Goal: Task Accomplishment & Management: Manage account settings

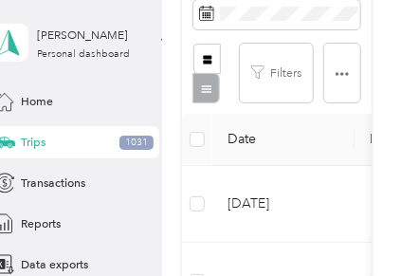
scroll to position [790, 0]
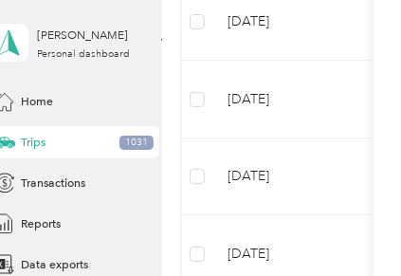
click at [198, 6] on td at bounding box center [197, 23] width 30 height 78
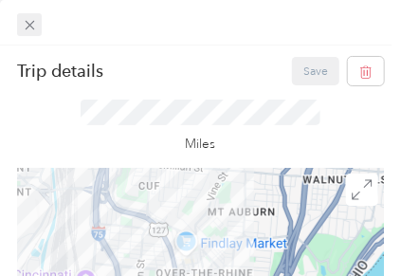
click at [30, 24] on icon at bounding box center [29, 25] width 9 height 9
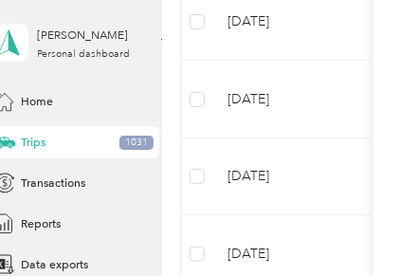
click at [200, 5] on td at bounding box center [197, 23] width 30 height 78
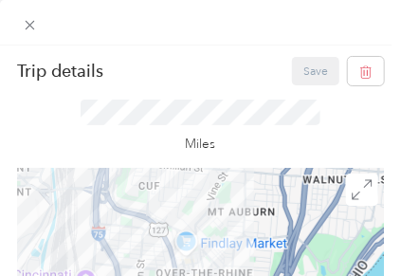
click at [195, 20] on div at bounding box center [200, 22] width 401 height 45
click at [31, 24] on icon at bounding box center [30, 25] width 16 height 16
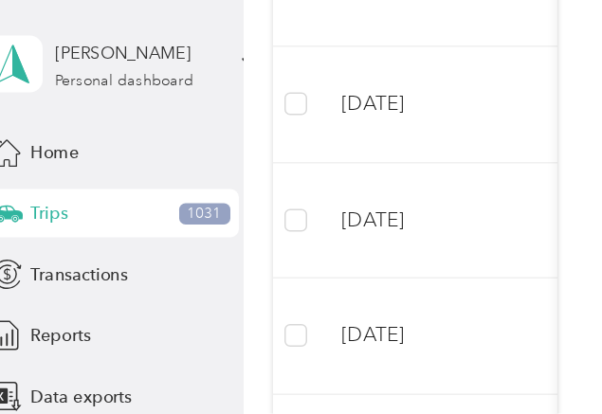
scroll to position [684, 0]
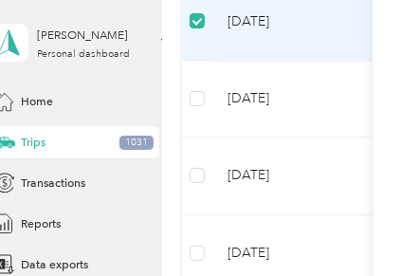
click at [191, 73] on td at bounding box center [197, 100] width 30 height 78
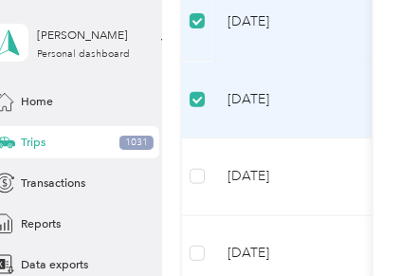
click at [191, 153] on td at bounding box center [197, 176] width 30 height 78
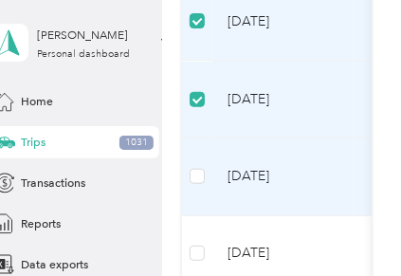
click at [191, 201] on td at bounding box center [197, 176] width 30 height 78
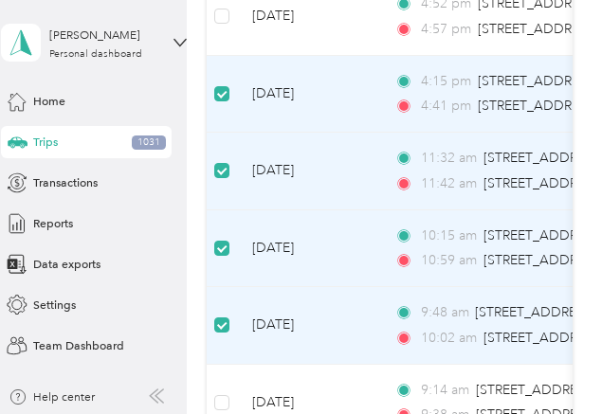
scroll to position [0, 0]
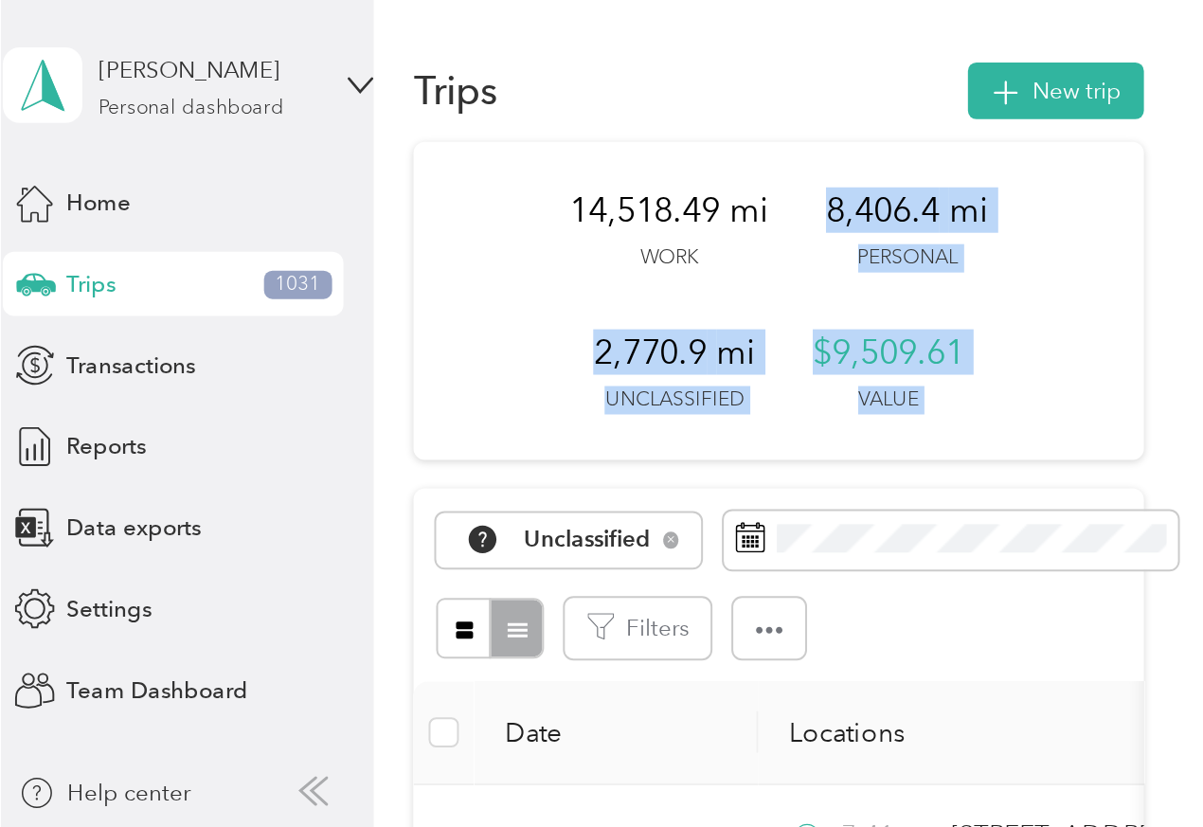
scroll to position [1891, 0]
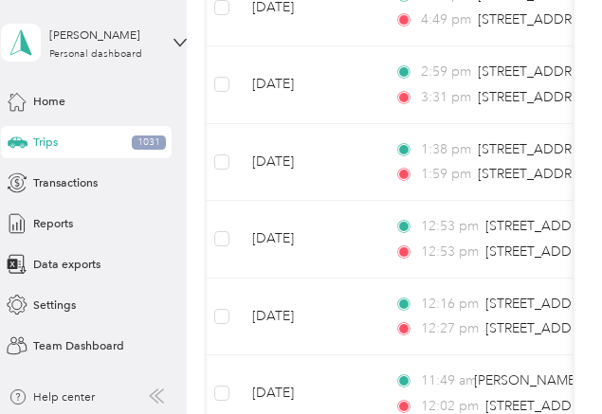
click at [219, 14] on td at bounding box center [221, 9] width 30 height 78
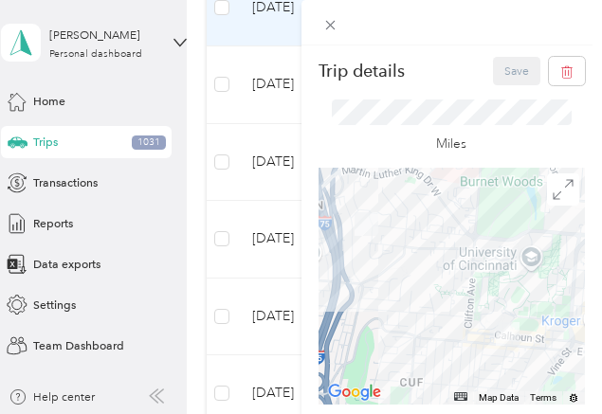
click at [455, 26] on div at bounding box center [451, 22] width 301 height 45
click at [320, 25] on span at bounding box center [330, 24] width 25 height 23
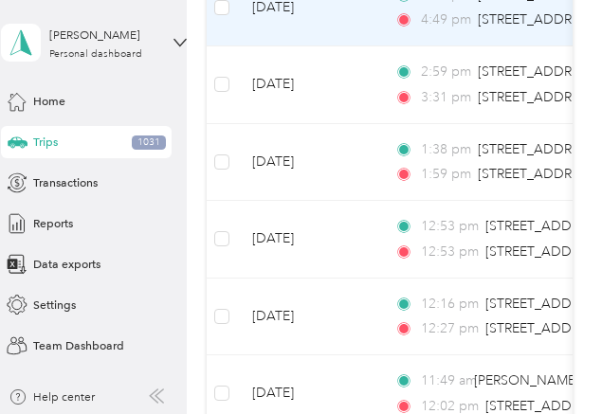
click at [219, 62] on td at bounding box center [221, 85] width 30 height 78
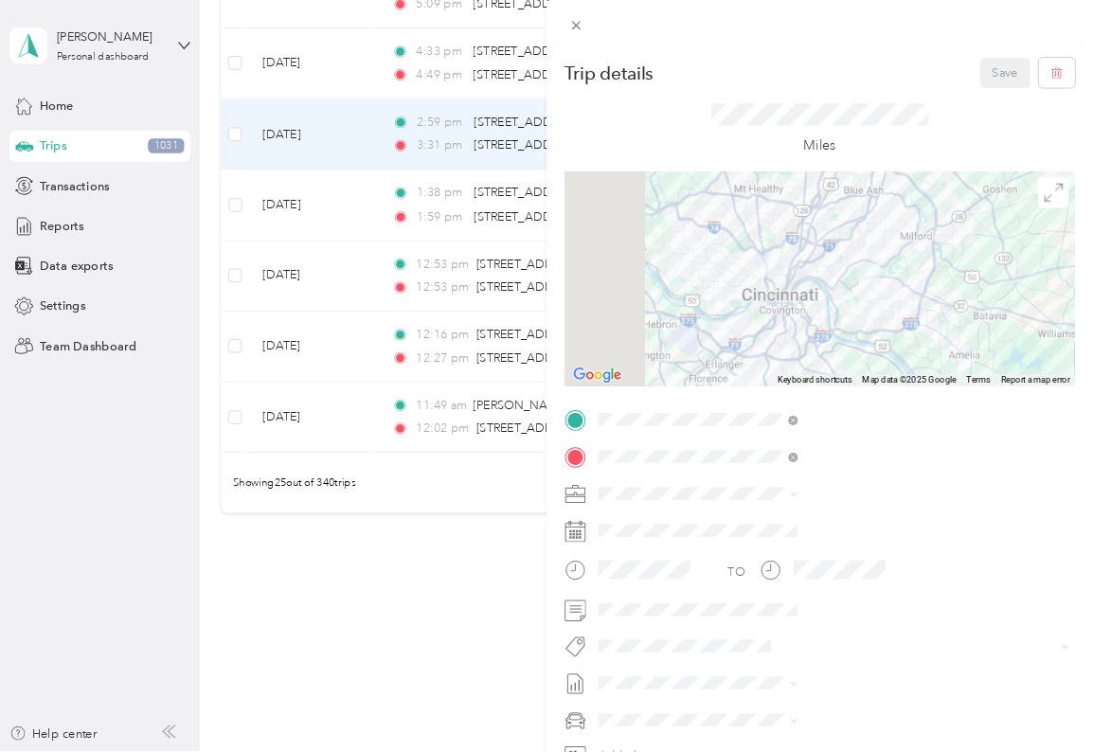
scroll to position [1787, 0]
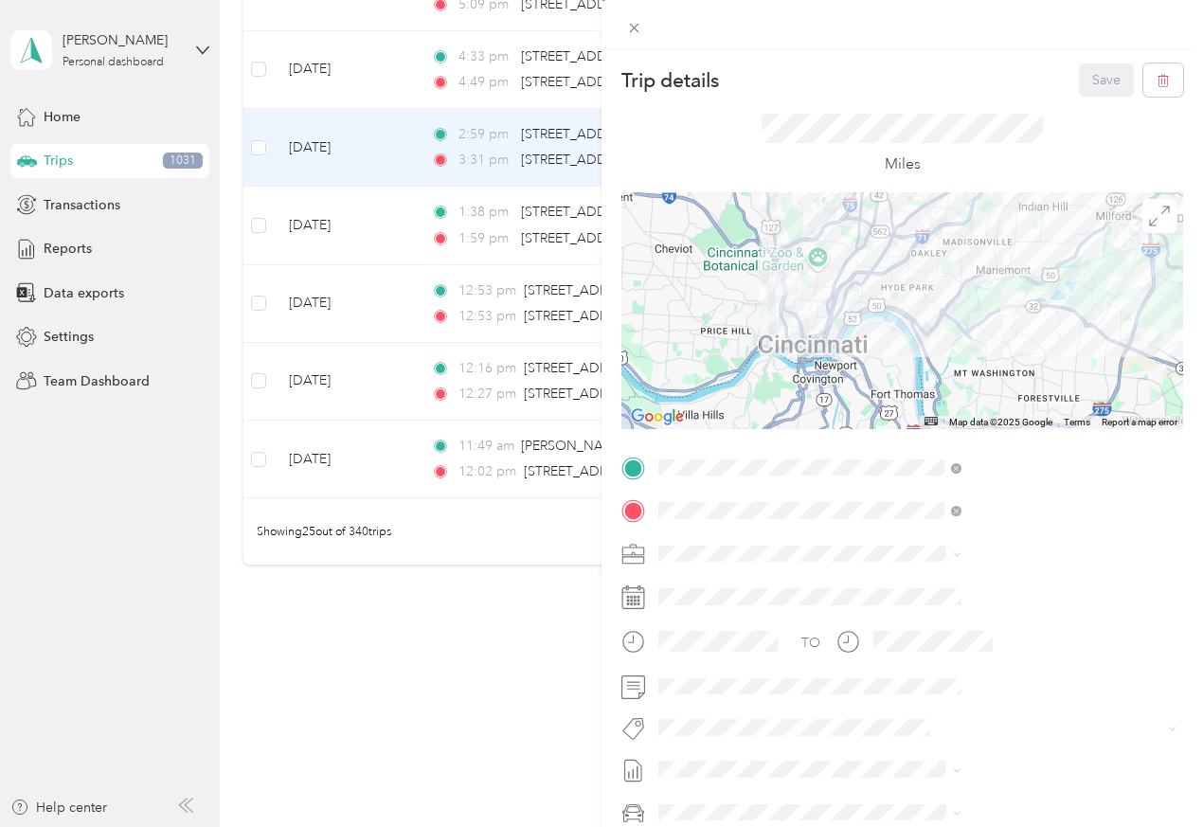
click at [254, 131] on div "Trip details Save This trip cannot be edited because it is either under review,…" at bounding box center [601, 413] width 1203 height 827
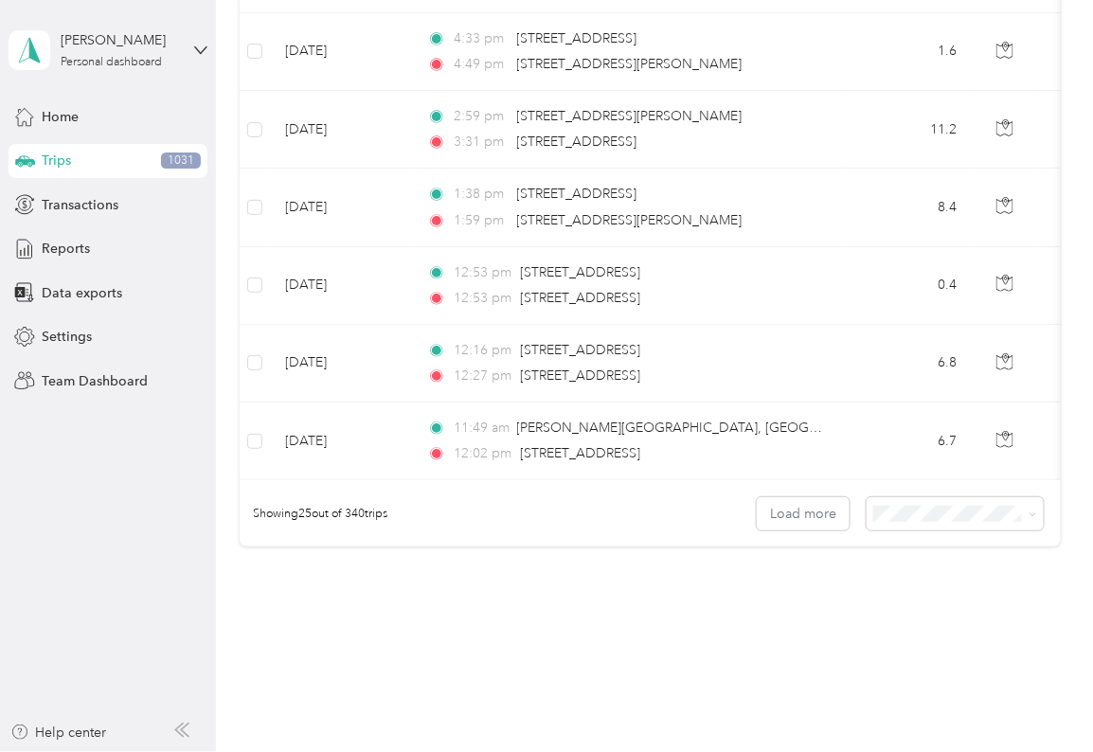
scroll to position [1787, 0]
click at [243, 51] on td at bounding box center [255, 52] width 30 height 78
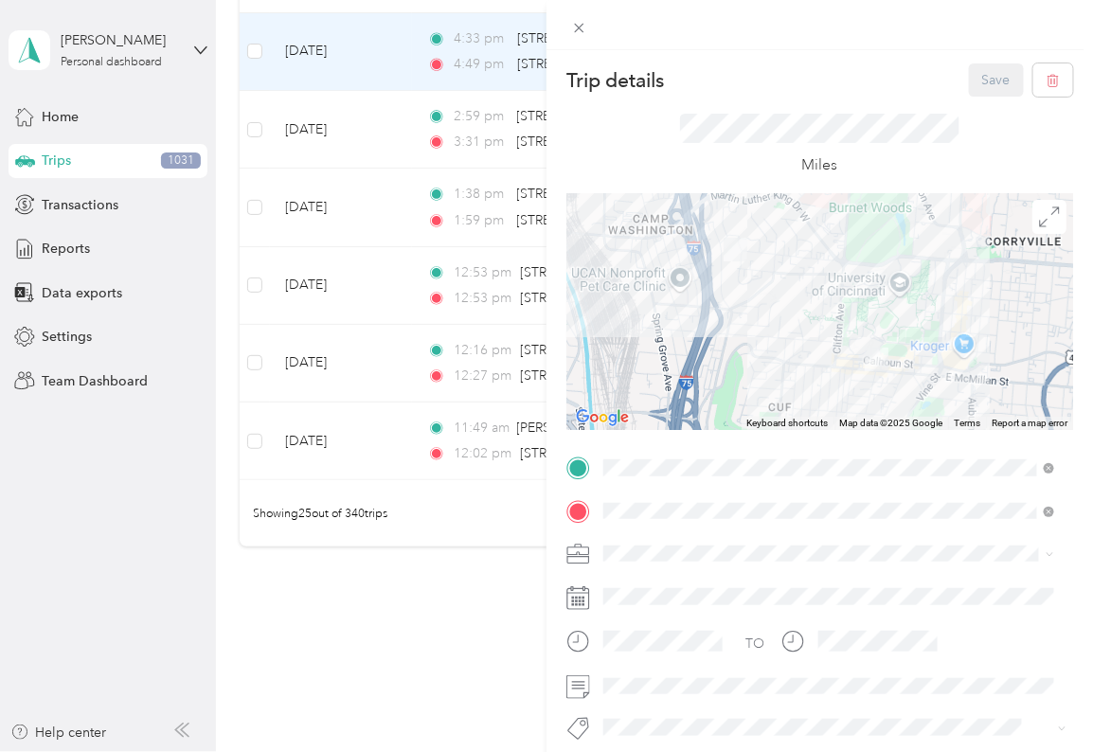
click at [249, 124] on div "Trip details Save This trip cannot be edited because it is either under review,…" at bounding box center [546, 376] width 1093 height 752
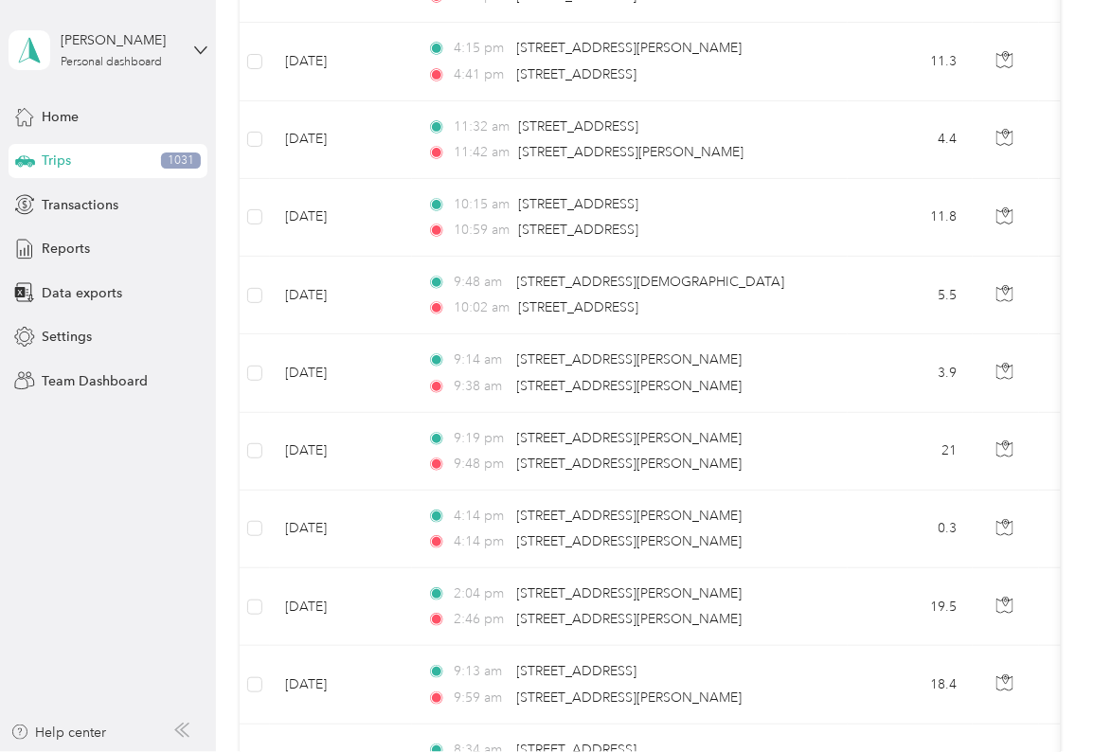
scroll to position [544, 0]
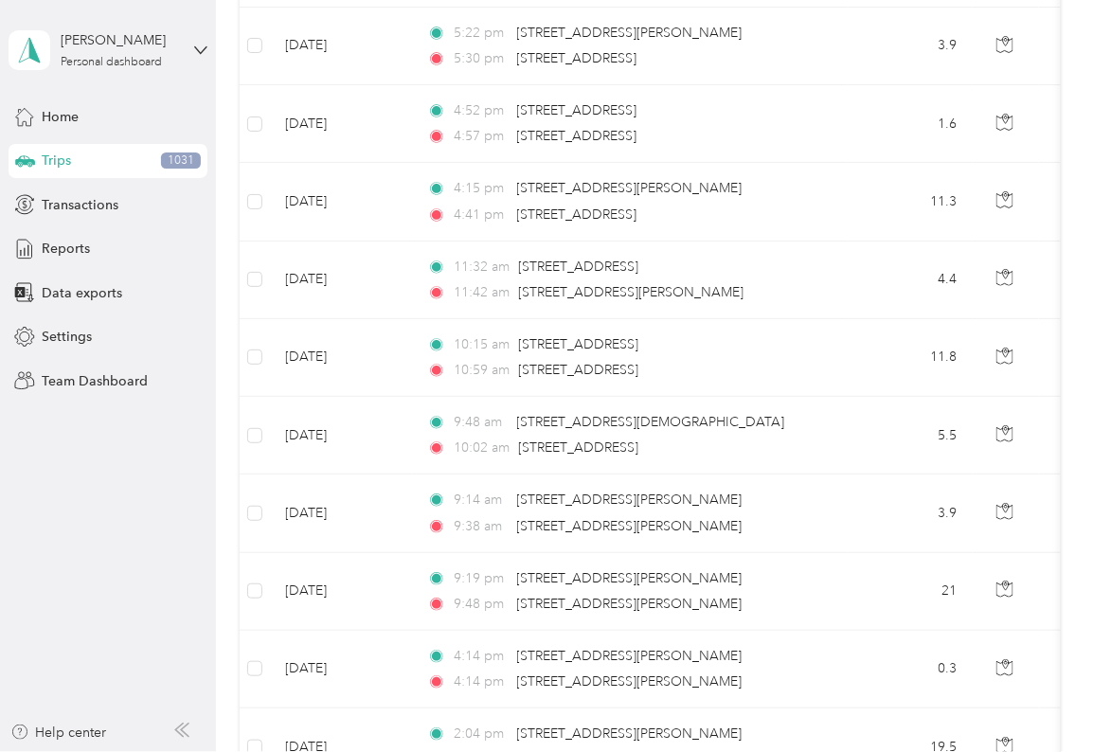
click at [257, 24] on td at bounding box center [255, 47] width 30 height 78
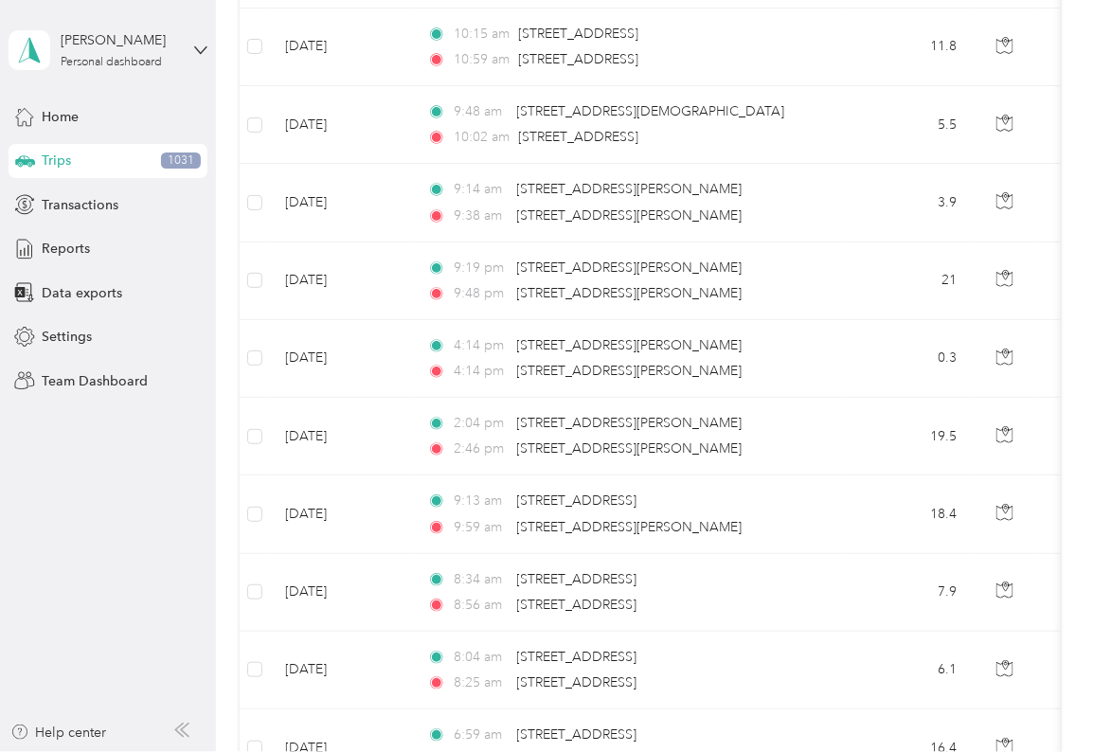
scroll to position [0, 0]
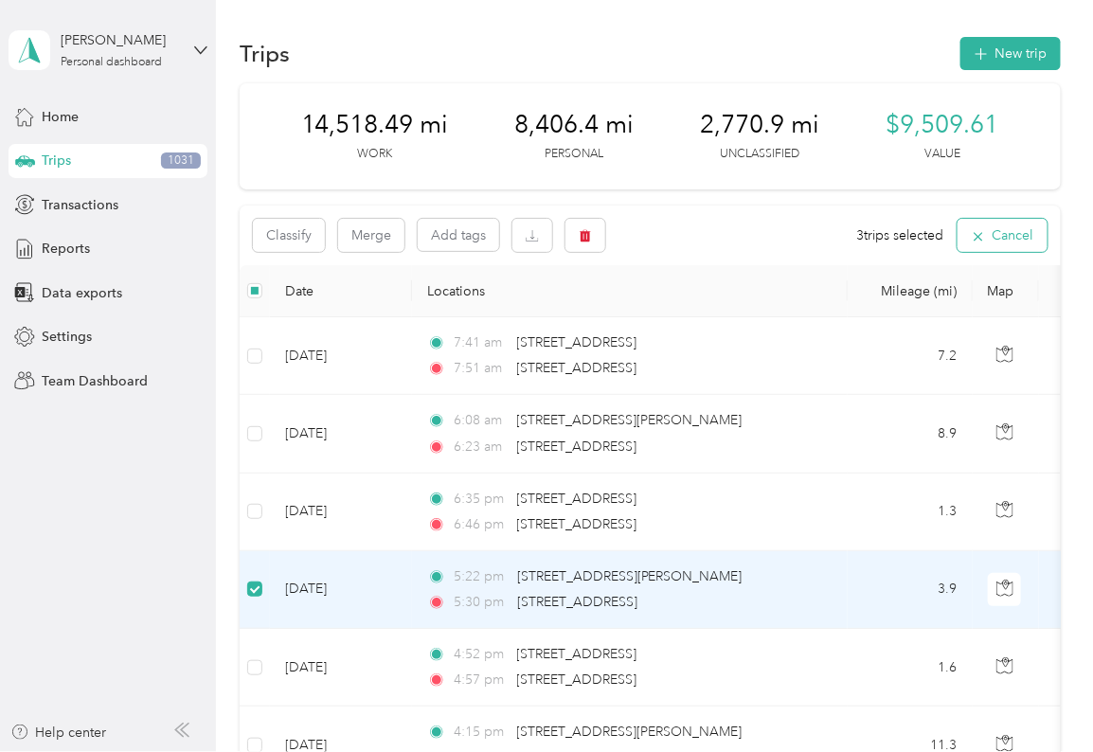
click at [480, 235] on button "Cancel" at bounding box center [1003, 235] width 90 height 33
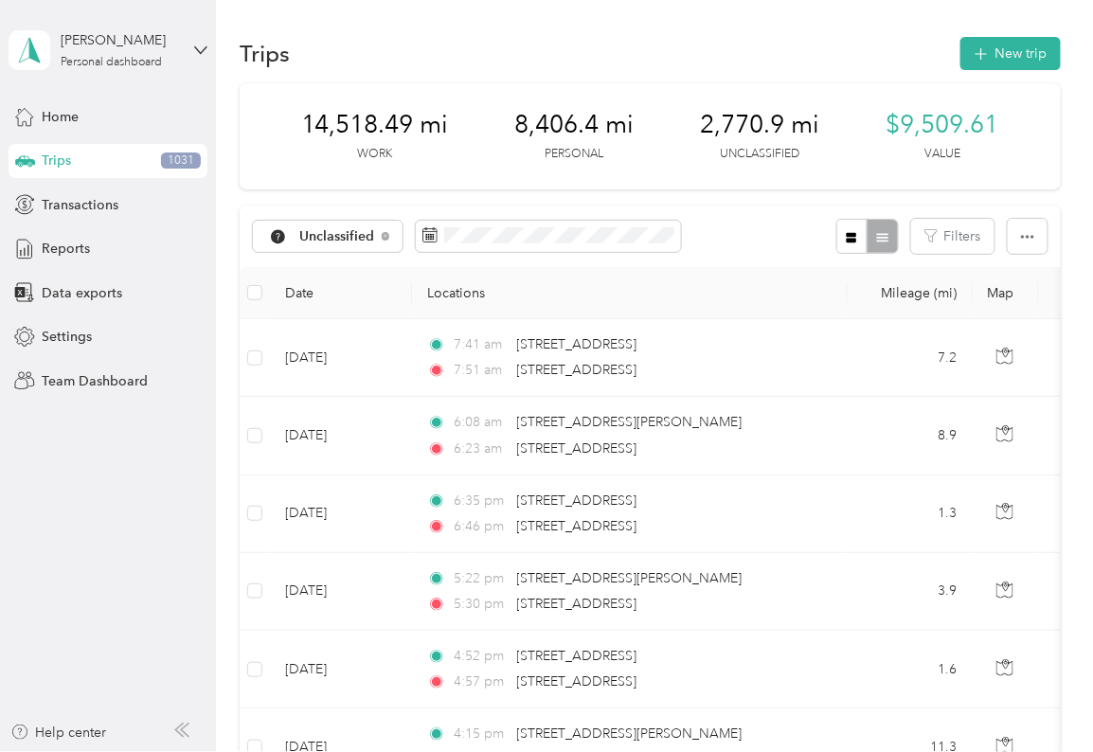
click at [257, 330] on td at bounding box center [255, 436] width 30 height 78
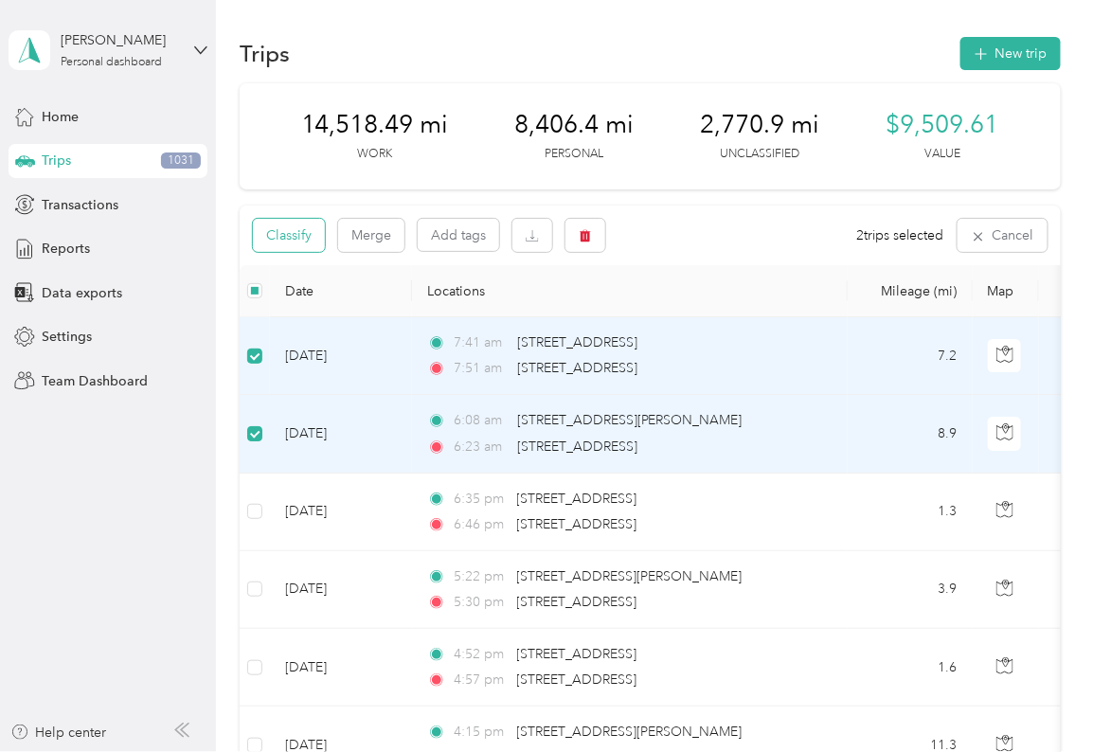
click at [291, 232] on button "Classify" at bounding box center [289, 235] width 72 height 33
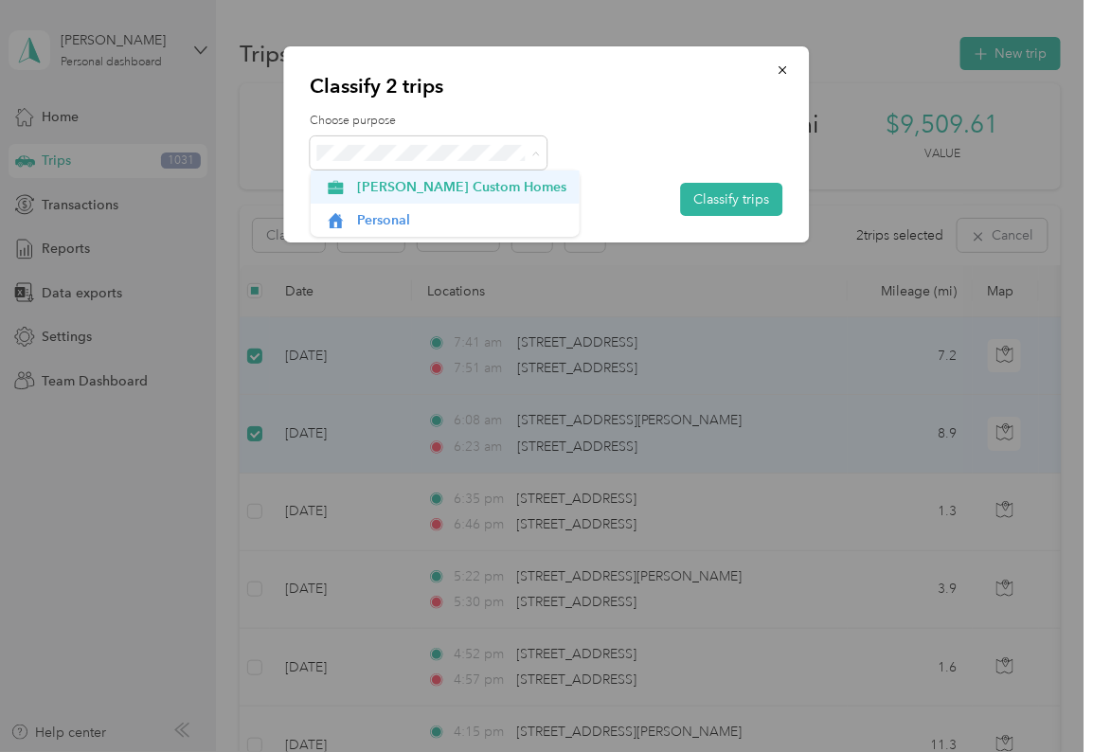
click at [398, 188] on span "[PERSON_NAME] Custom Homes" at bounding box center [461, 187] width 209 height 20
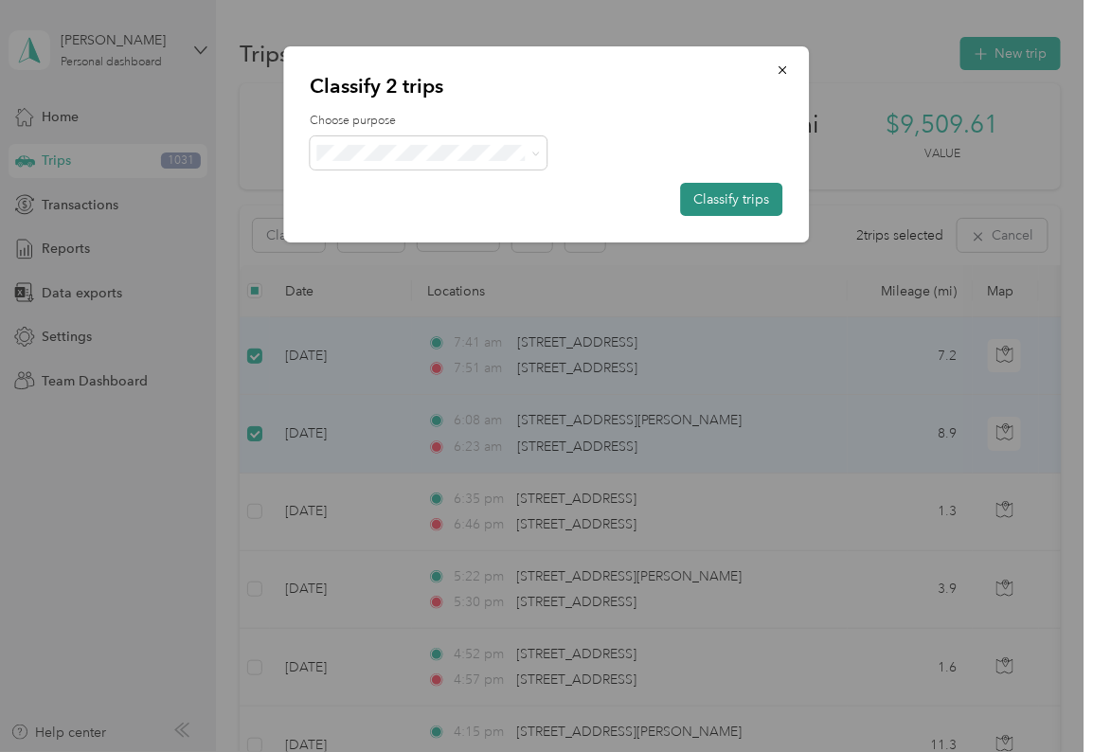
click at [480, 200] on button "Classify trips" at bounding box center [732, 199] width 102 height 33
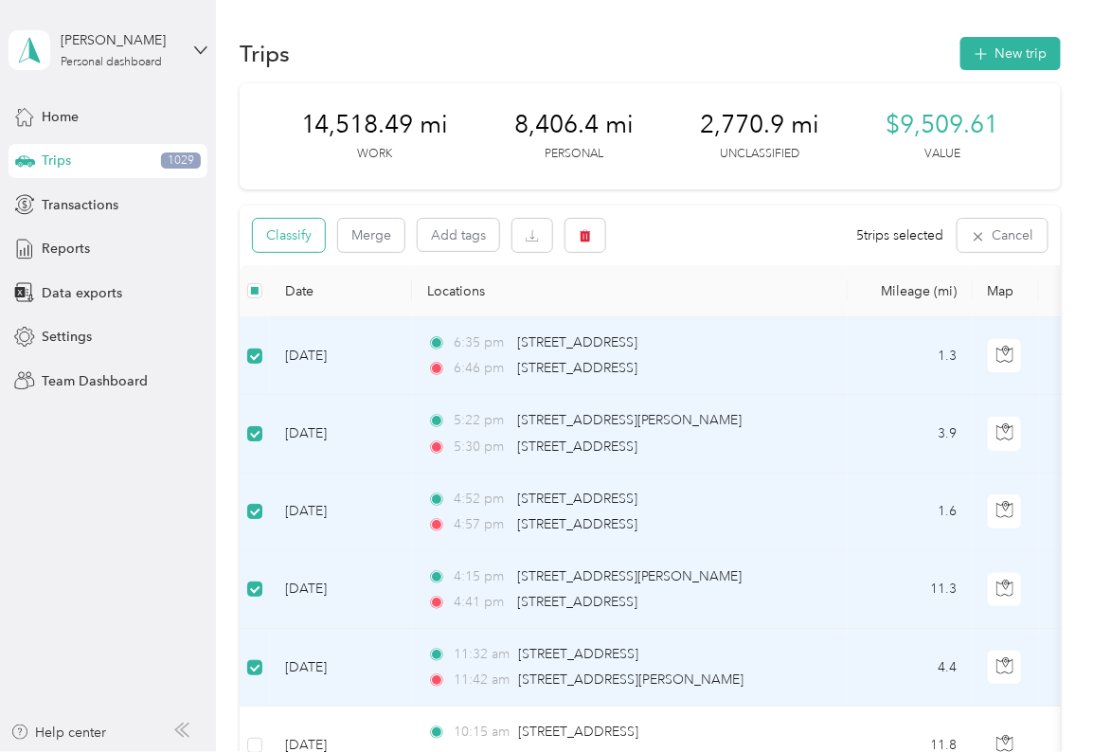
click at [293, 235] on button "Classify" at bounding box center [289, 235] width 72 height 33
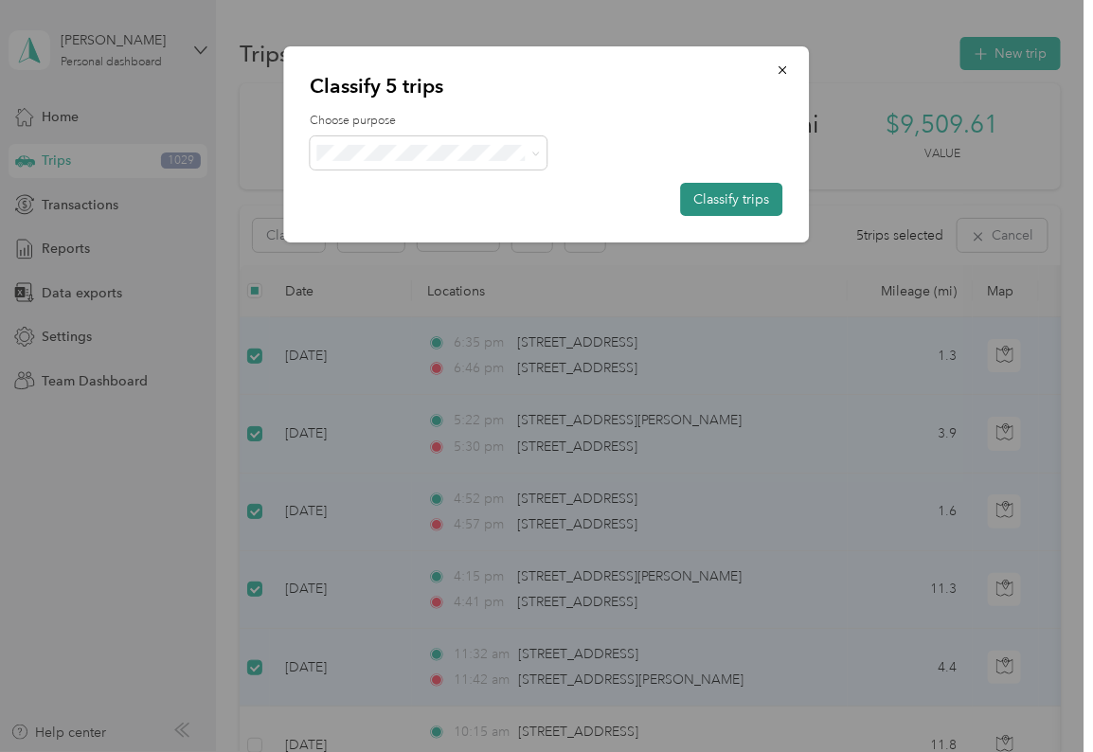
click at [480, 200] on button "Classify trips" at bounding box center [732, 199] width 102 height 33
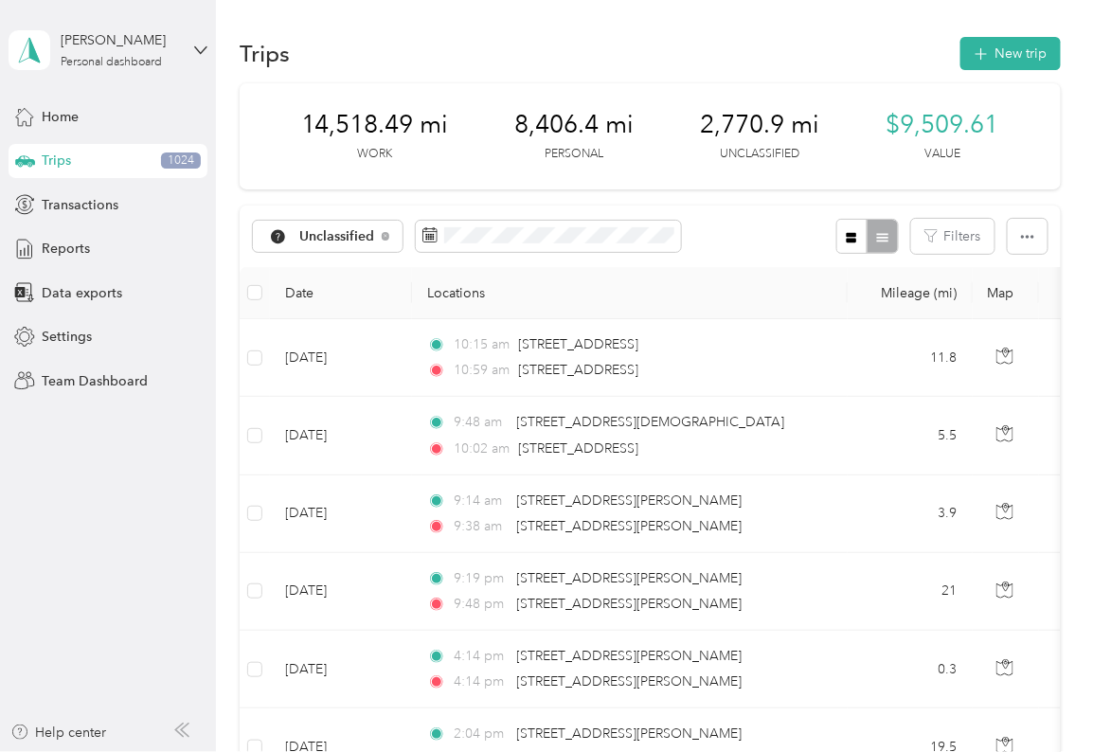
click at [257, 330] on td at bounding box center [255, 436] width 30 height 78
click at [256, 330] on td at bounding box center [255, 515] width 30 height 78
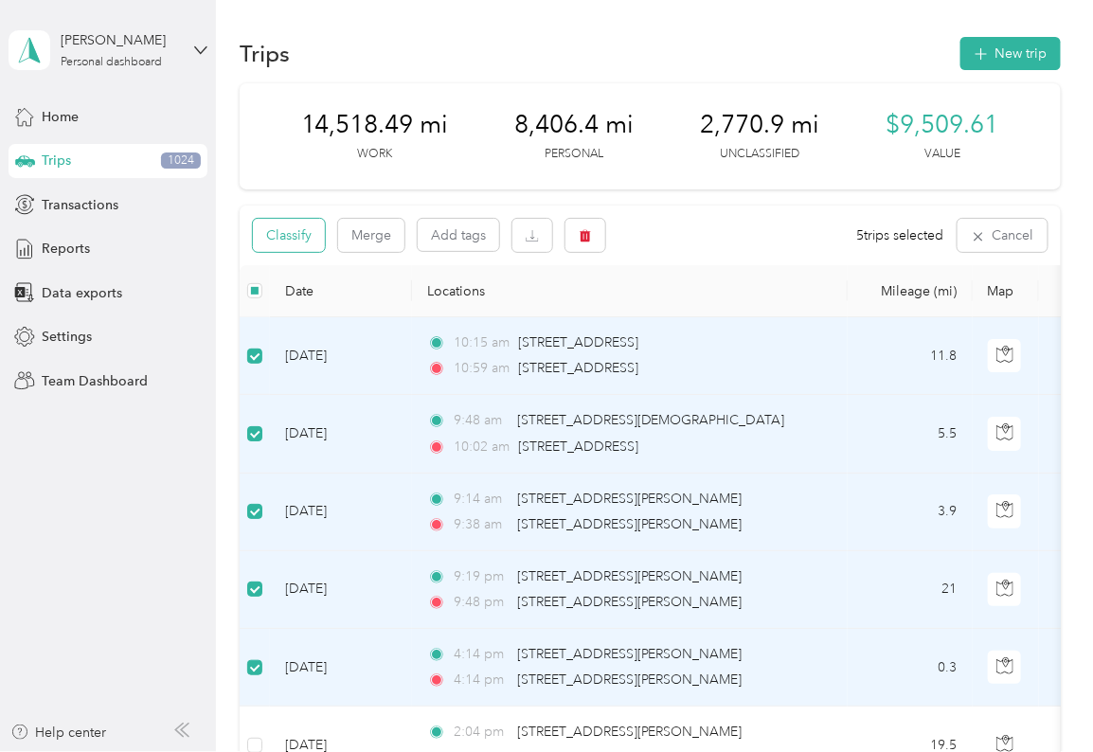
click at [294, 235] on button "Classify" at bounding box center [289, 235] width 72 height 33
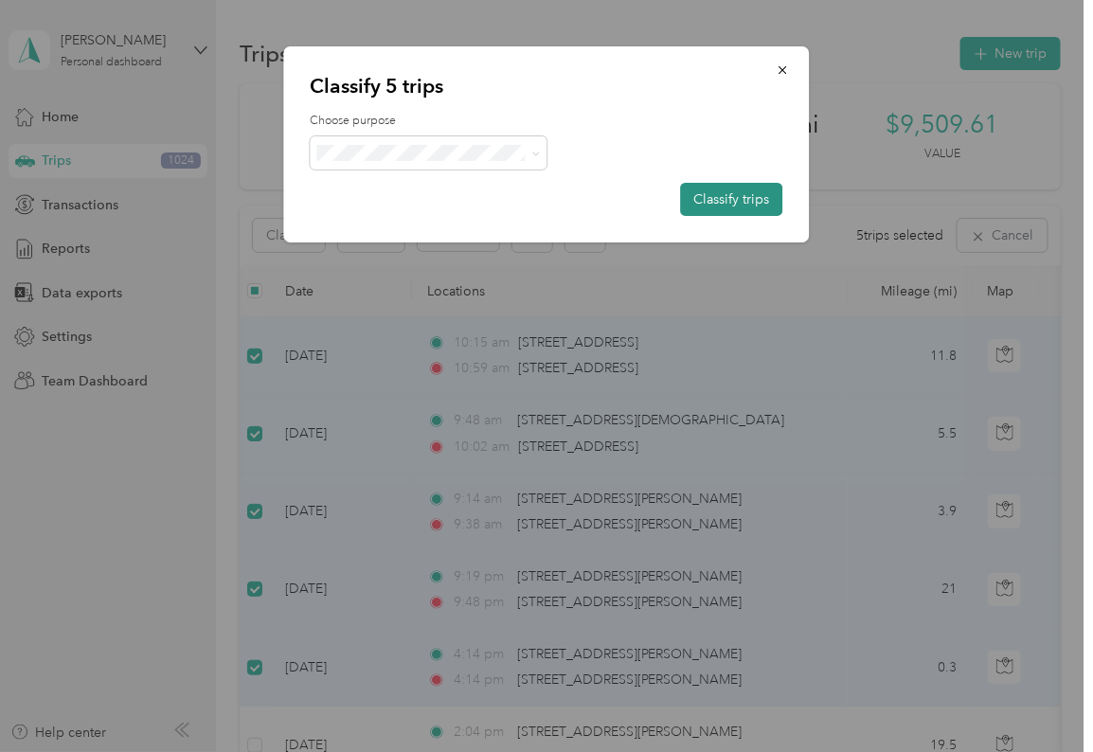
click at [480, 200] on button "Classify trips" at bounding box center [732, 199] width 102 height 33
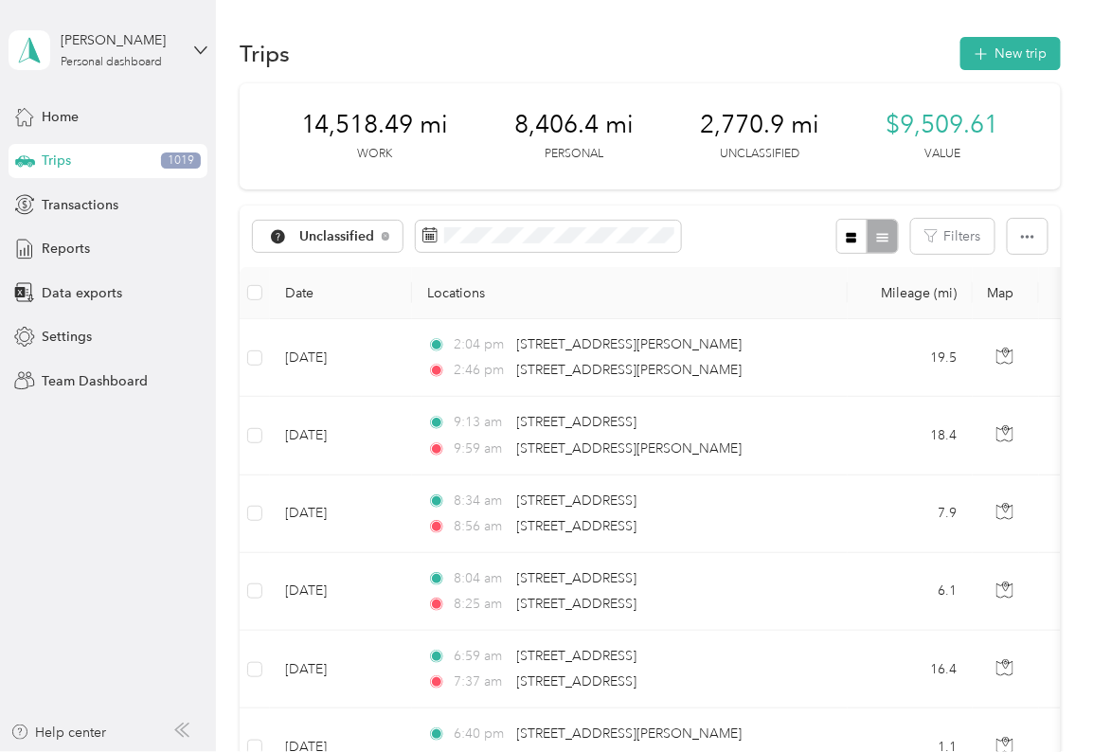
click at [256, 330] on td at bounding box center [255, 436] width 30 height 78
click at [256, 330] on td at bounding box center [255, 515] width 30 height 78
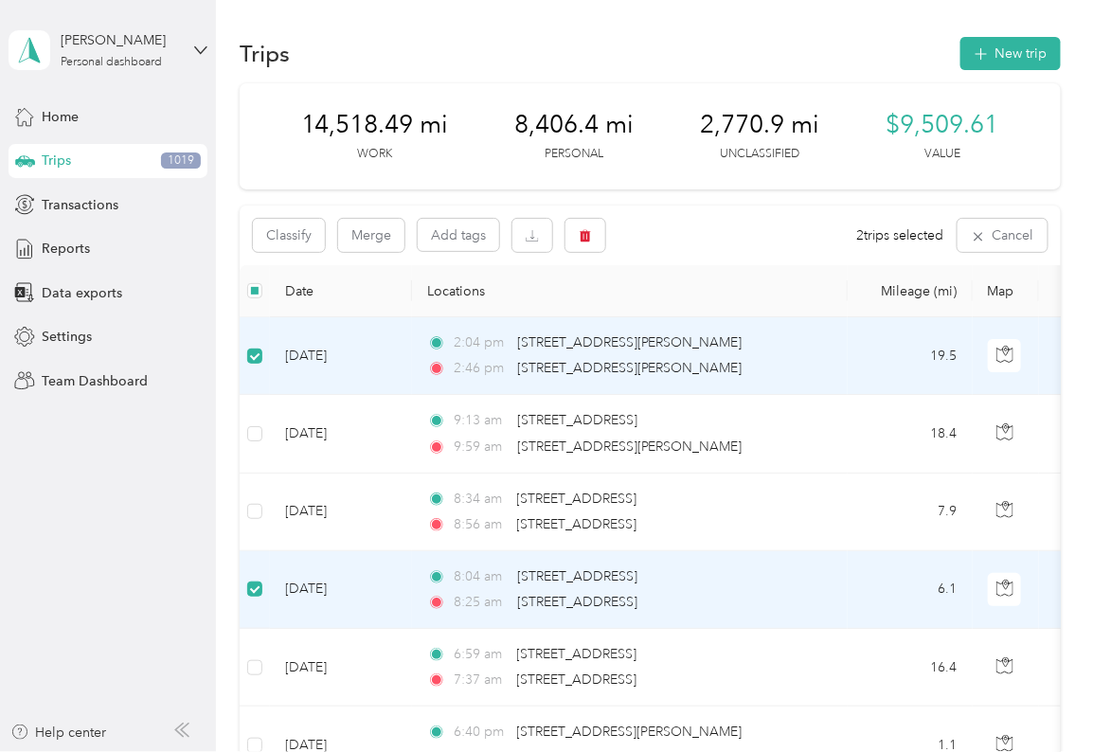
click at [256, 330] on td at bounding box center [255, 513] width 30 height 78
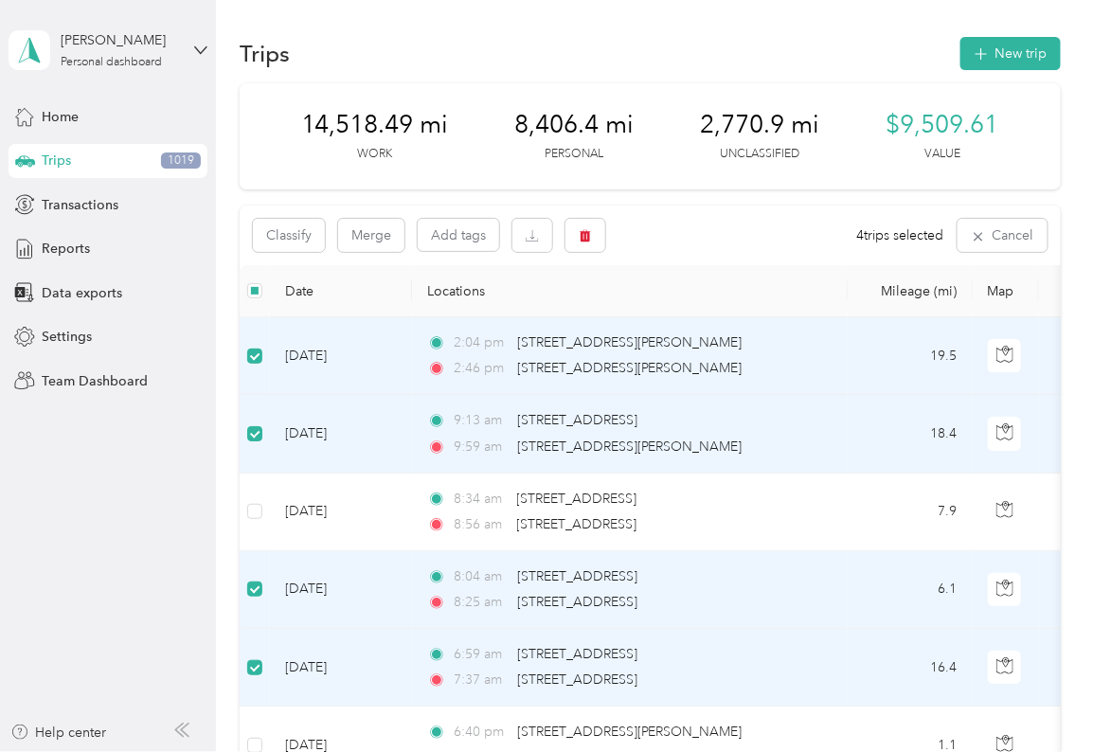
click at [257, 330] on td at bounding box center [255, 513] width 30 height 78
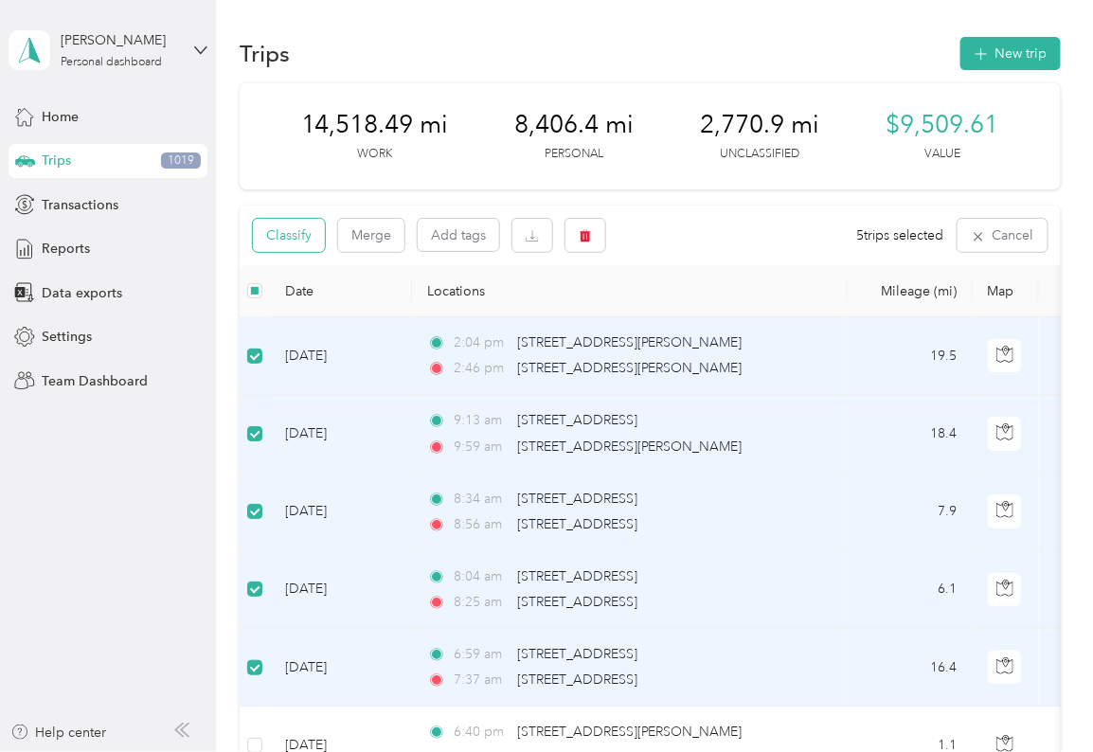
click at [291, 235] on button "Classify" at bounding box center [289, 235] width 72 height 33
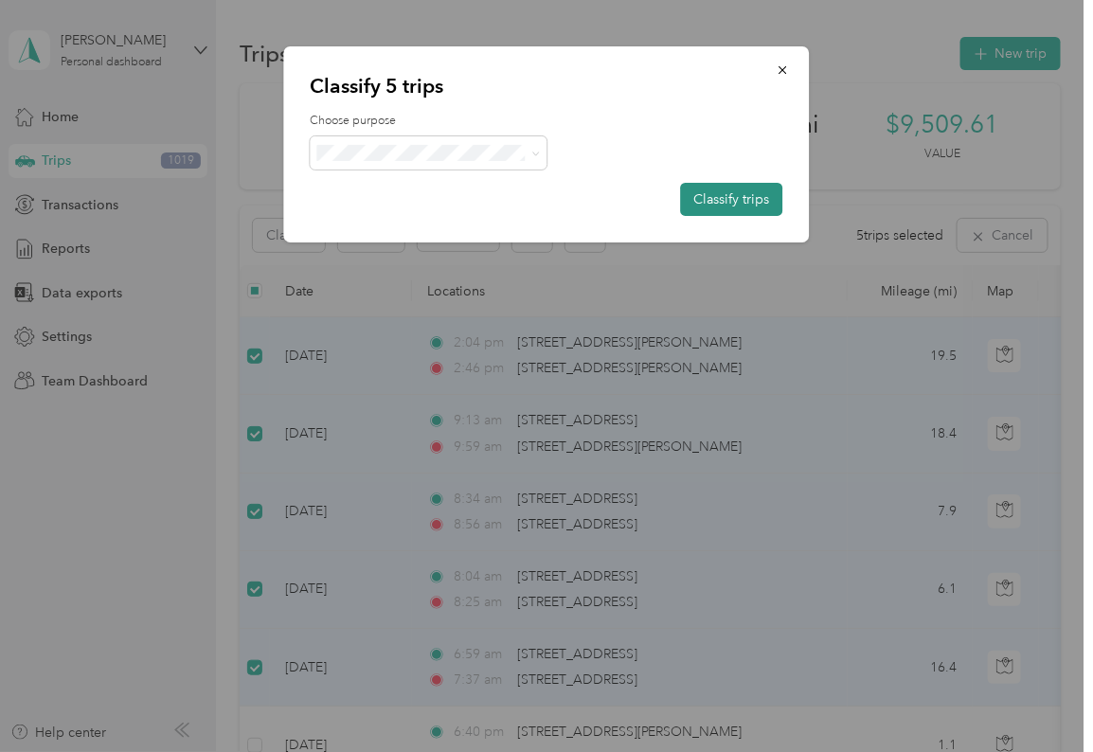
click at [480, 199] on button "Classify trips" at bounding box center [732, 199] width 102 height 33
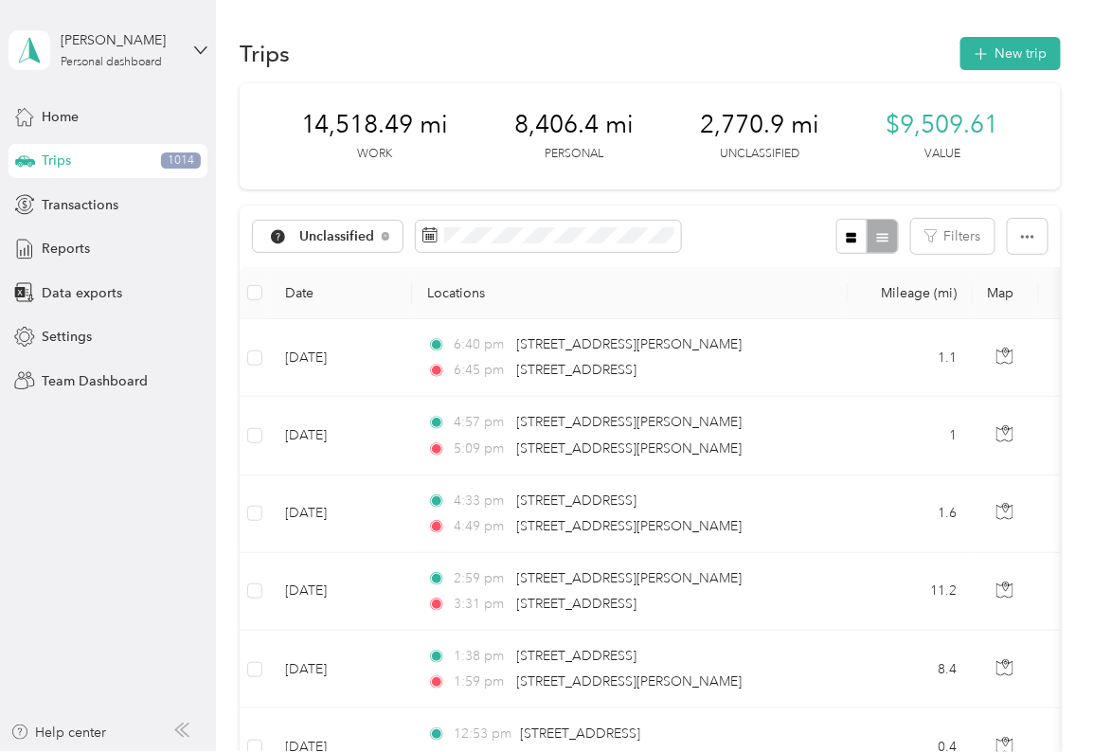
click at [256, 330] on td at bounding box center [255, 436] width 30 height 78
click at [256, 330] on td at bounding box center [255, 515] width 30 height 78
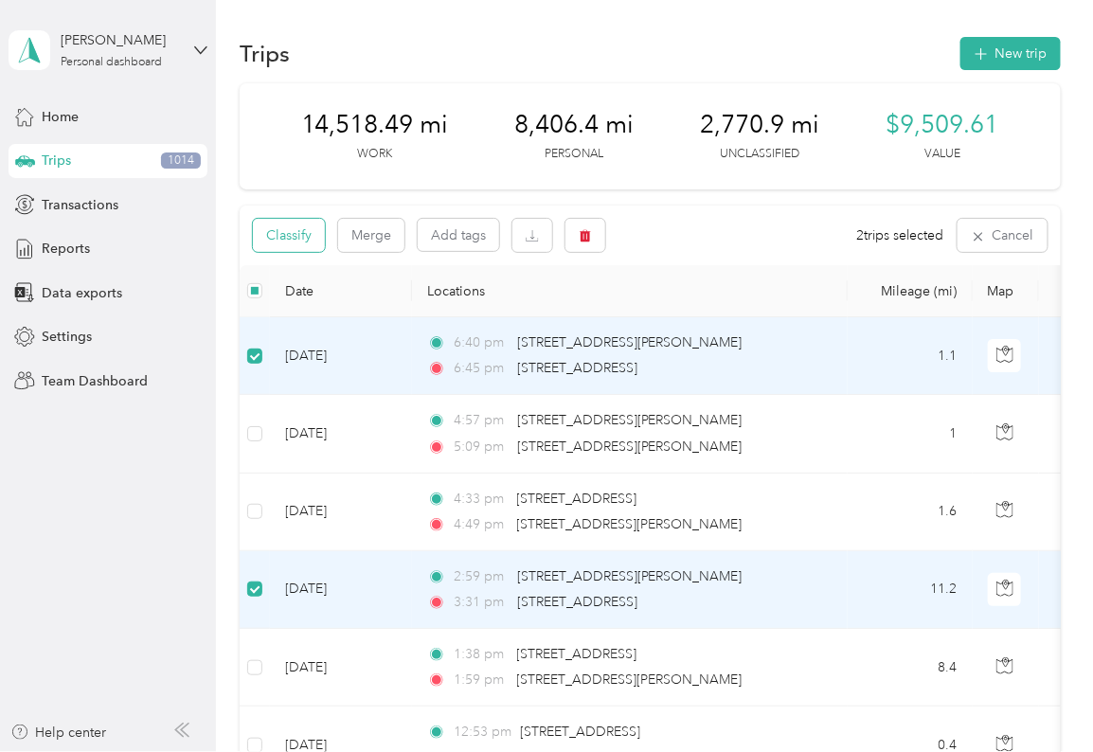
click at [291, 235] on button "Classify" at bounding box center [289, 235] width 72 height 33
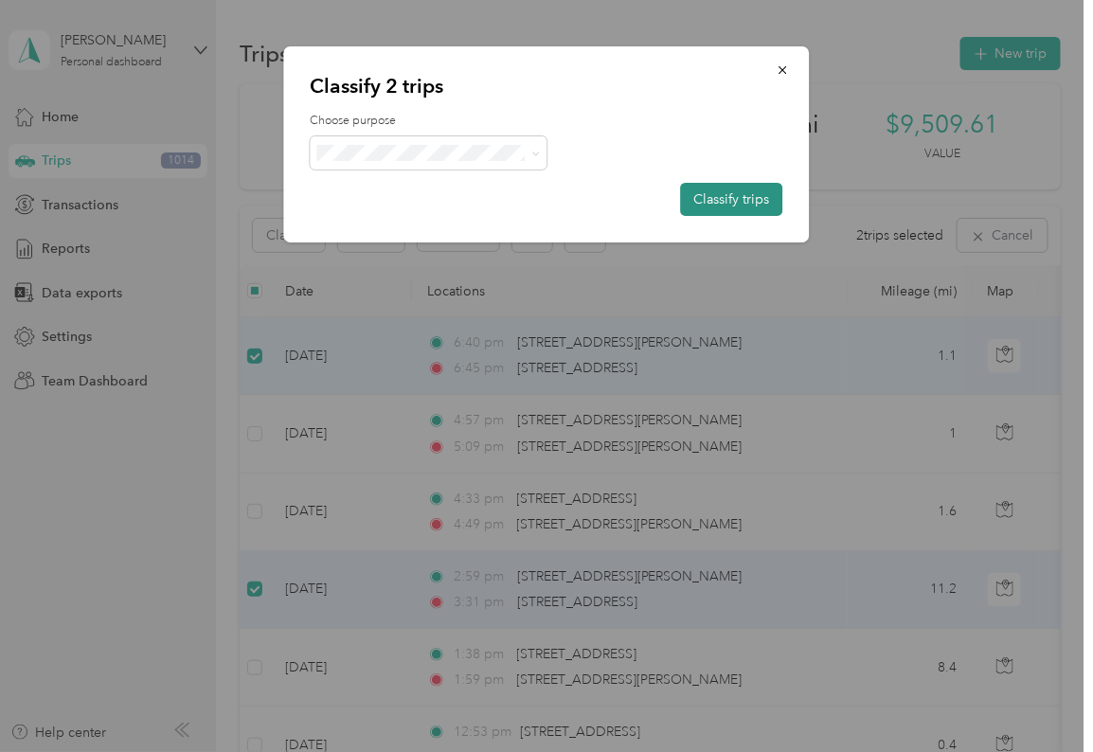
click at [480, 200] on button "Classify trips" at bounding box center [732, 199] width 102 height 33
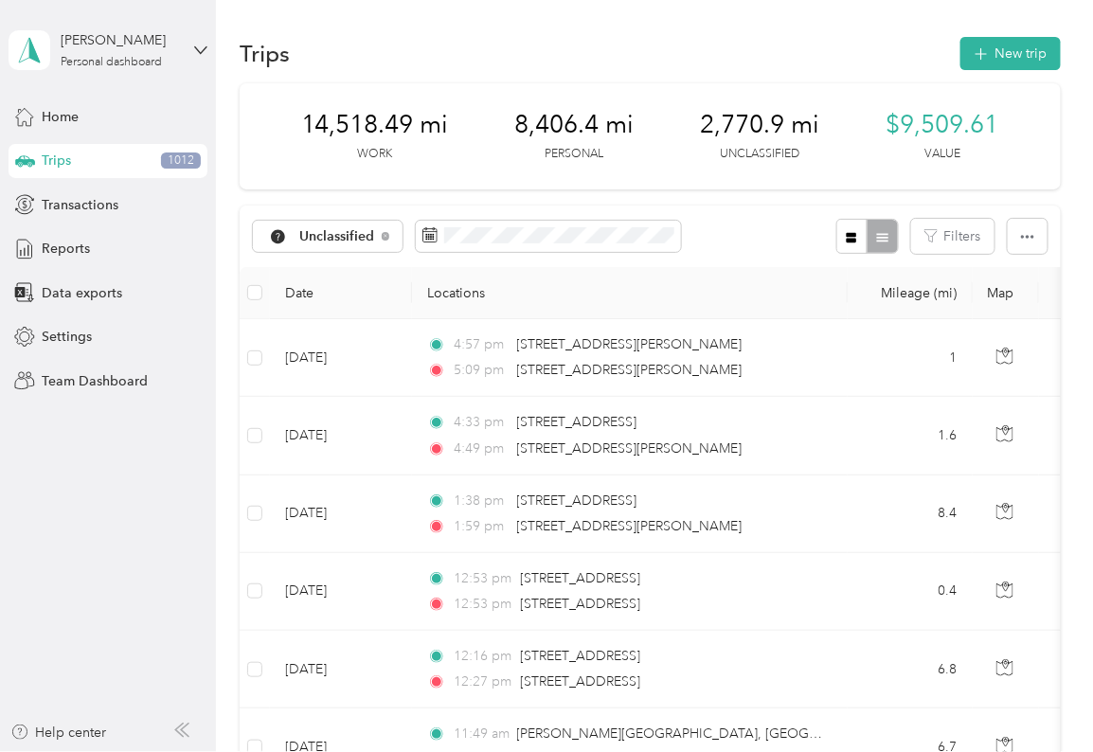
click at [245, 294] on th at bounding box center [255, 293] width 30 height 52
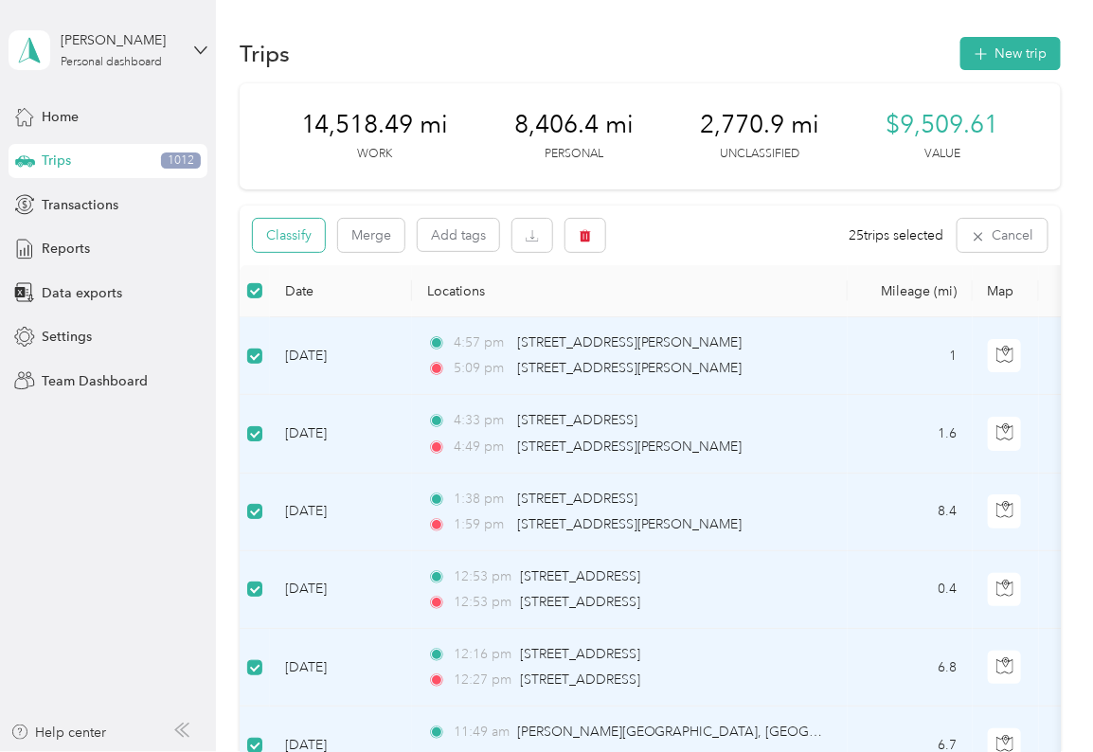
click at [293, 234] on button "Classify" at bounding box center [289, 235] width 72 height 33
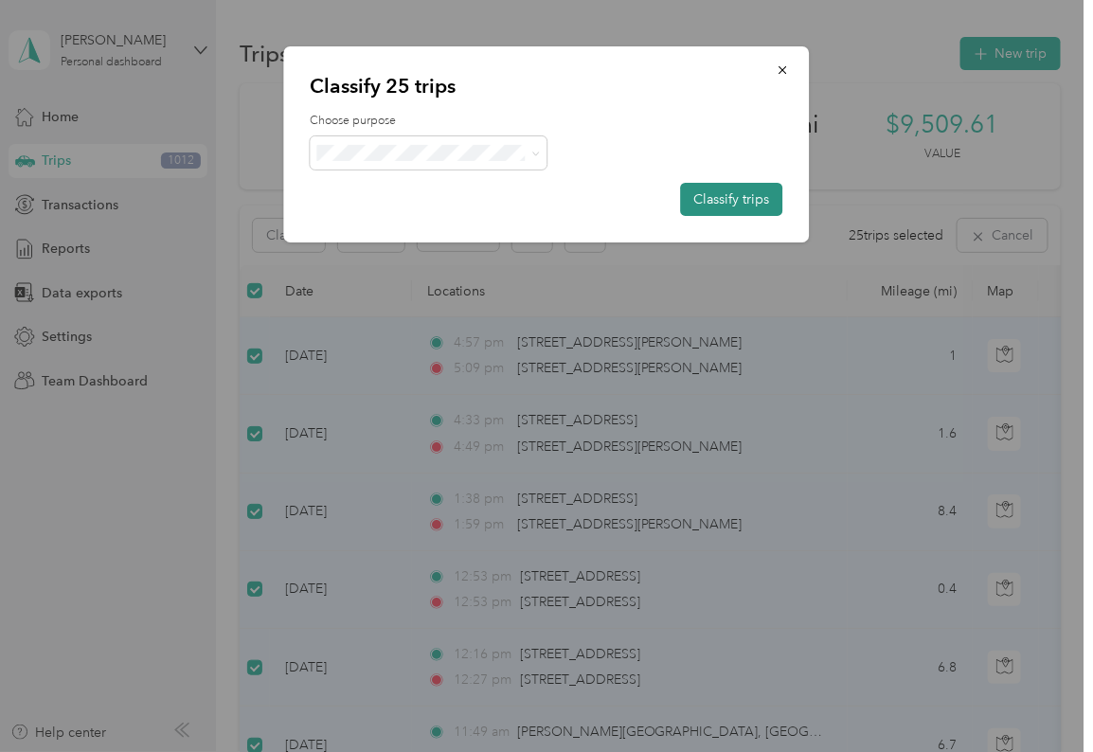
click at [480, 200] on button "Classify trips" at bounding box center [732, 199] width 102 height 33
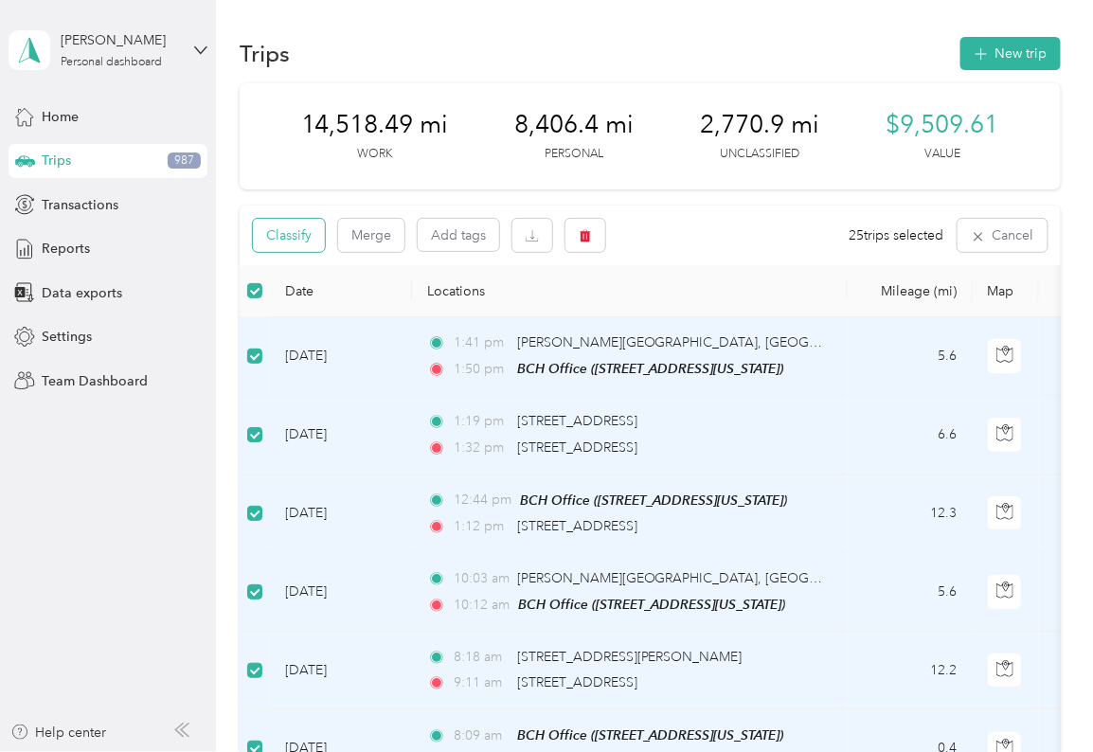
click at [296, 235] on button "Classify" at bounding box center [289, 235] width 72 height 33
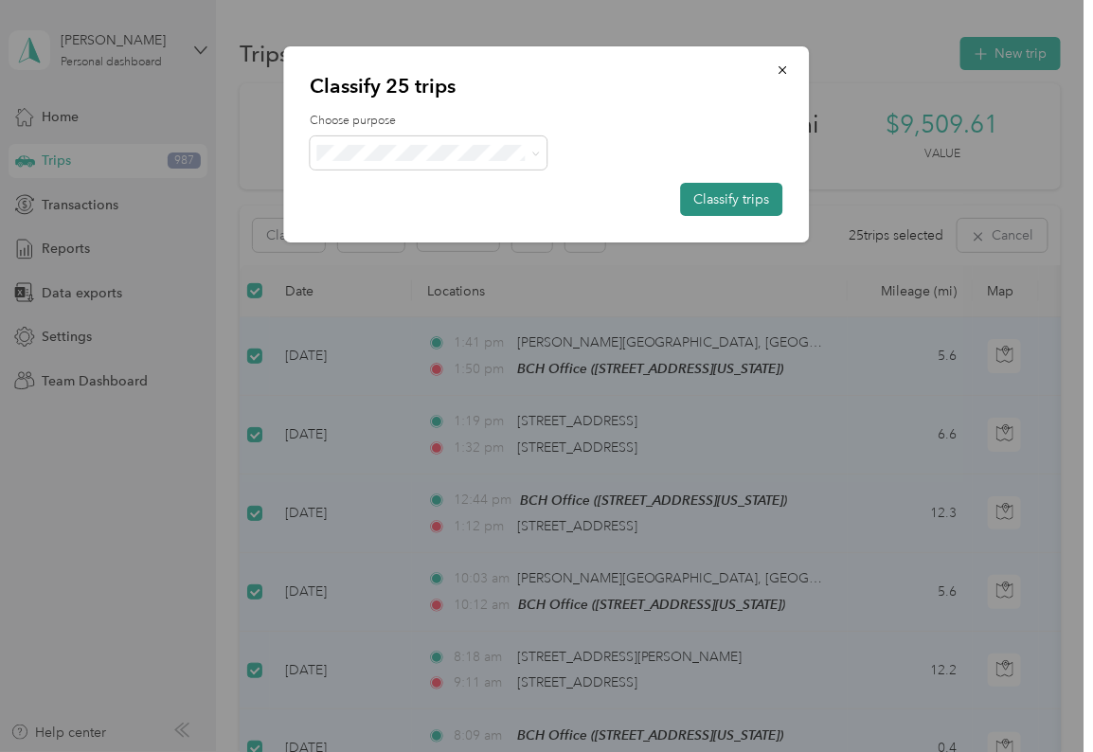
click at [480, 200] on button "Classify trips" at bounding box center [732, 199] width 102 height 33
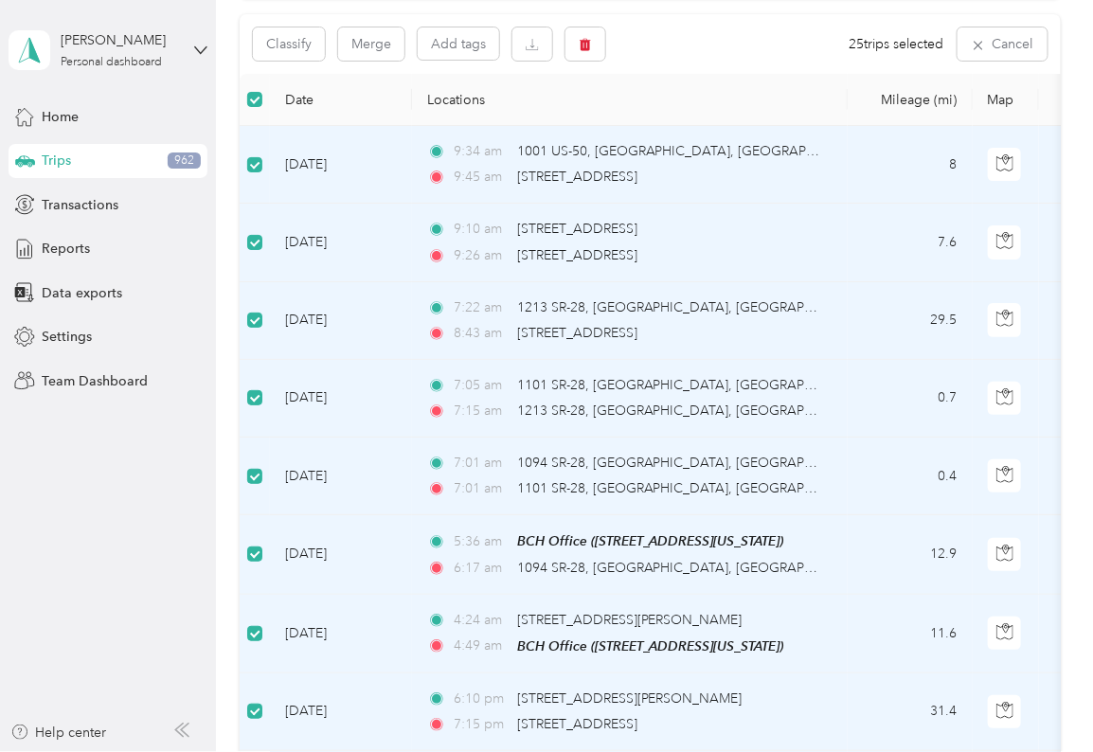
scroll to position [619, 0]
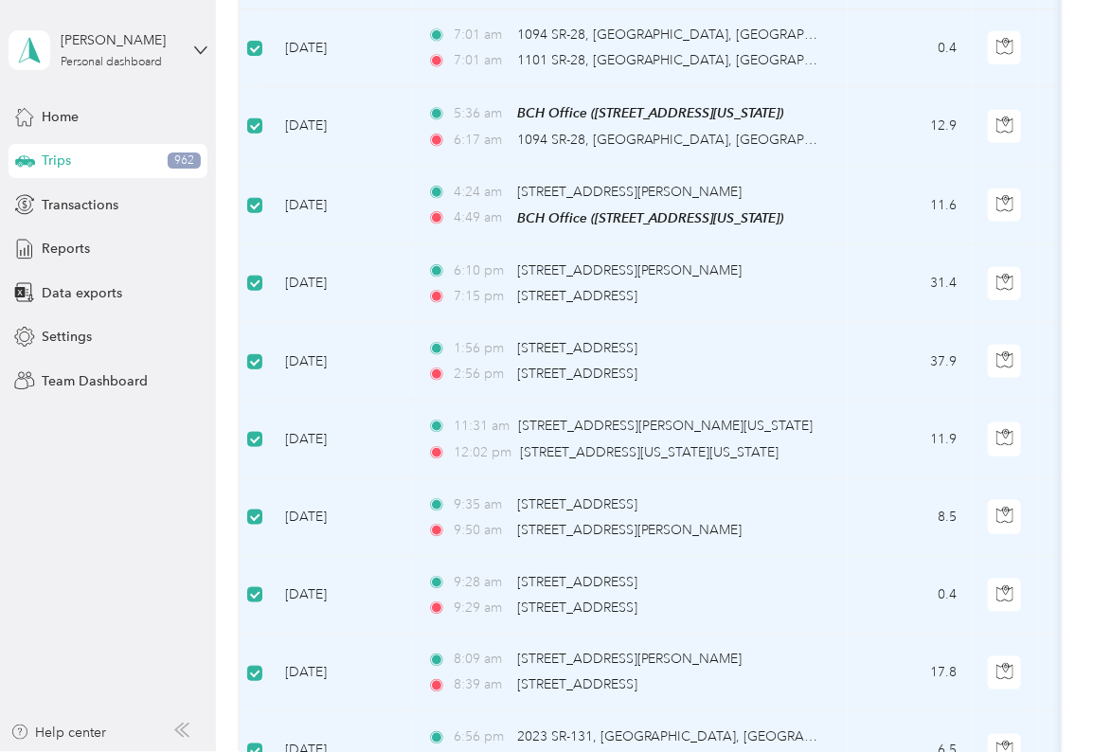
click at [480, 235] on td at bounding box center [1006, 206] width 66 height 79
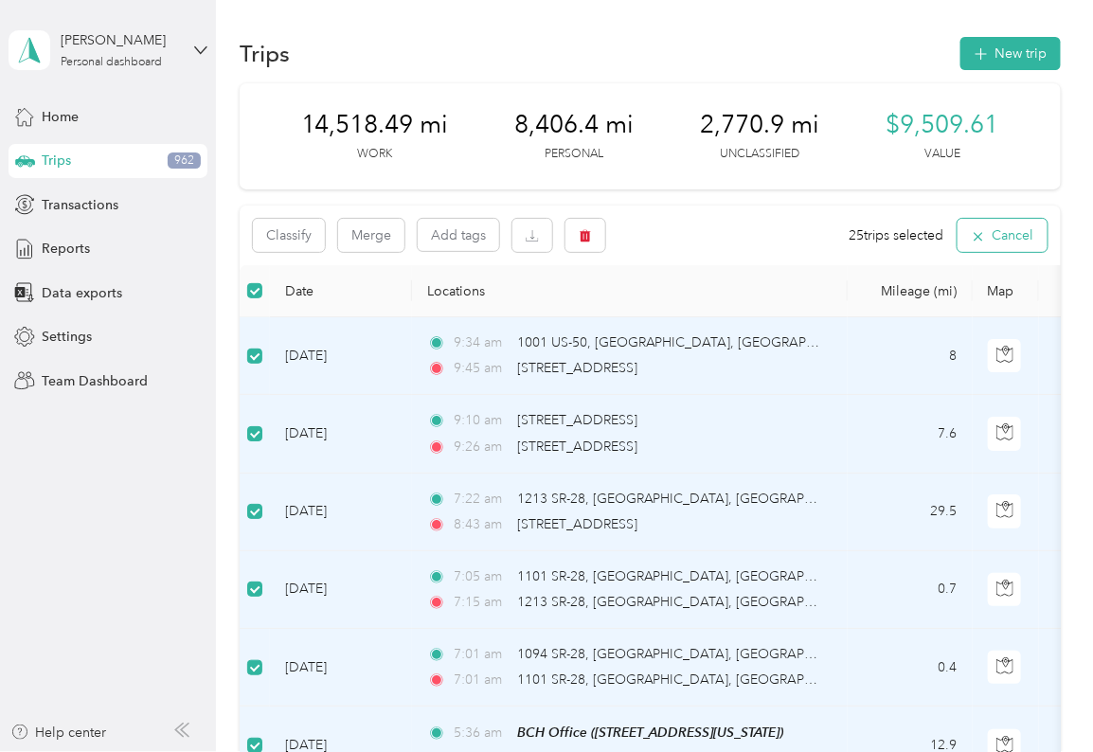
click at [480, 235] on button "Cancel" at bounding box center [1003, 235] width 90 height 33
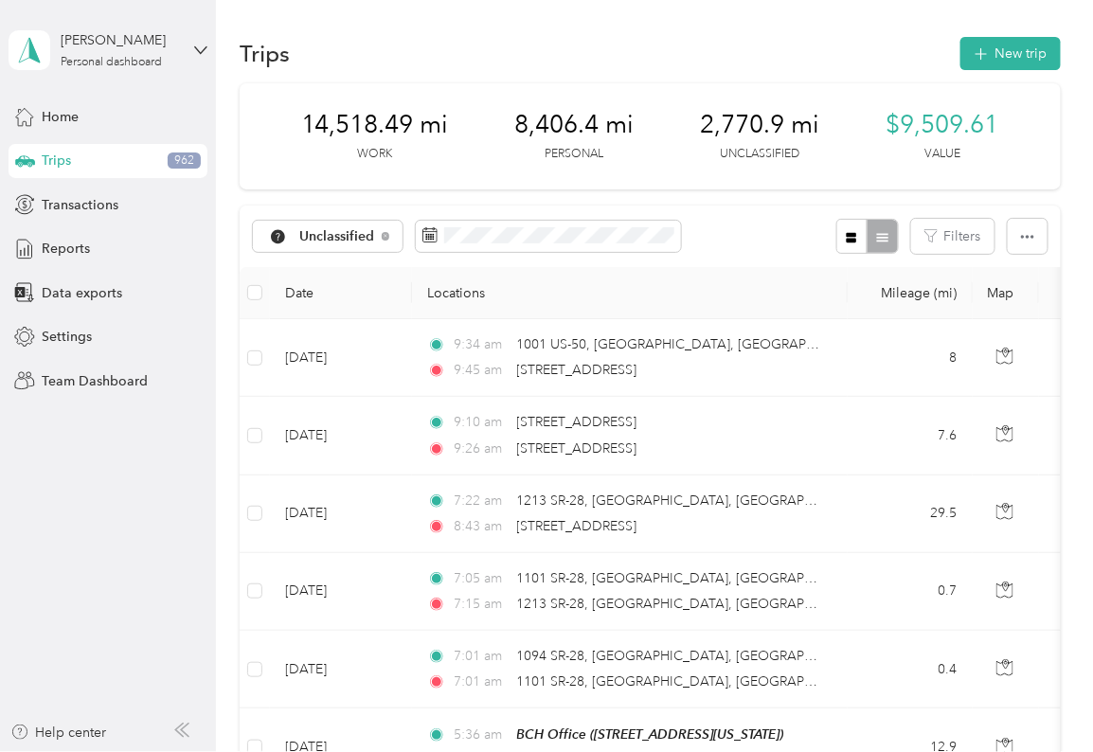
click at [480, 235] on div "Filters" at bounding box center [941, 236] width 211 height 35
click at [254, 330] on td at bounding box center [255, 436] width 30 height 78
click at [254, 330] on td at bounding box center [255, 515] width 30 height 78
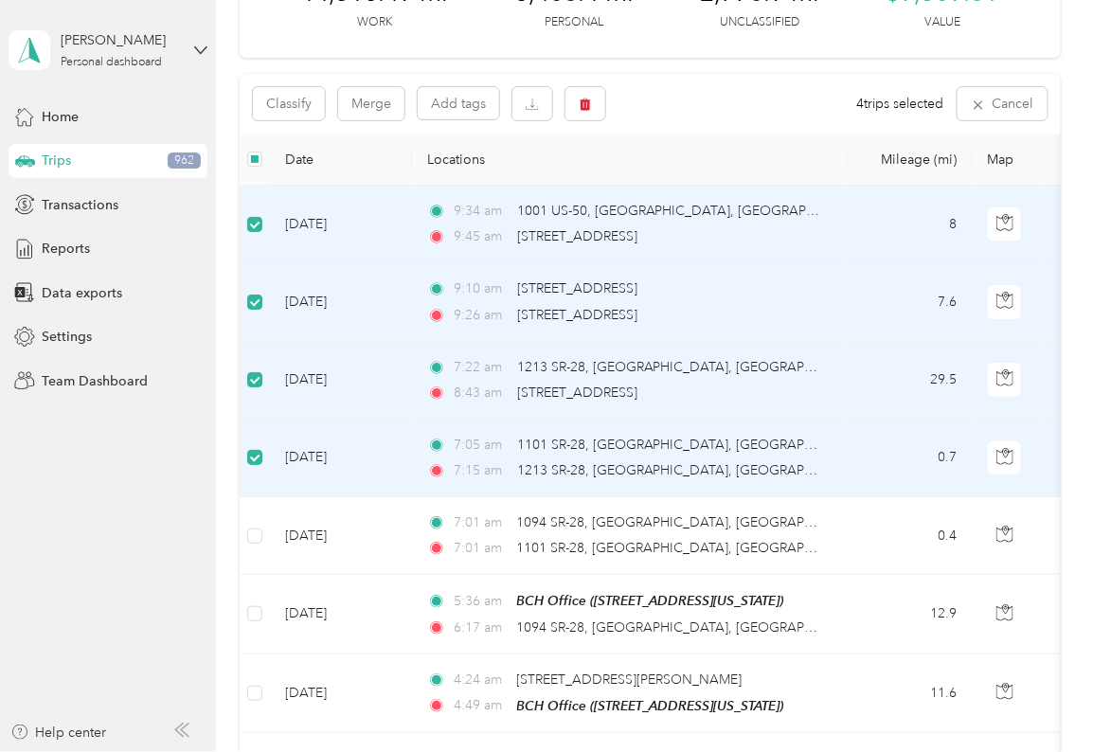
scroll to position [413, 0]
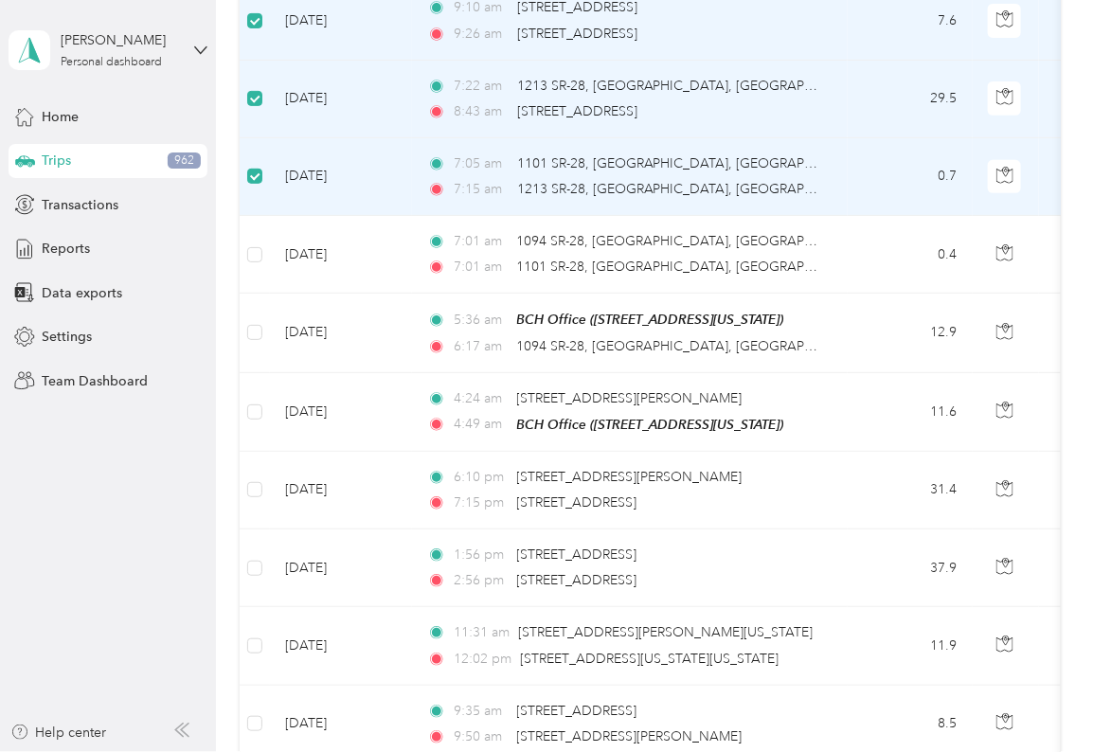
click at [254, 306] on td at bounding box center [255, 333] width 30 height 79
click at [254, 330] on td at bounding box center [255, 333] width 30 height 79
click at [254, 330] on td at bounding box center [255, 412] width 30 height 79
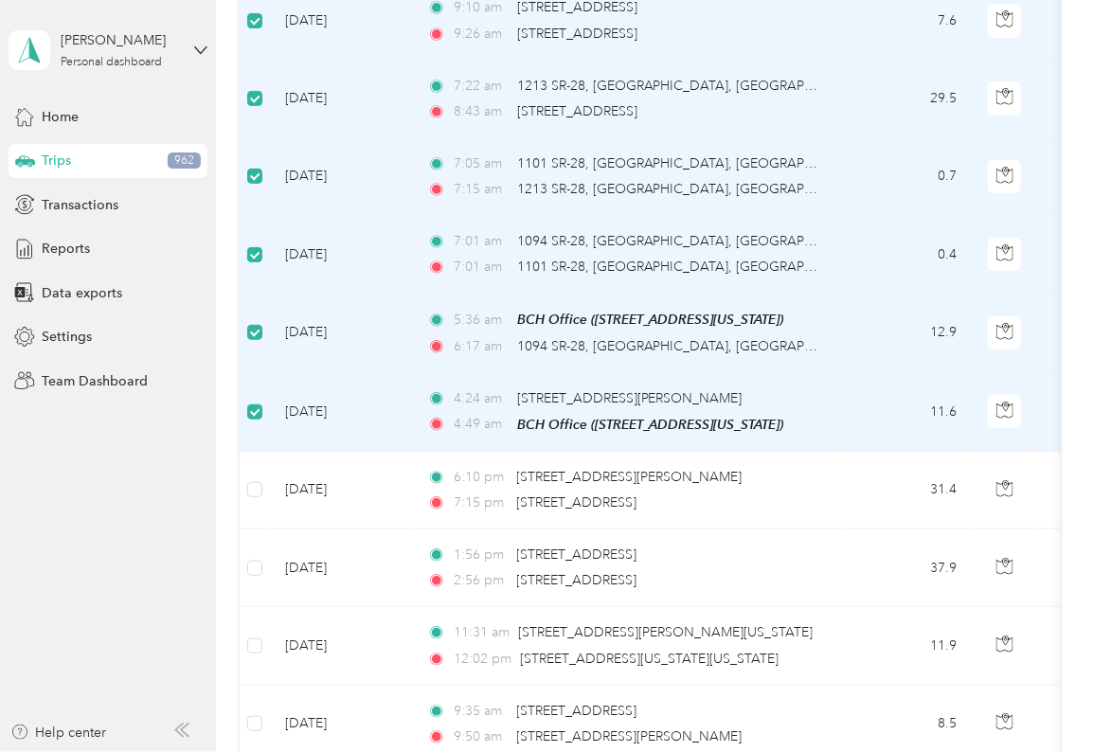
scroll to position [0, 0]
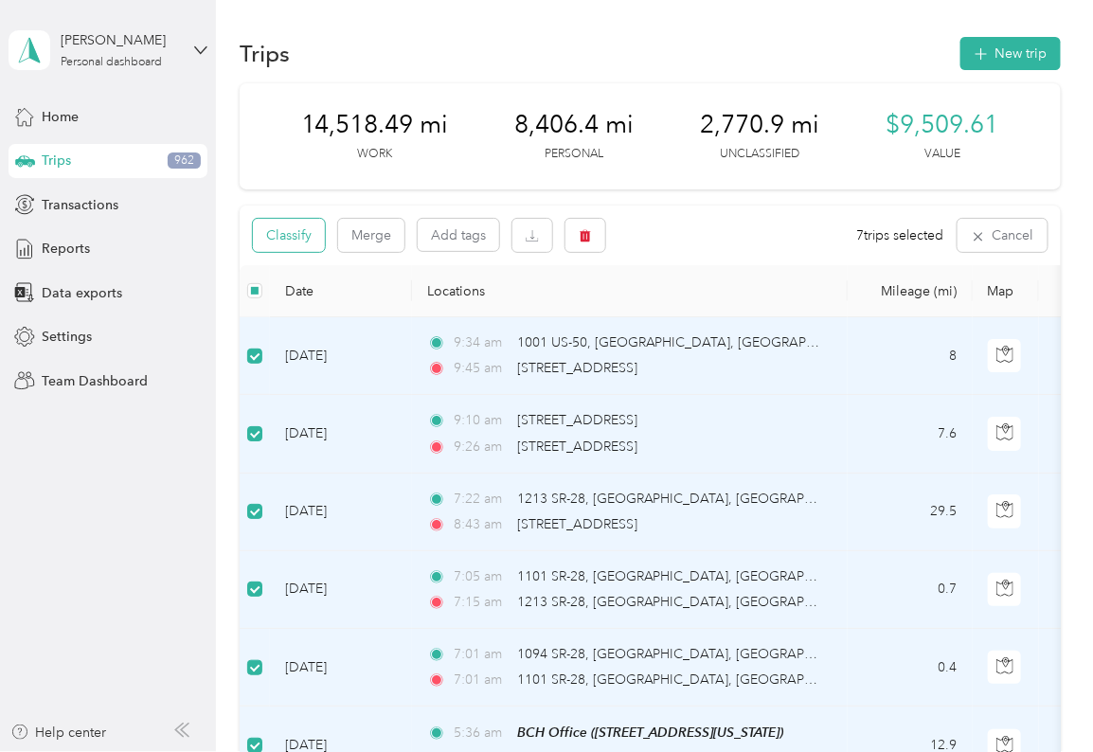
click at [296, 235] on button "Classify" at bounding box center [289, 235] width 72 height 33
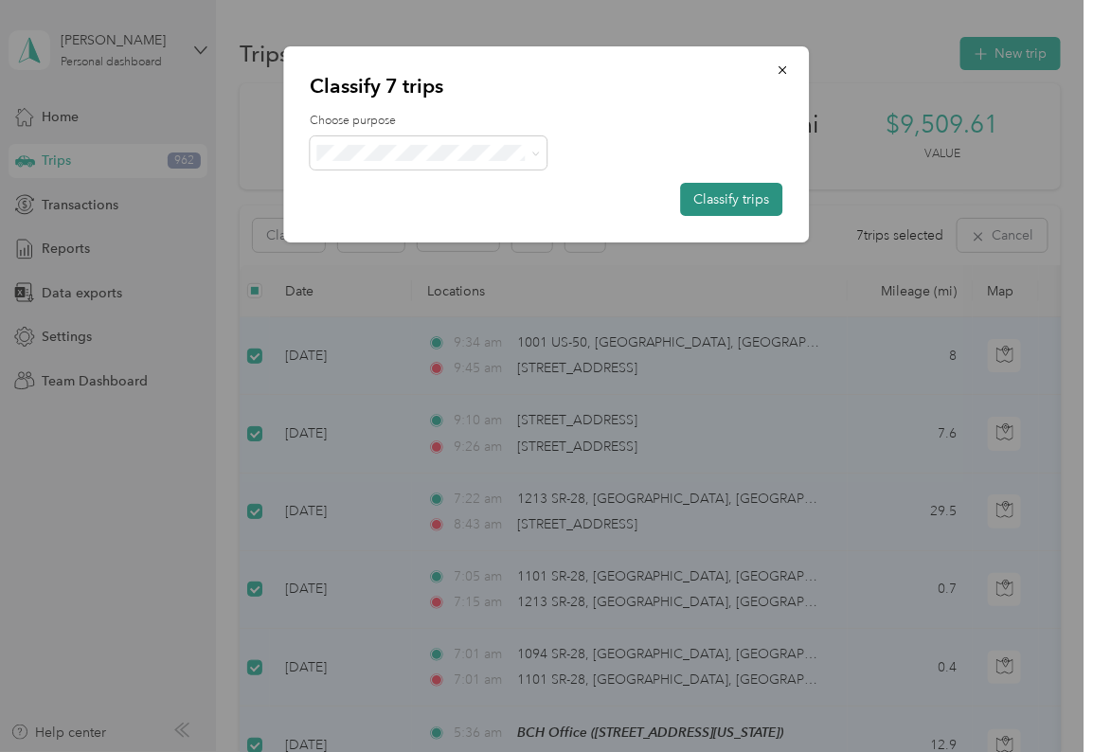
click at [480, 199] on button "Classify trips" at bounding box center [732, 199] width 102 height 33
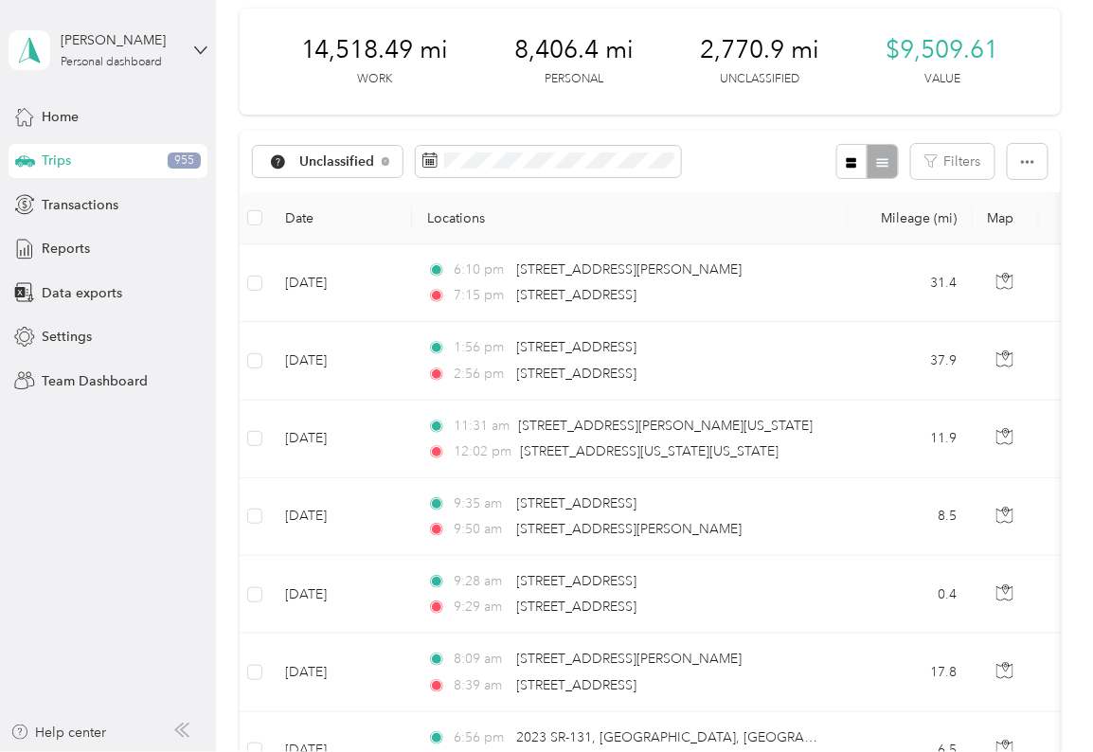
scroll to position [413, 0]
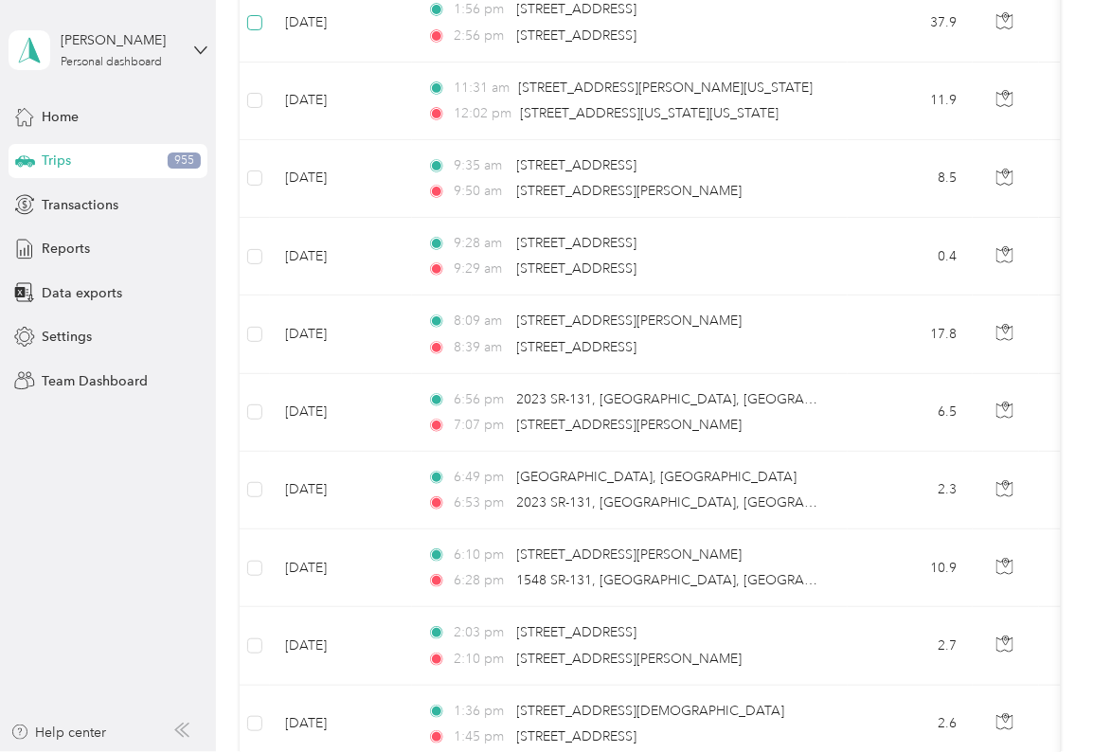
click at [254, 12] on label at bounding box center [254, 22] width 15 height 21
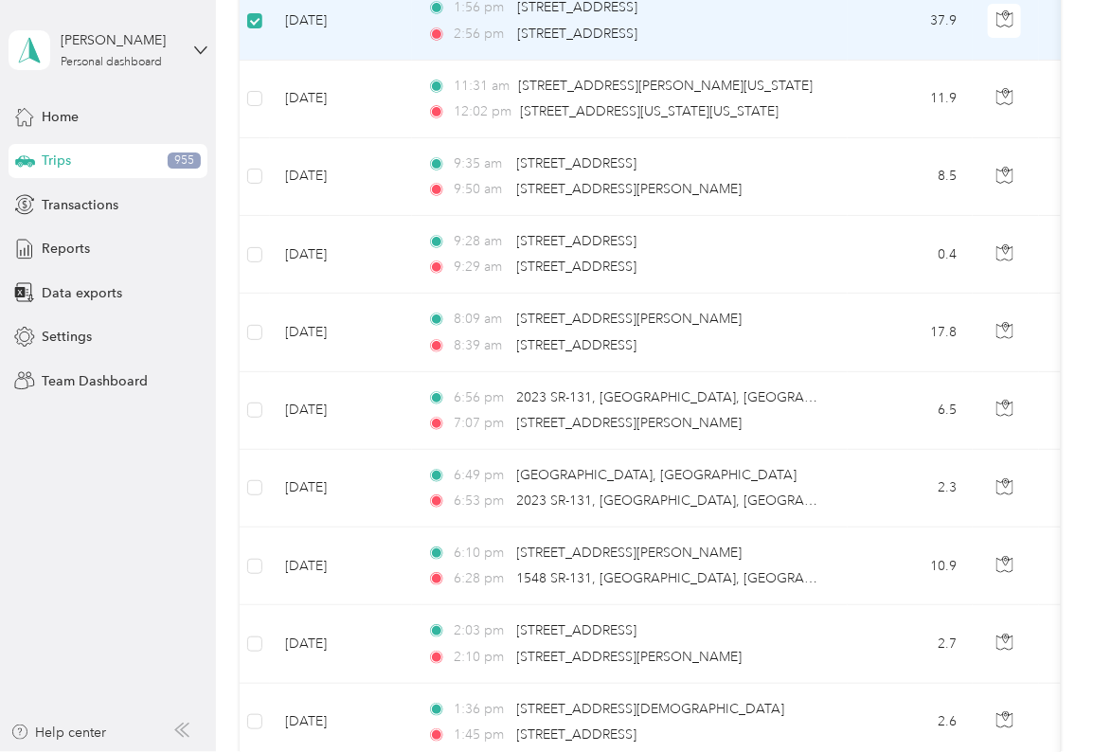
scroll to position [411, 0]
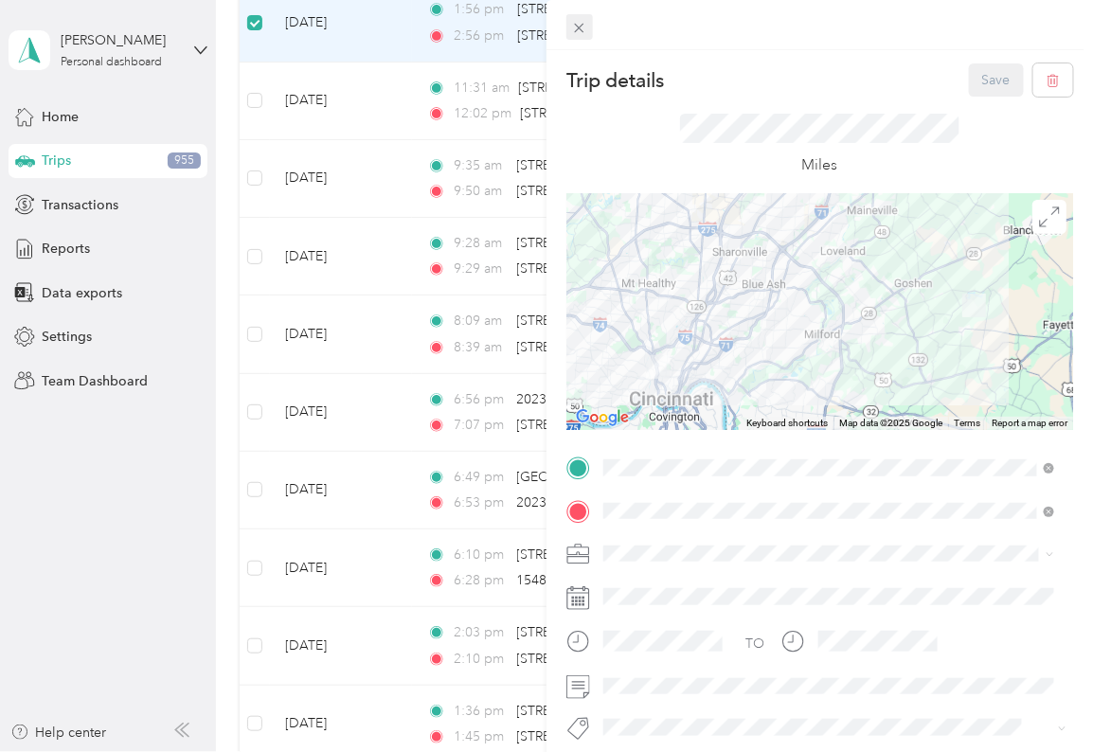
click at [480, 27] on span at bounding box center [579, 27] width 27 height 27
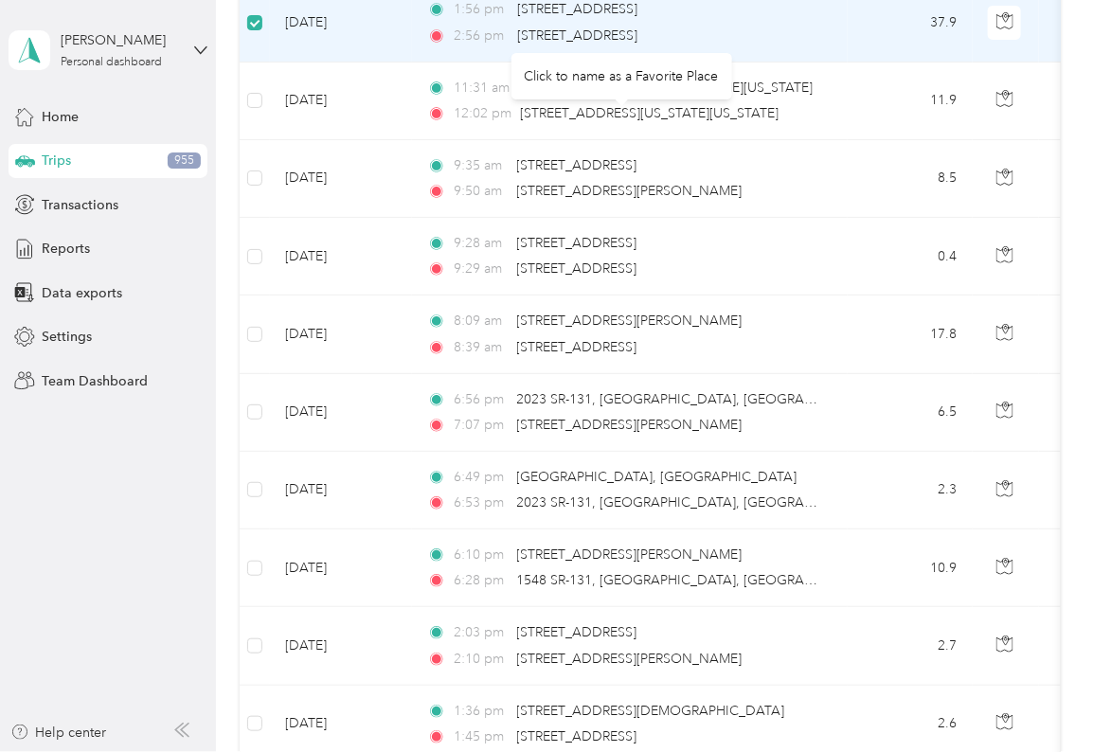
click at [254, 153] on td at bounding box center [255, 179] width 30 height 78
click at [254, 204] on td at bounding box center [255, 179] width 30 height 78
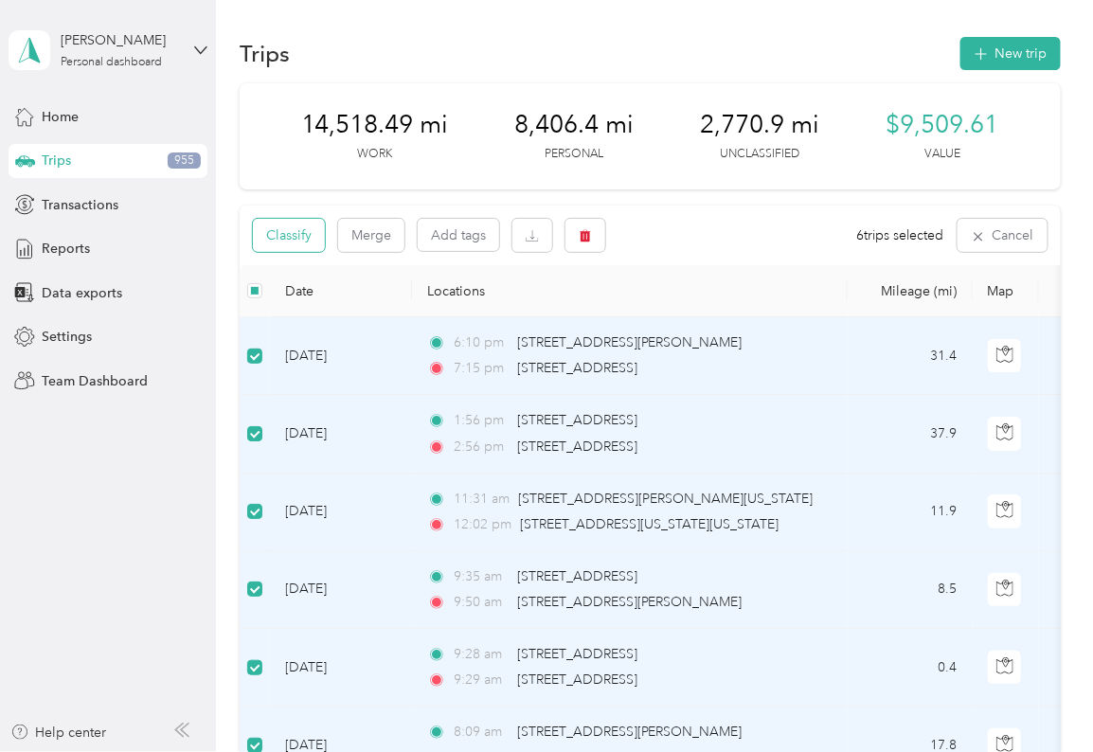
click at [290, 235] on button "Classify" at bounding box center [289, 235] width 72 height 33
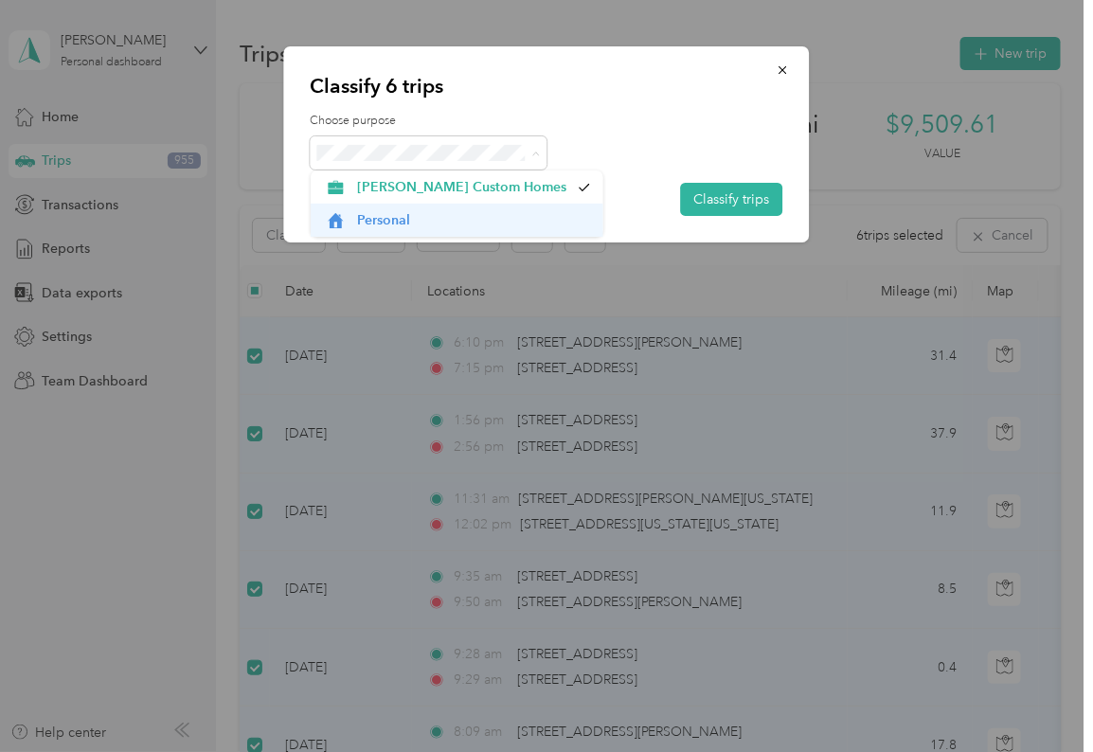
click at [390, 222] on span "Personal" at bounding box center [473, 220] width 233 height 20
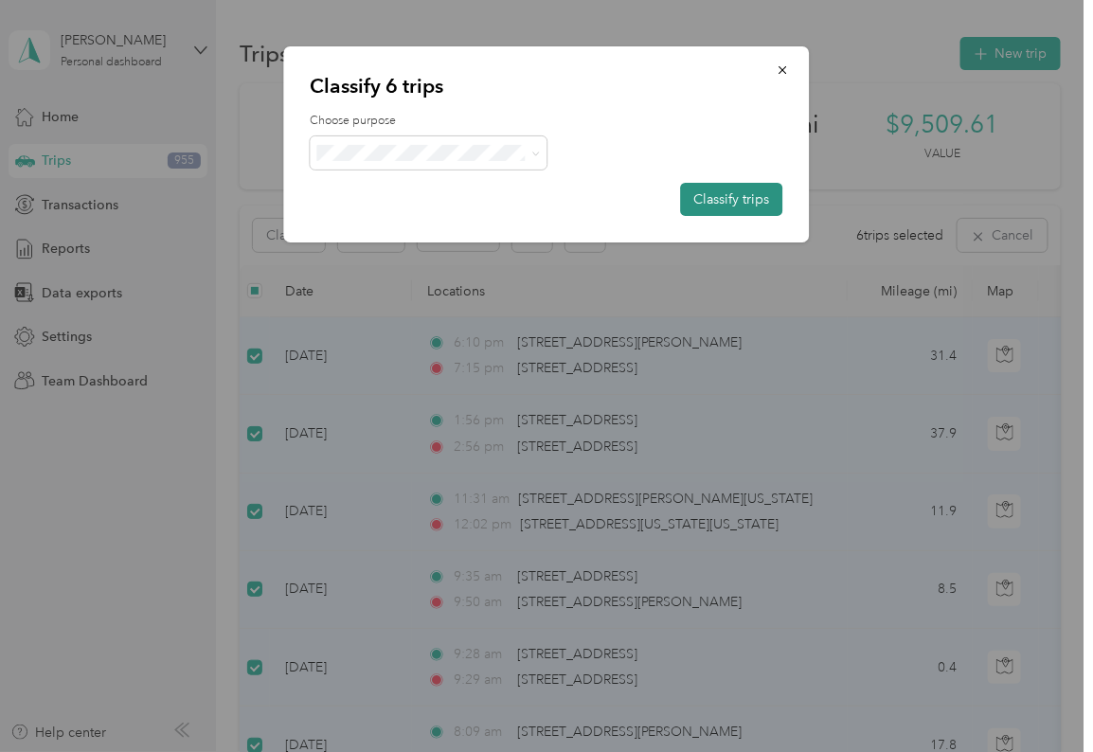
click at [480, 199] on button "Classify trips" at bounding box center [732, 199] width 102 height 33
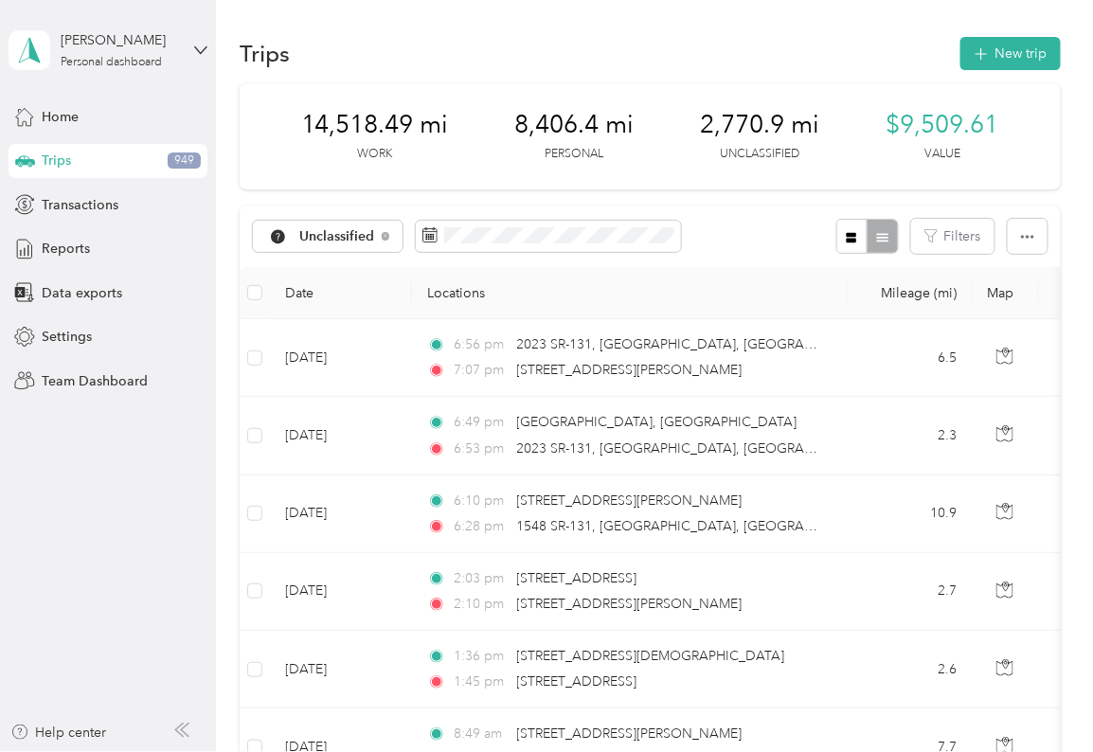
click at [254, 330] on td at bounding box center [255, 436] width 30 height 78
click at [254, 330] on label at bounding box center [254, 513] width 15 height 21
click at [254, 330] on td at bounding box center [255, 592] width 30 height 78
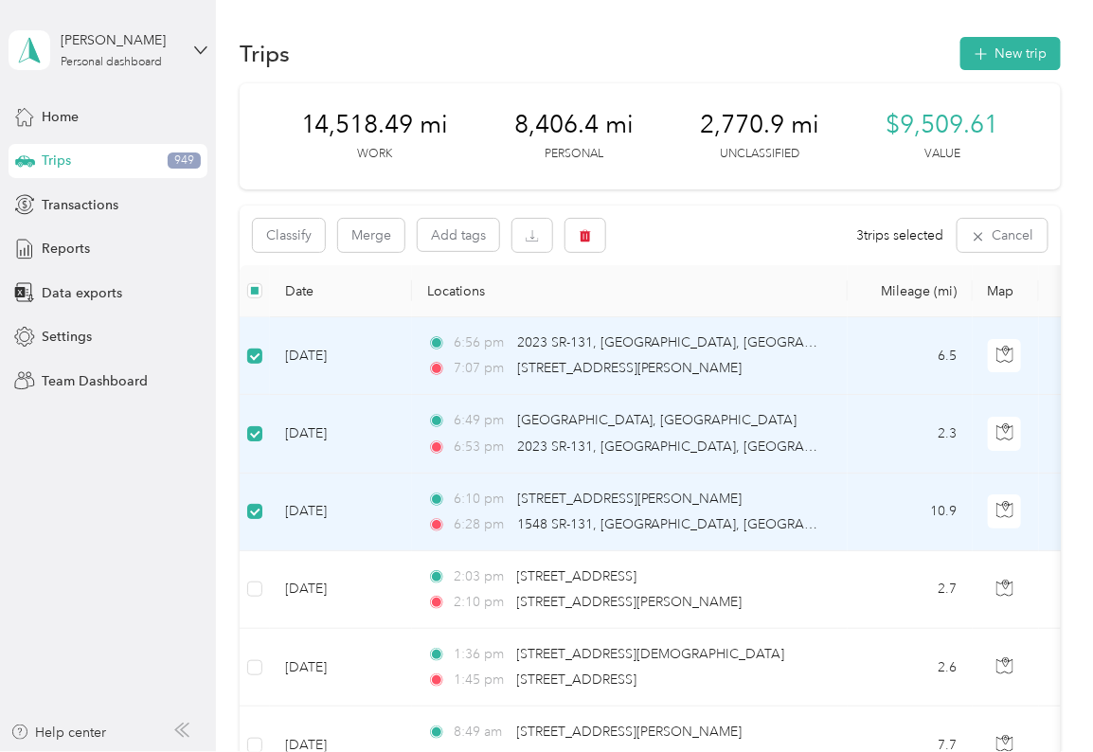
click at [254, 330] on td at bounding box center [255, 590] width 30 height 78
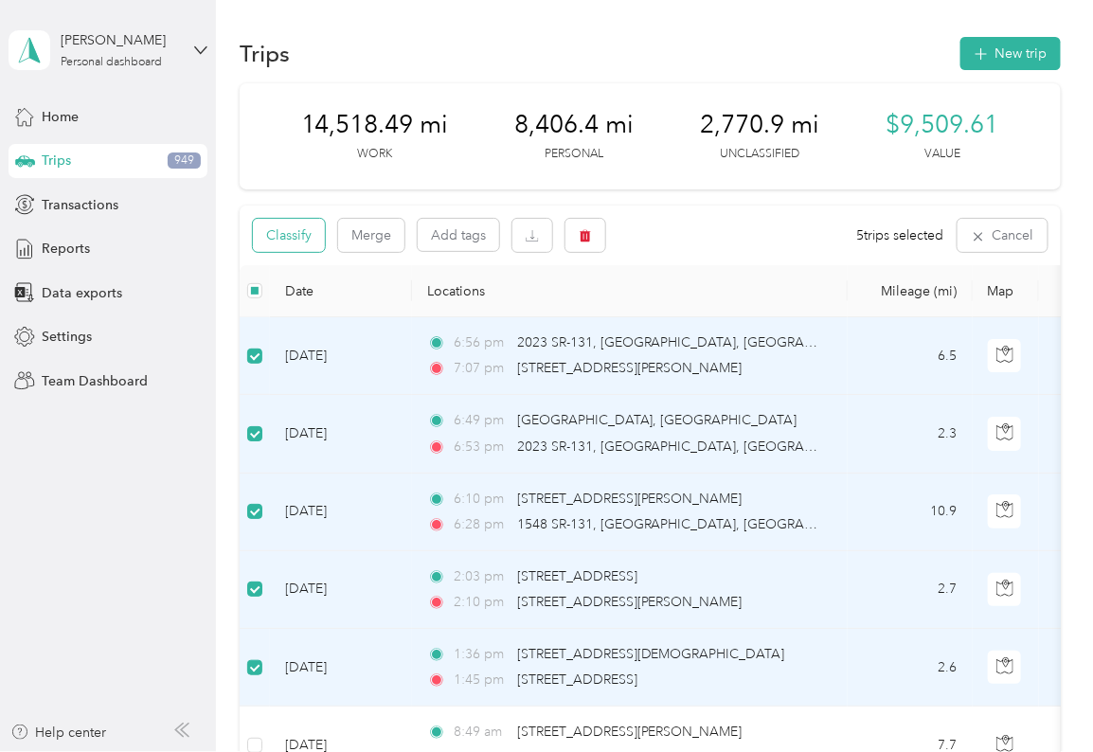
click at [297, 235] on button "Classify" at bounding box center [289, 235] width 72 height 33
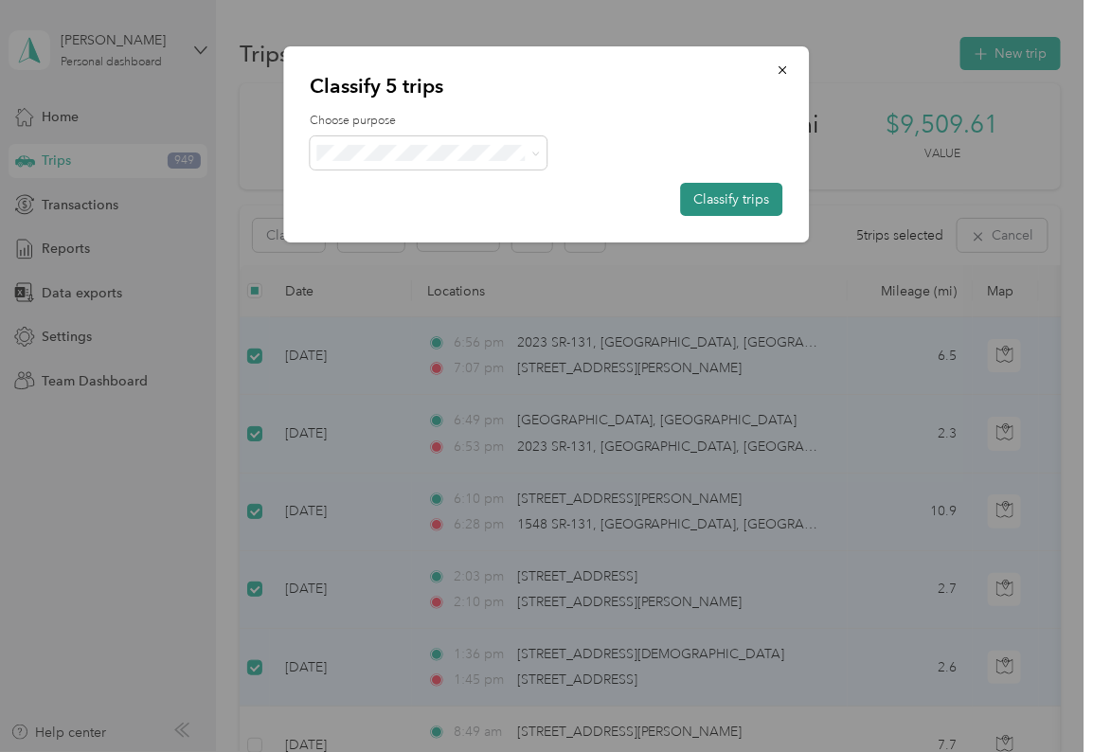
click at [480, 199] on button "Classify trips" at bounding box center [732, 199] width 102 height 33
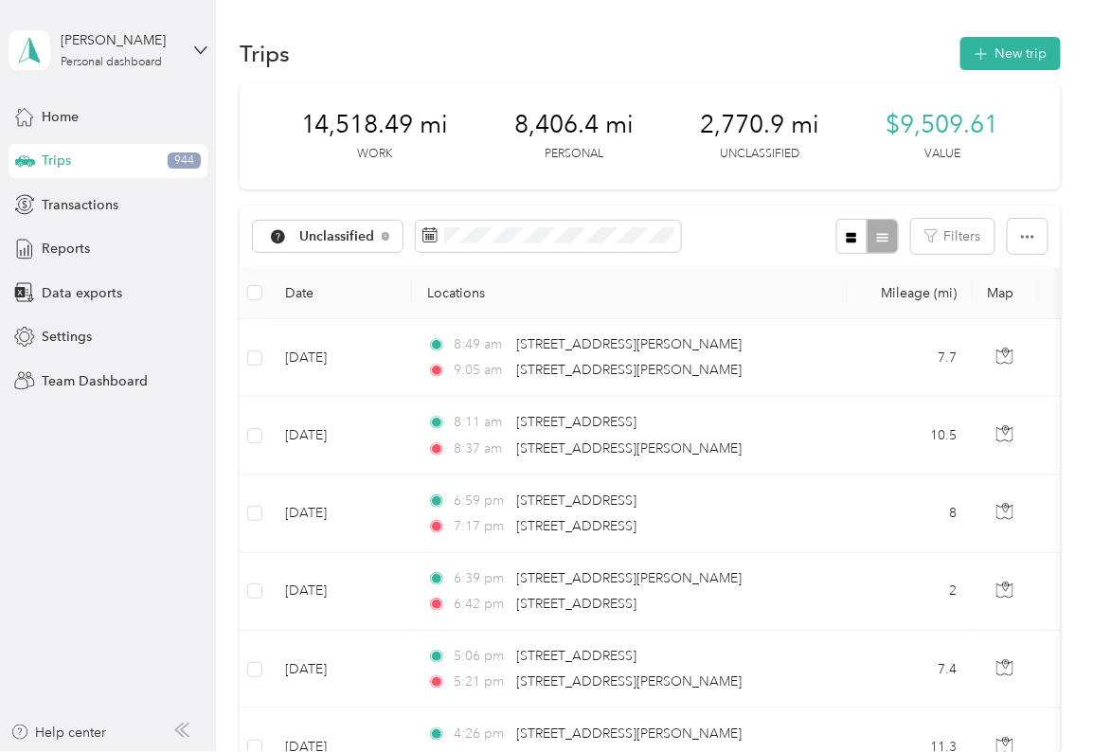
click at [256, 330] on td at bounding box center [255, 436] width 30 height 78
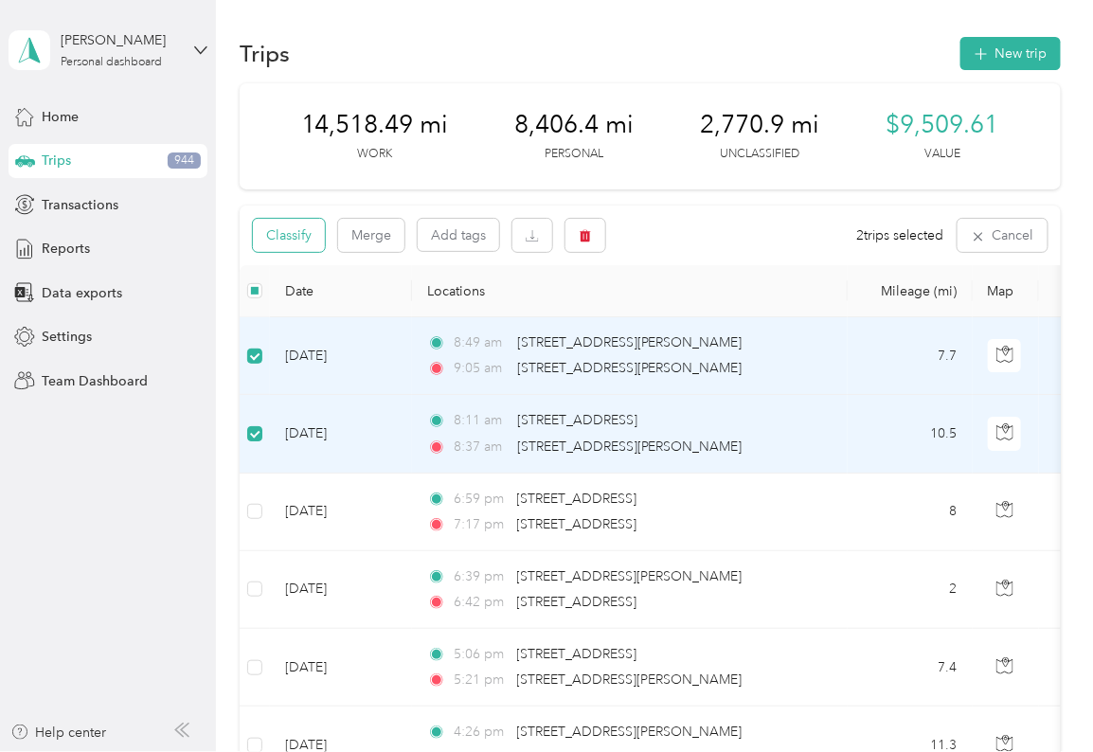
click at [288, 236] on button "Classify" at bounding box center [289, 235] width 72 height 33
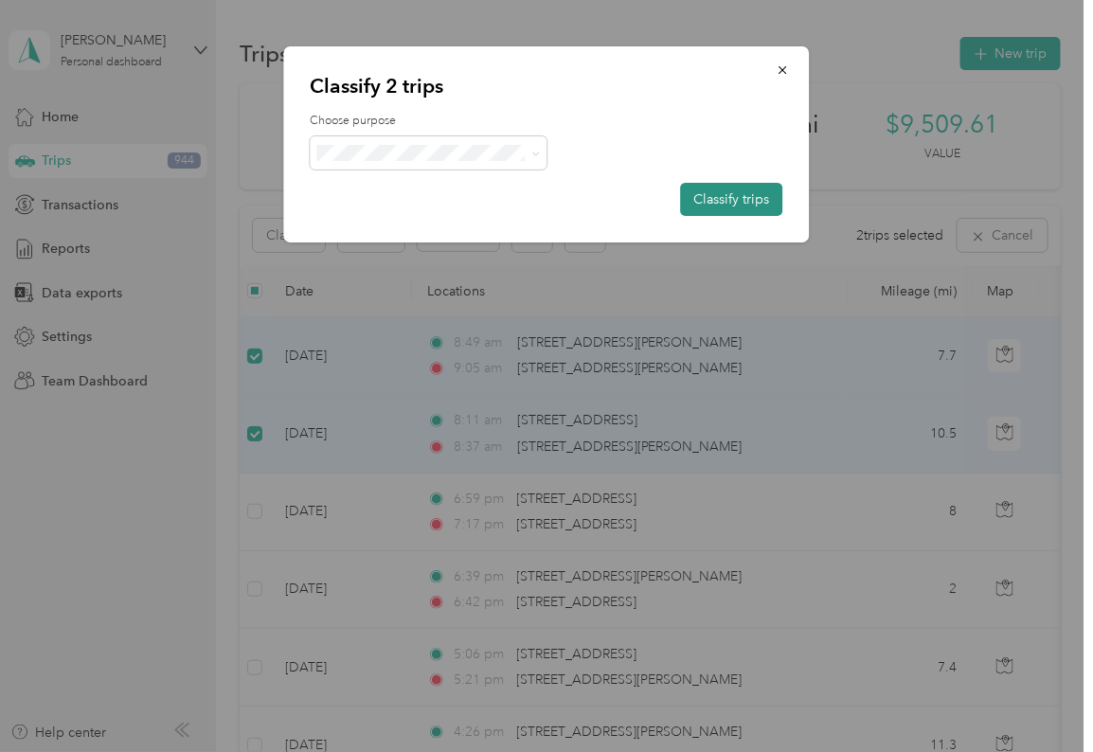
click at [480, 199] on button "Classify trips" at bounding box center [732, 199] width 102 height 33
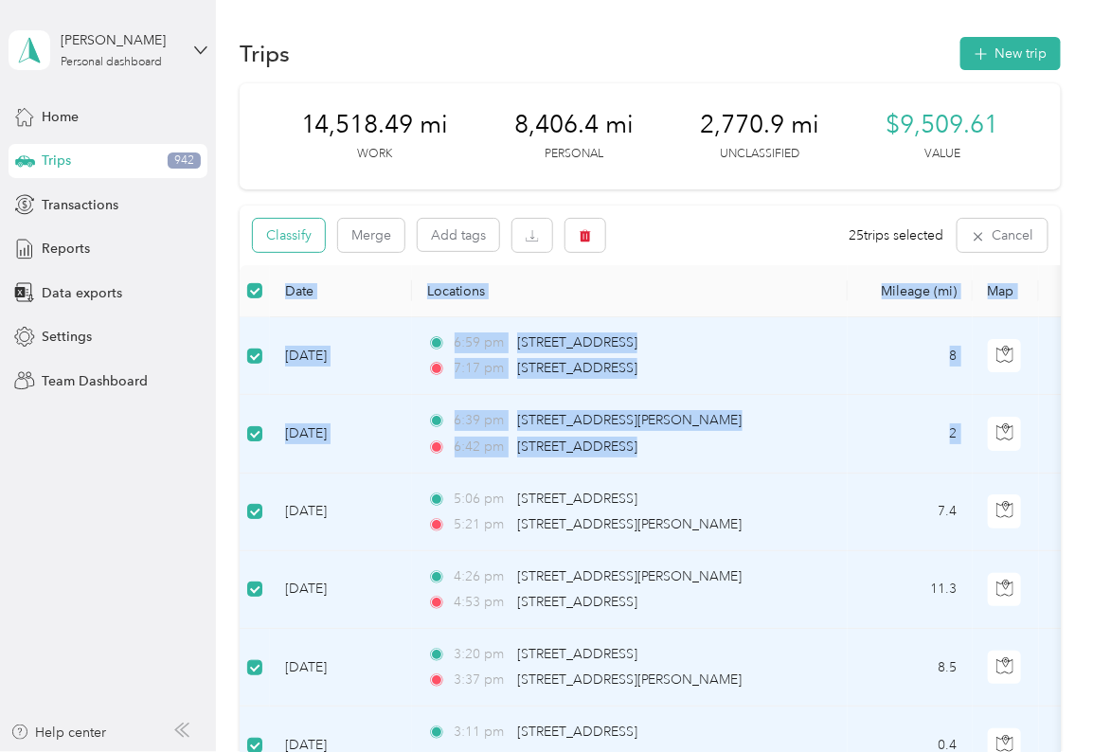
click at [290, 235] on button "Classify" at bounding box center [289, 235] width 72 height 33
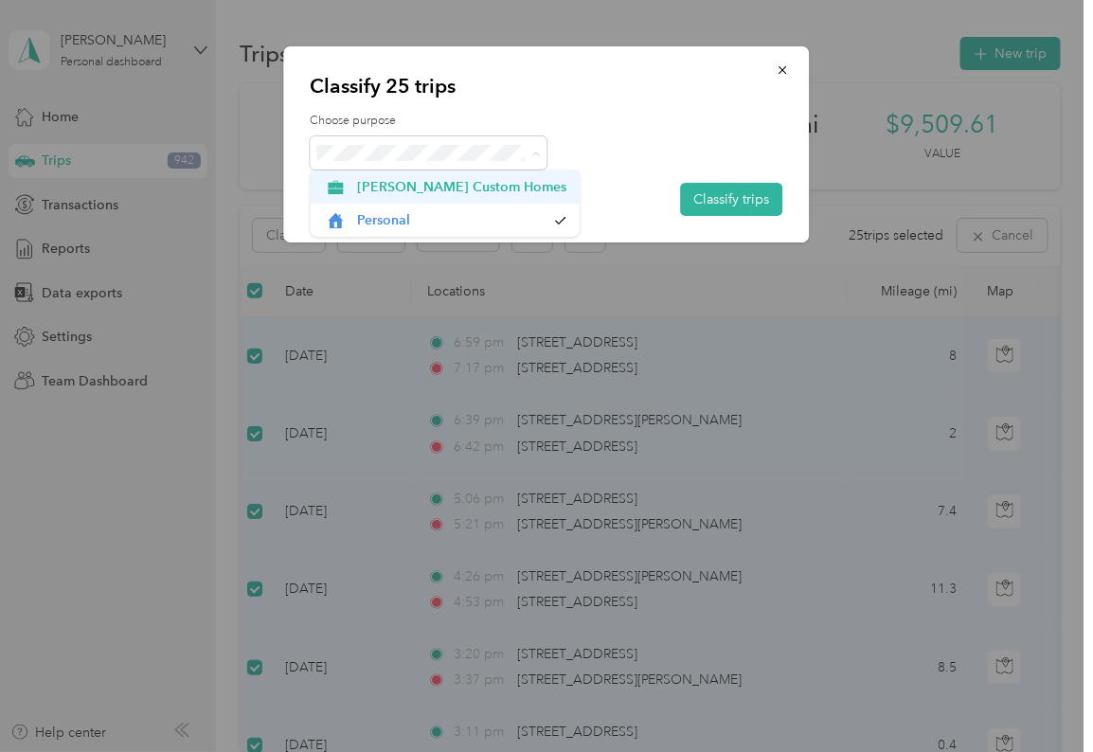
click at [385, 189] on span "[PERSON_NAME] Custom Homes" at bounding box center [461, 187] width 209 height 20
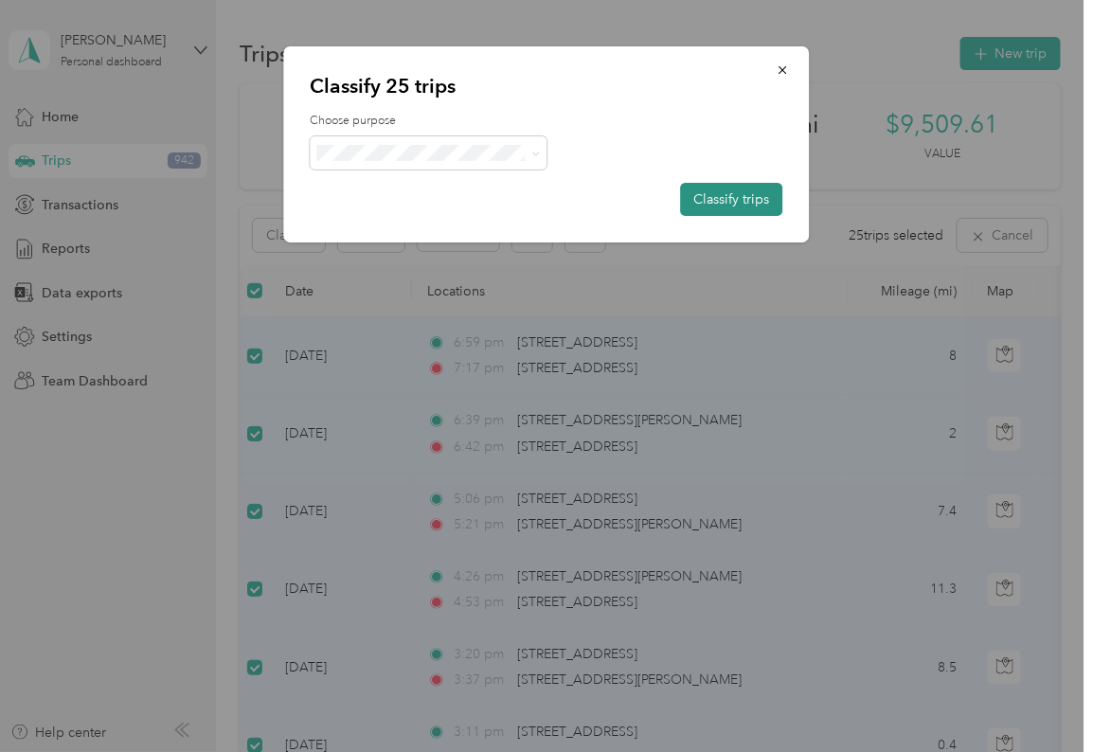
click at [480, 199] on button "Classify trips" at bounding box center [732, 199] width 102 height 33
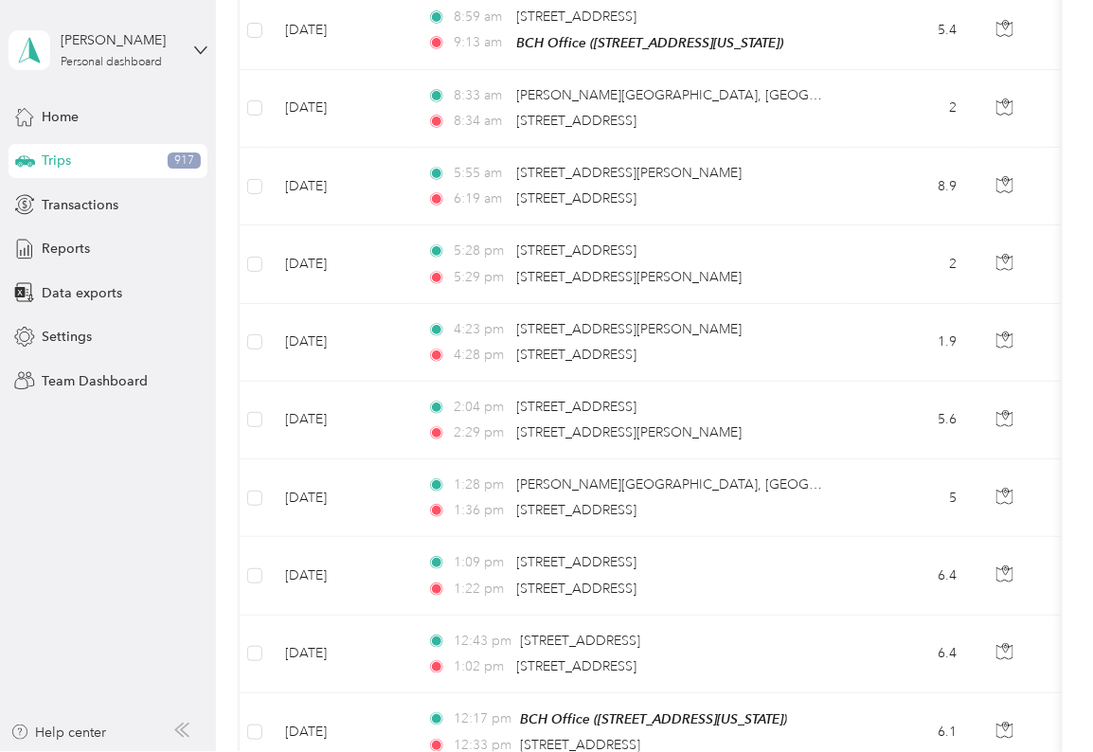
scroll to position [1858, 0]
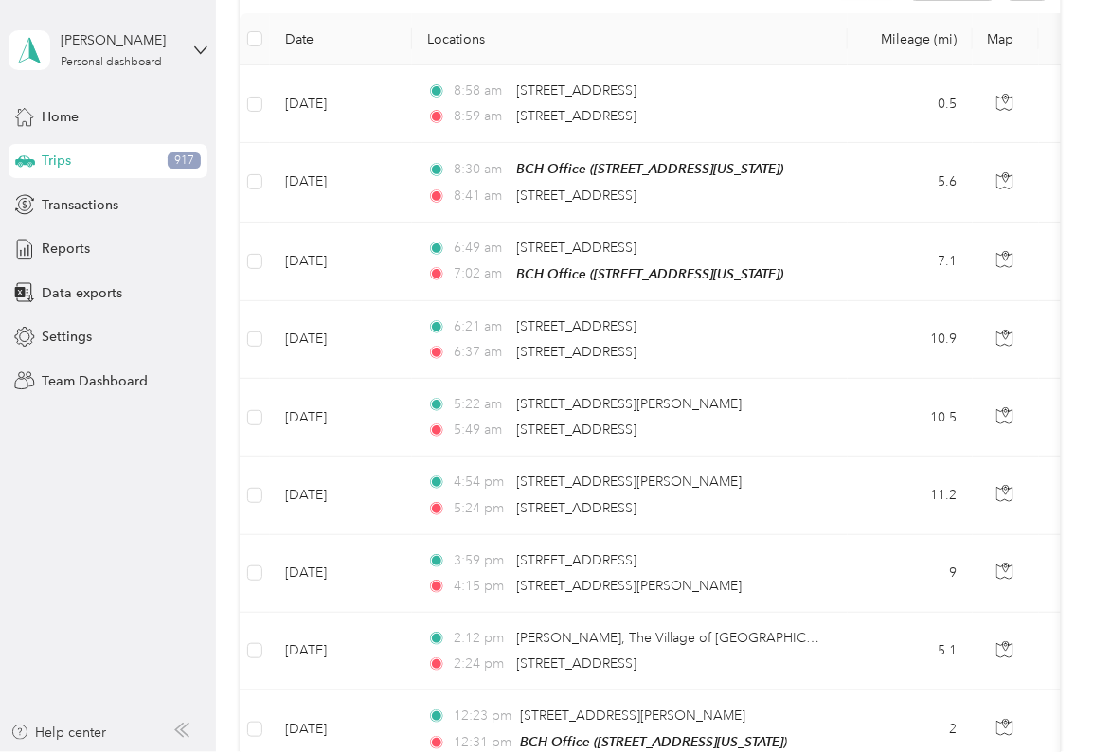
scroll to position [0, 0]
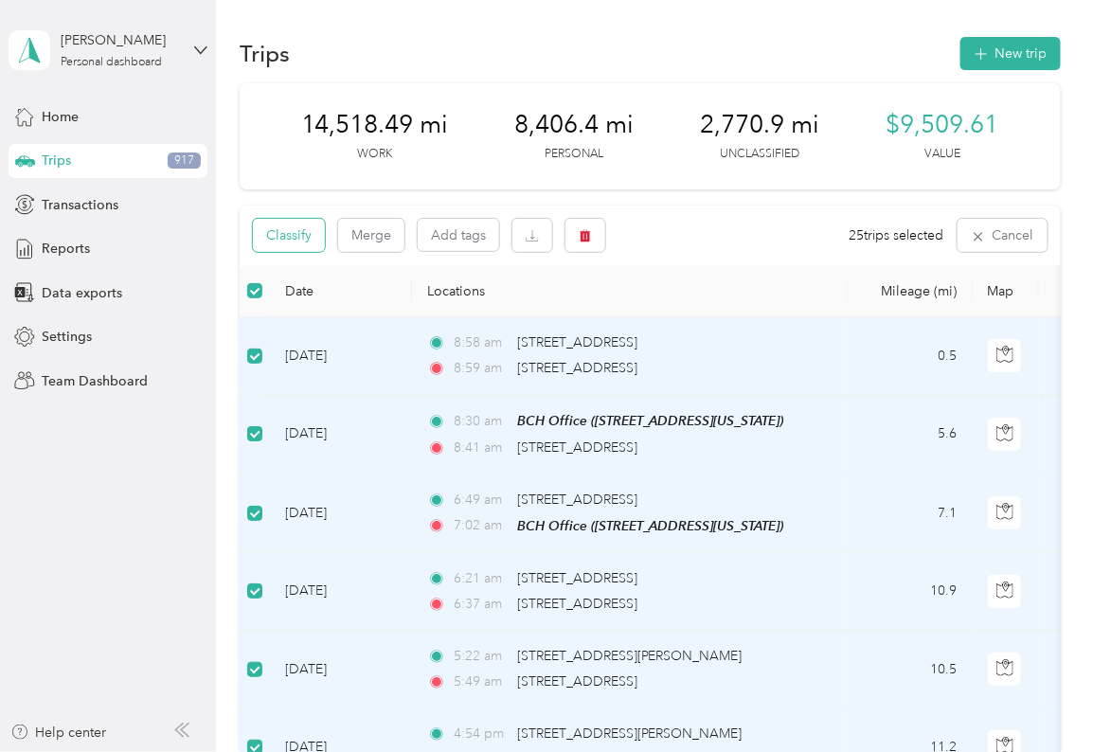
click at [288, 235] on button "Classify" at bounding box center [289, 235] width 72 height 33
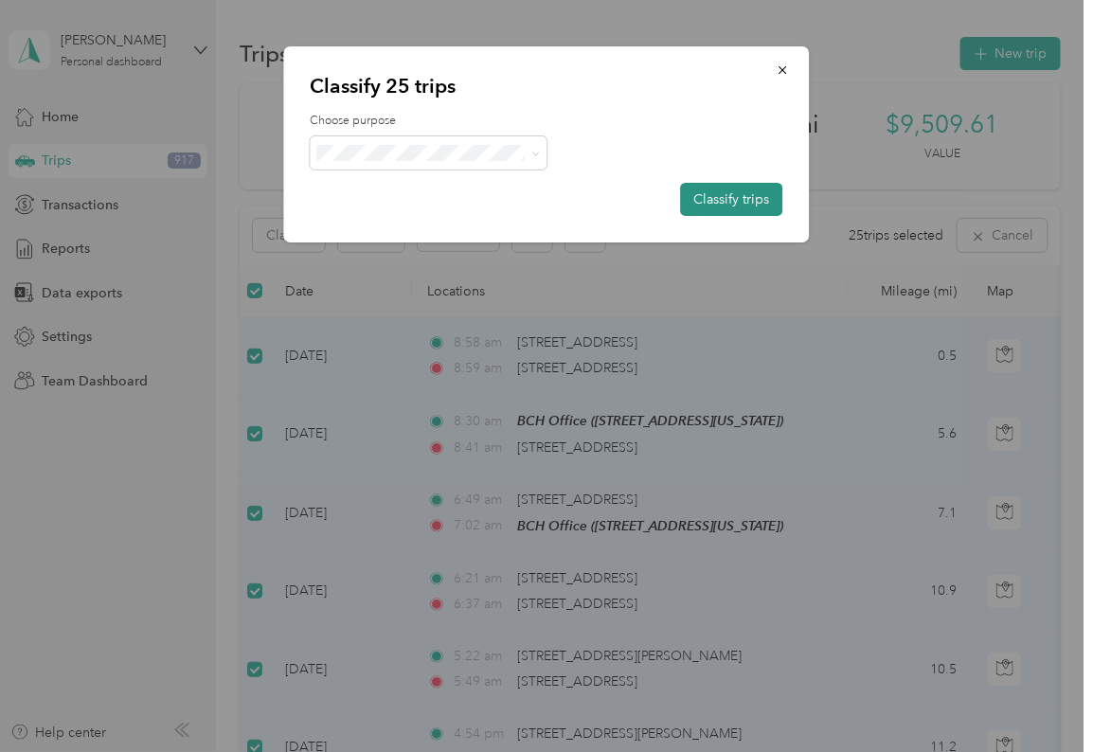
click at [480, 199] on button "Classify trips" at bounding box center [732, 199] width 102 height 33
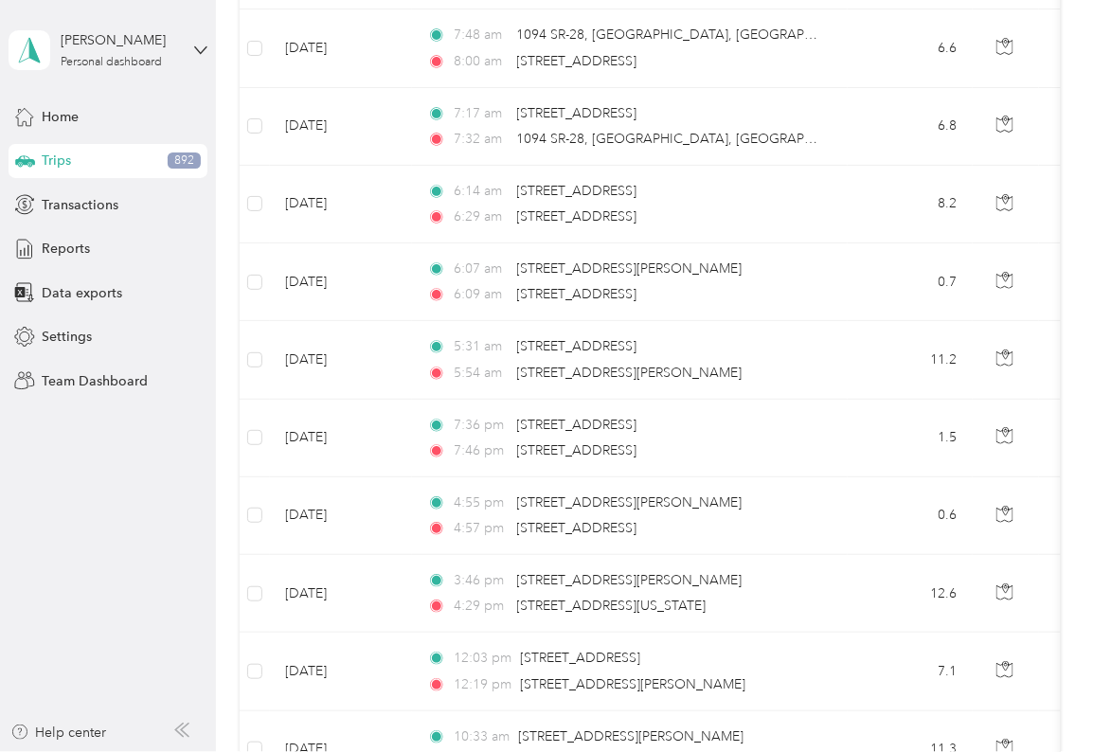
scroll to position [206, 0]
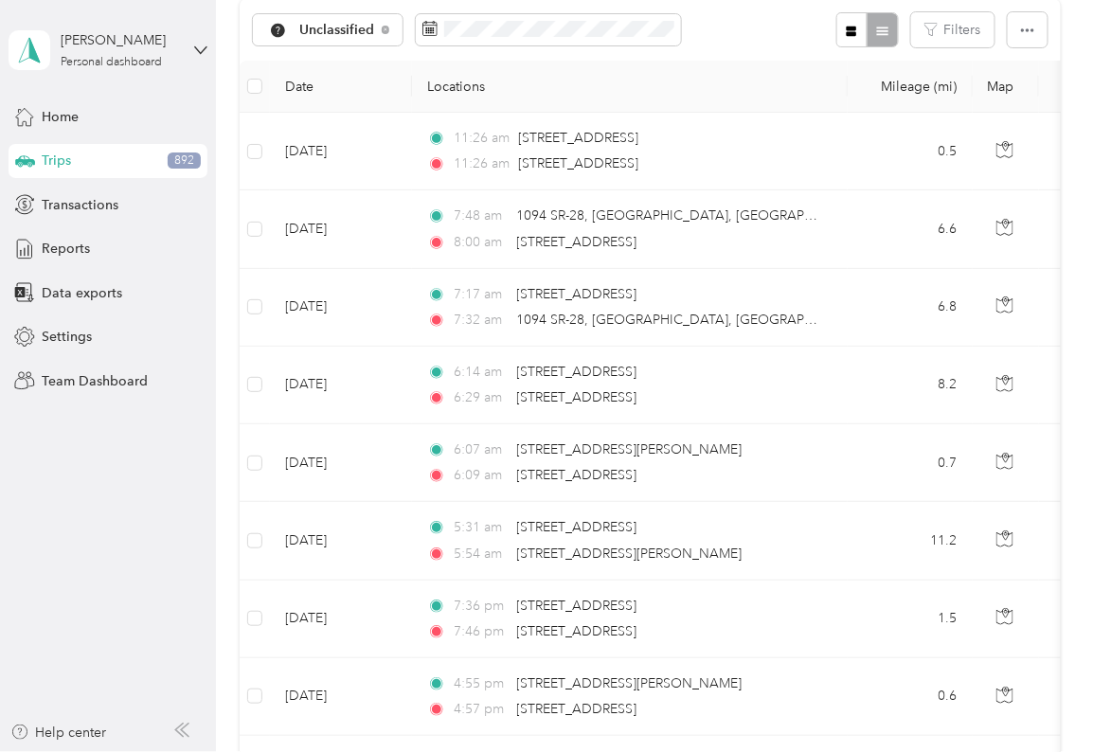
click at [255, 117] on td at bounding box center [255, 152] width 30 height 78
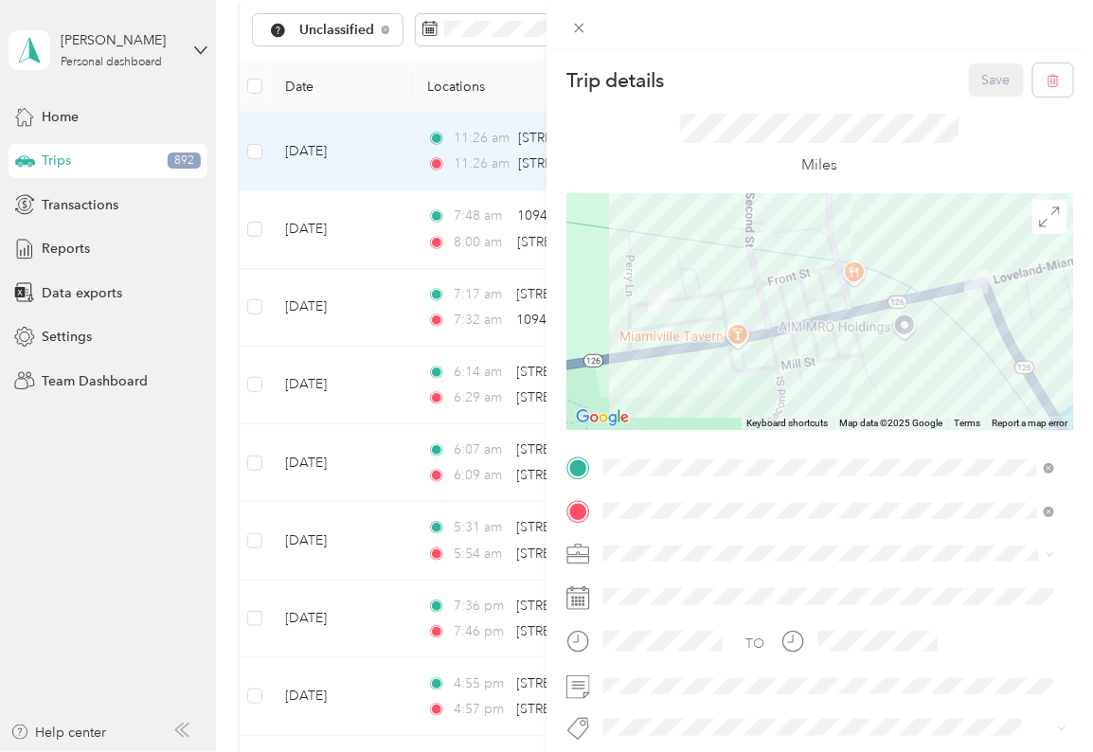
click at [480, 26] on div at bounding box center [820, 25] width 547 height 50
click at [480, 25] on icon at bounding box center [579, 28] width 16 height 16
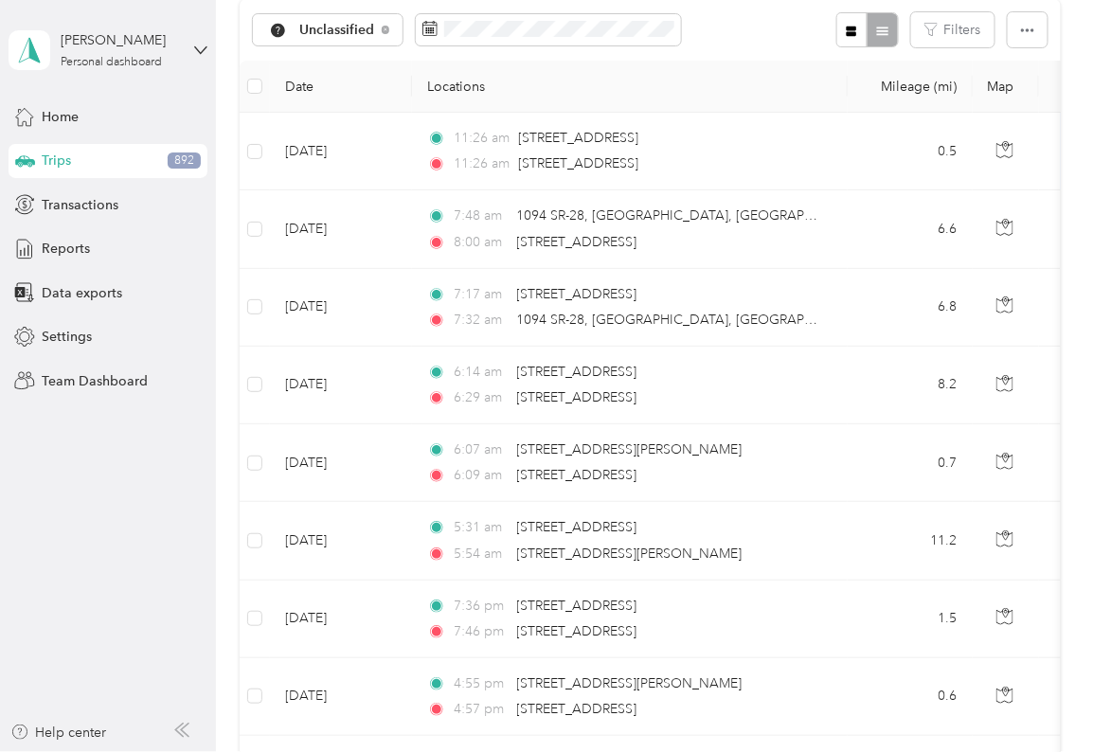
click at [255, 219] on label at bounding box center [254, 229] width 15 height 21
click at [255, 274] on td at bounding box center [255, 308] width 30 height 78
click at [254, 330] on td at bounding box center [255, 308] width 30 height 78
click at [254, 330] on td at bounding box center [255, 386] width 30 height 78
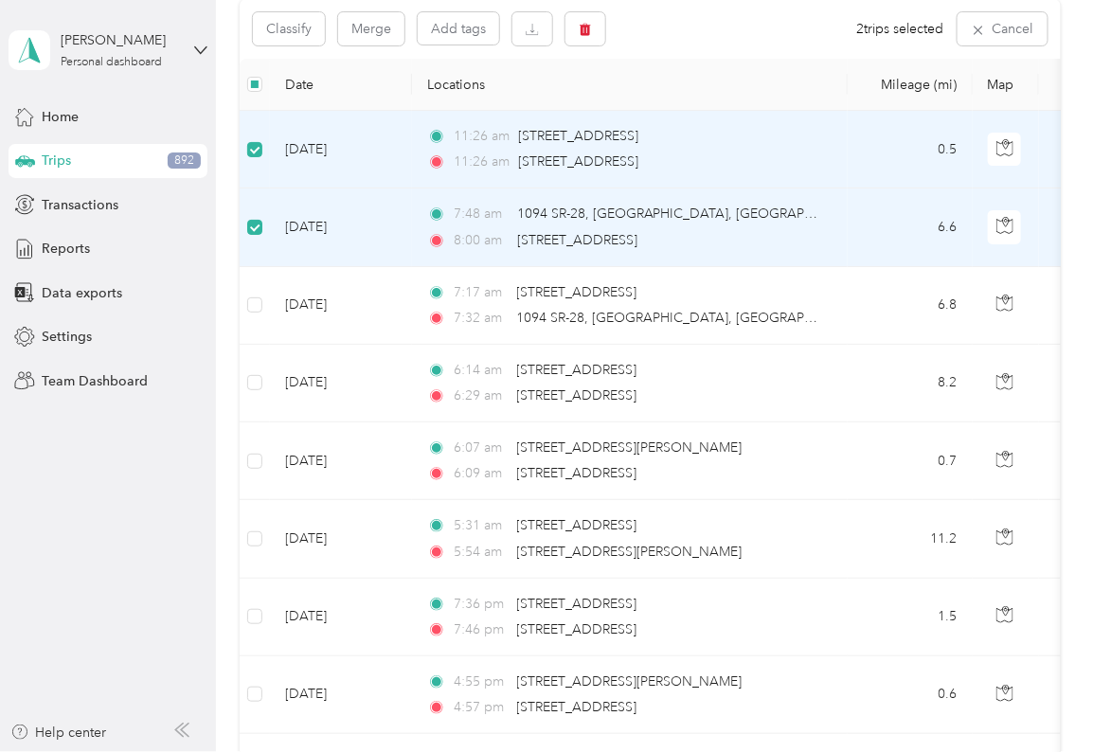
click at [254, 330] on td at bounding box center [255, 461] width 30 height 78
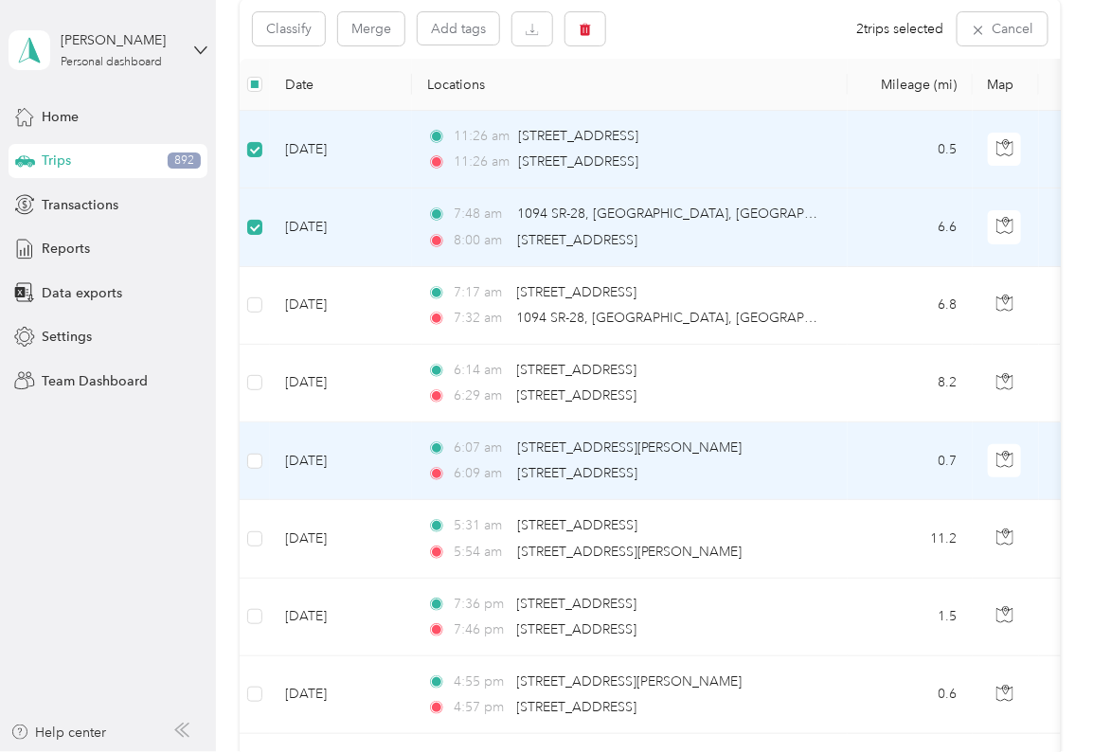
scroll to position [204, 0]
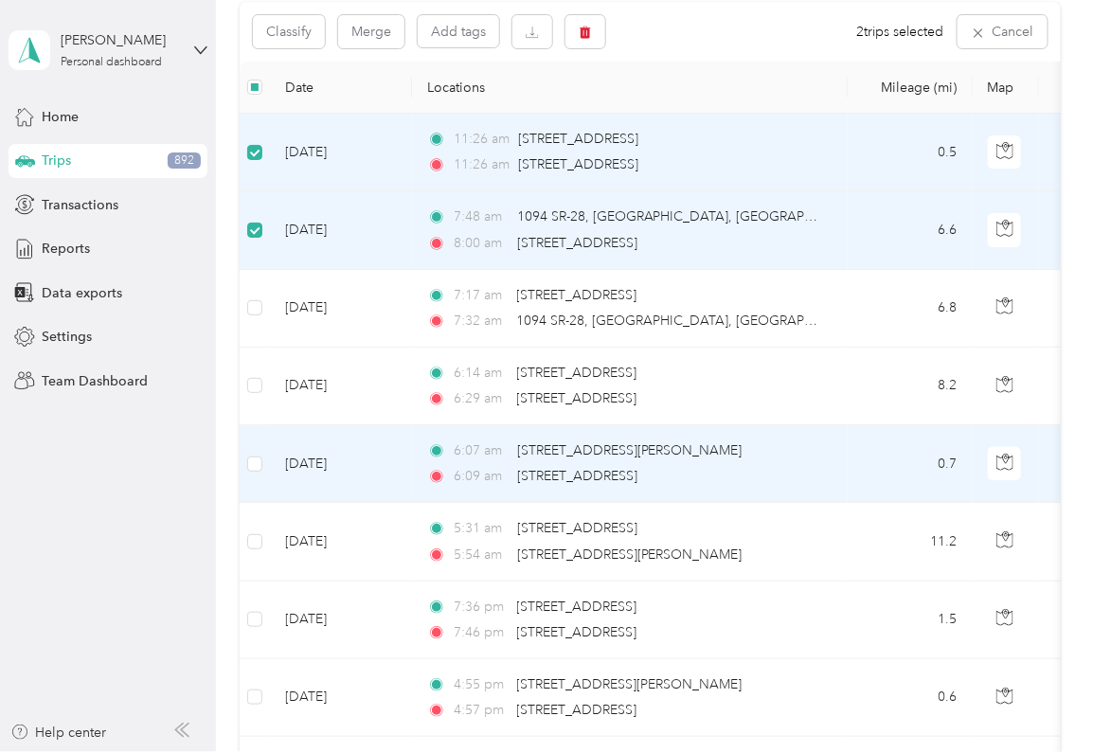
click at [254, 330] on td at bounding box center [255, 387] width 30 height 78
click at [254, 330] on td at bounding box center [255, 464] width 30 height 78
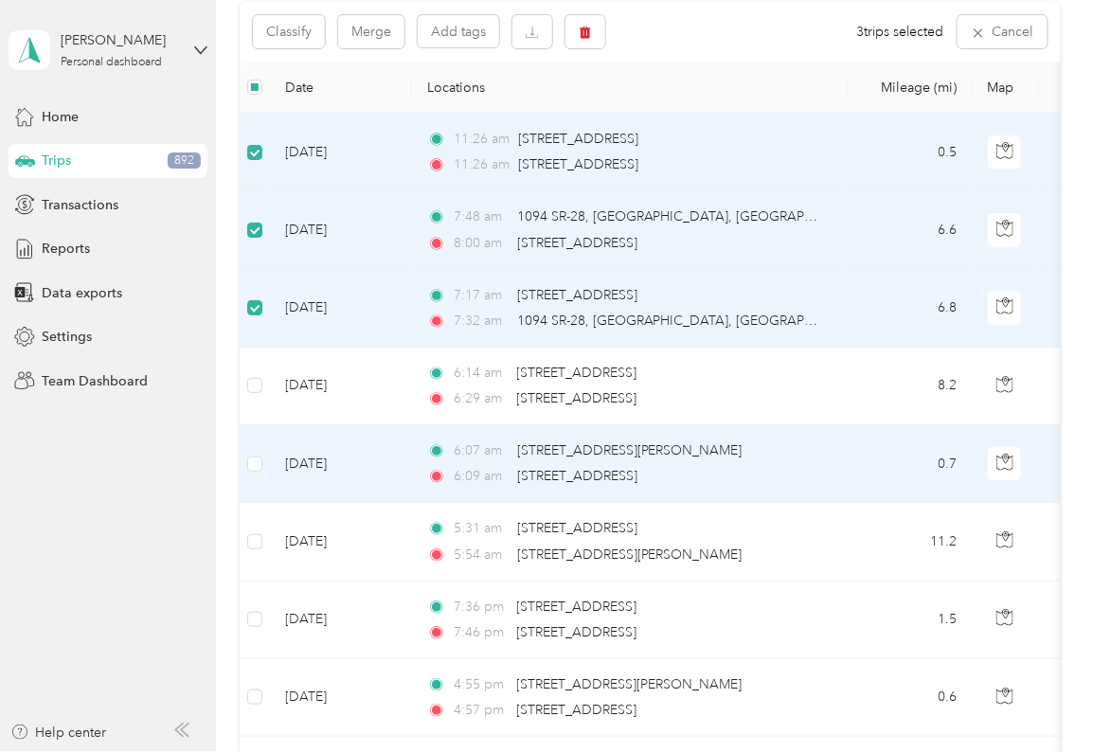
click at [254, 330] on td at bounding box center [255, 464] width 30 height 78
click at [254, 330] on td at bounding box center [255, 387] width 30 height 78
click at [254, 330] on td at bounding box center [255, 464] width 30 height 78
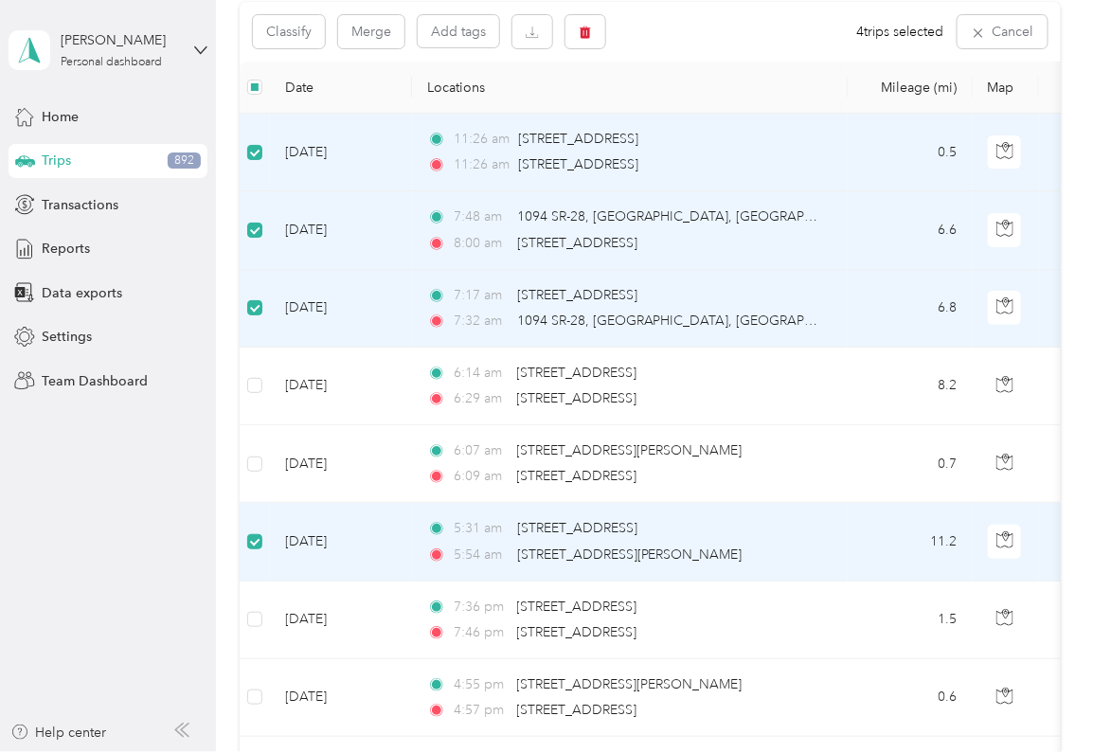
click at [254, 330] on td at bounding box center [255, 387] width 30 height 78
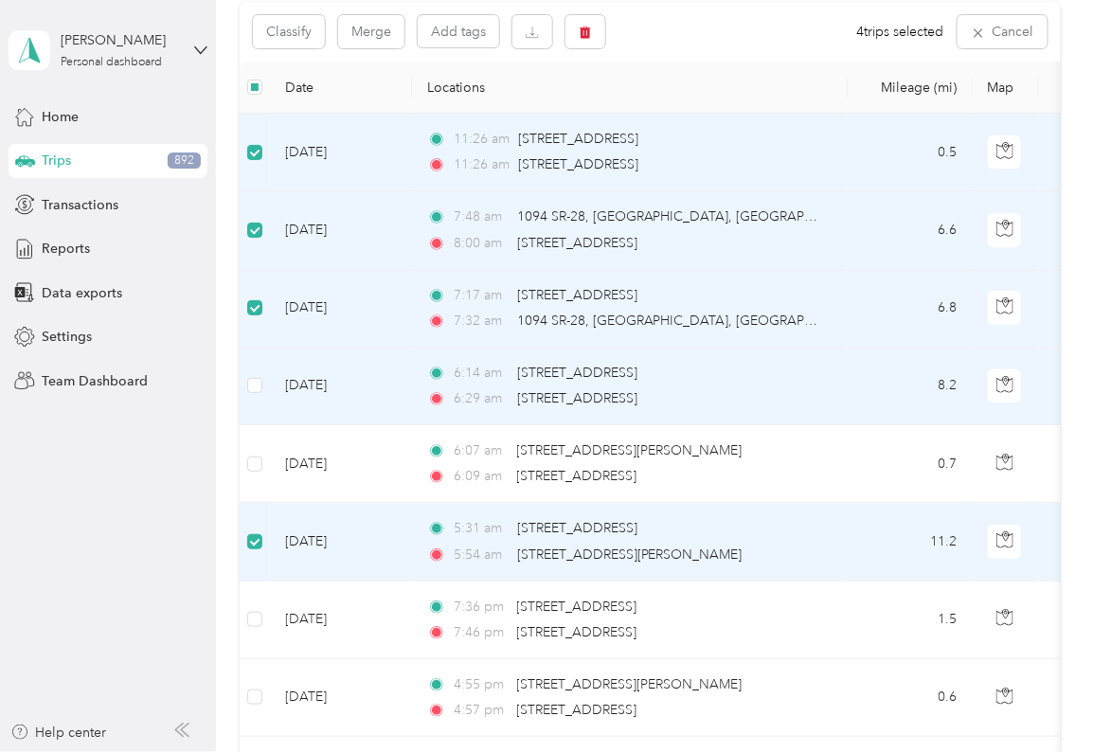
click at [254, 330] on td at bounding box center [255, 464] width 30 height 78
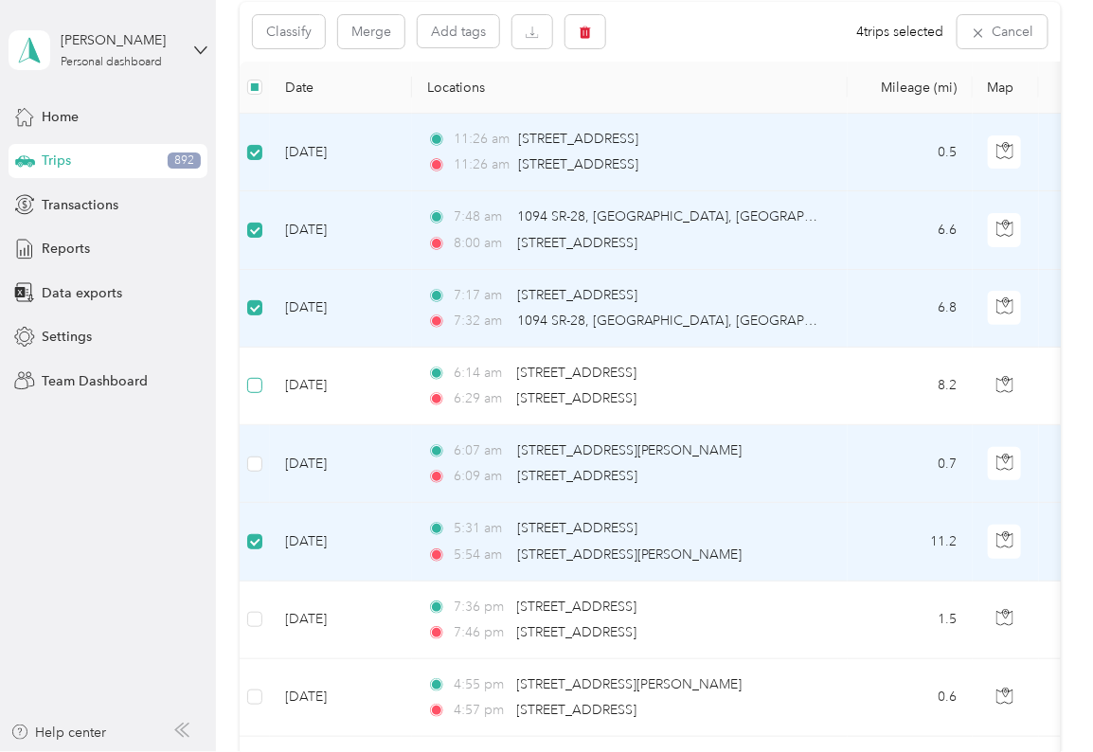
click at [255, 330] on label at bounding box center [254, 385] width 15 height 21
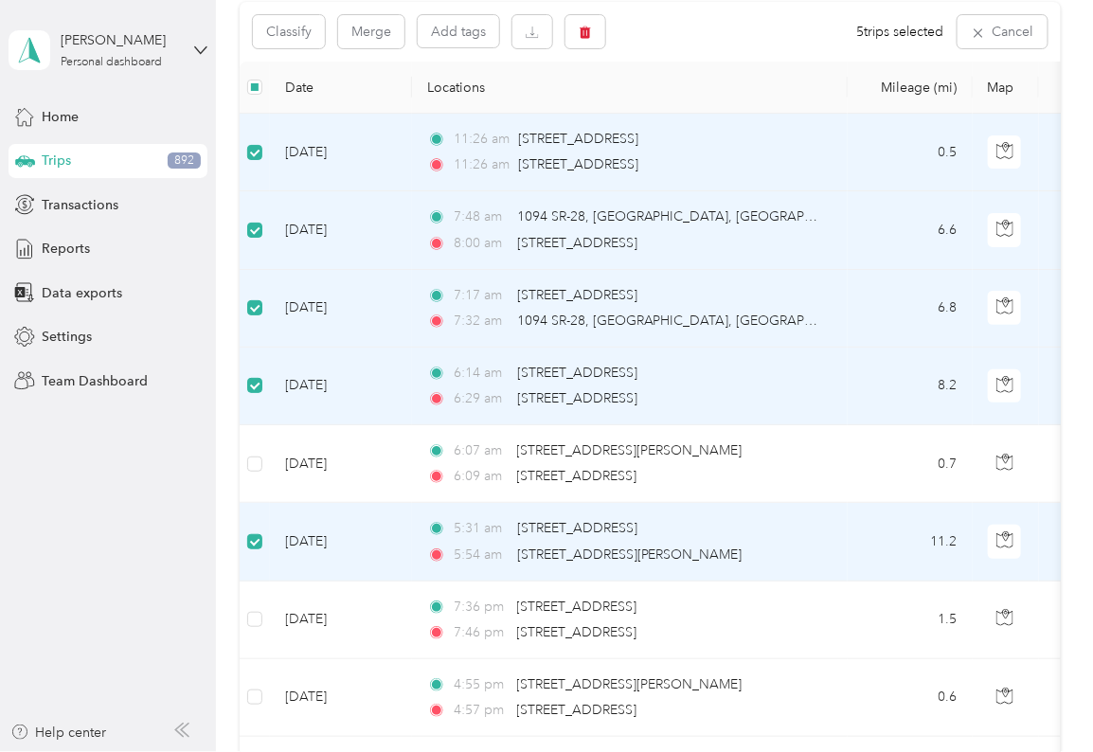
click at [255, 330] on td at bounding box center [255, 464] width 30 height 78
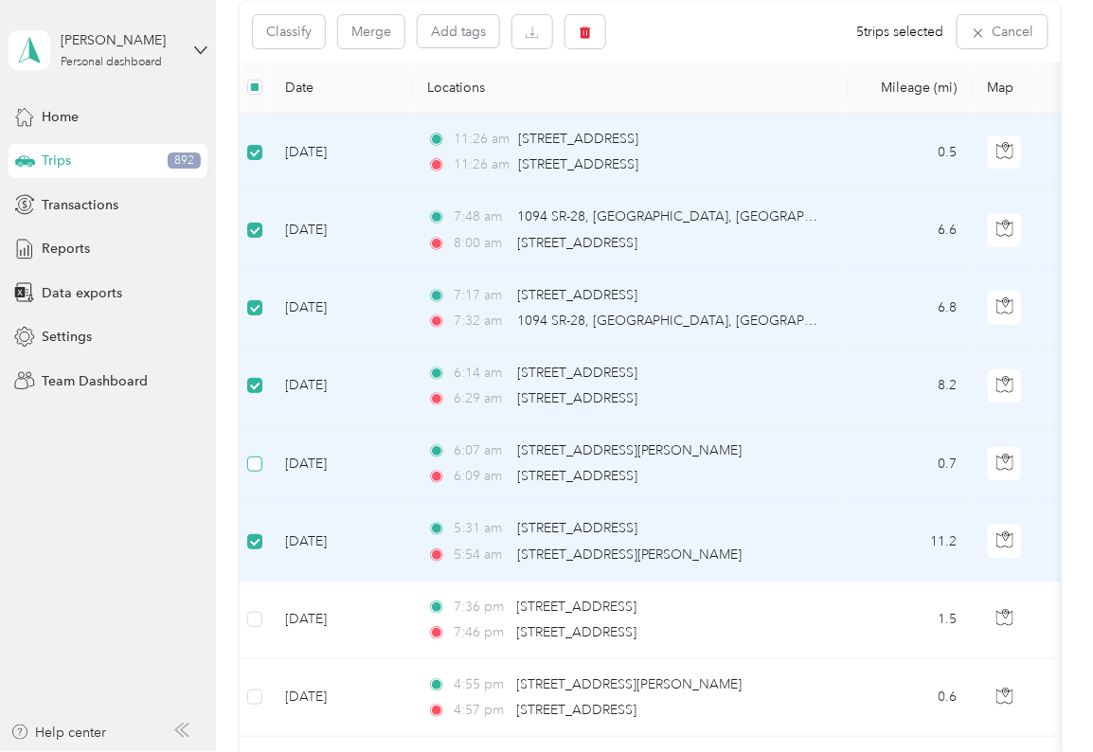
click at [253, 330] on label at bounding box center [254, 464] width 15 height 21
click at [283, 27] on button "Classify" at bounding box center [289, 31] width 72 height 33
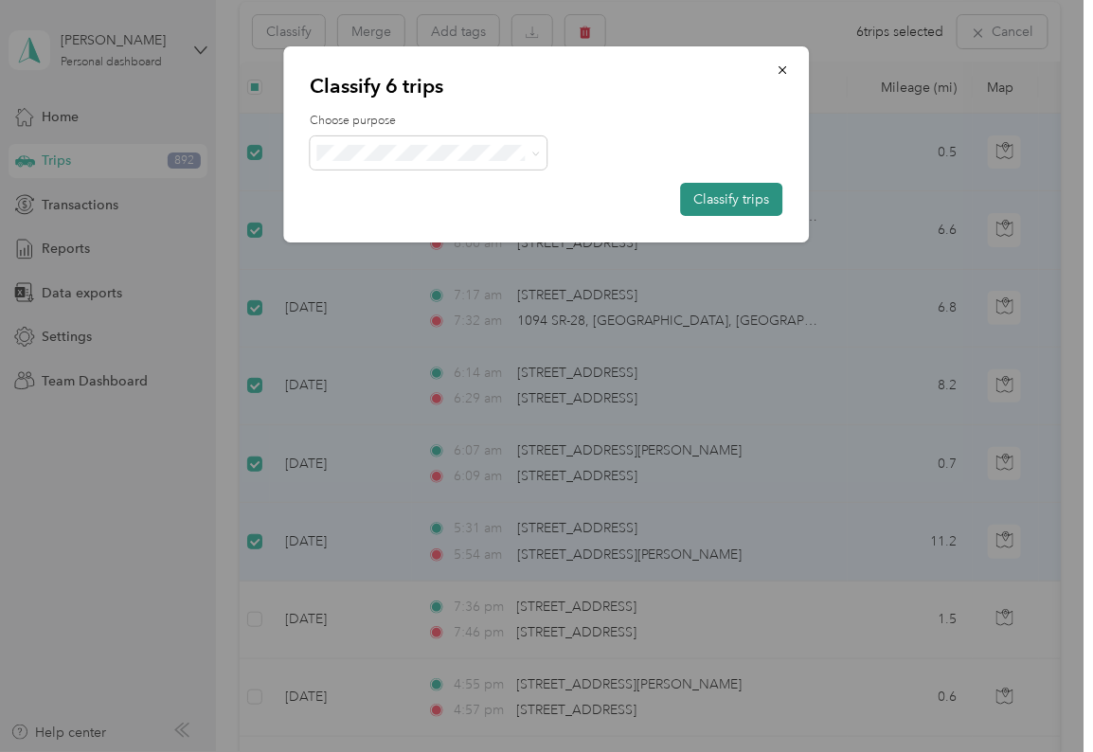
click at [480, 199] on button "Classify trips" at bounding box center [732, 199] width 102 height 33
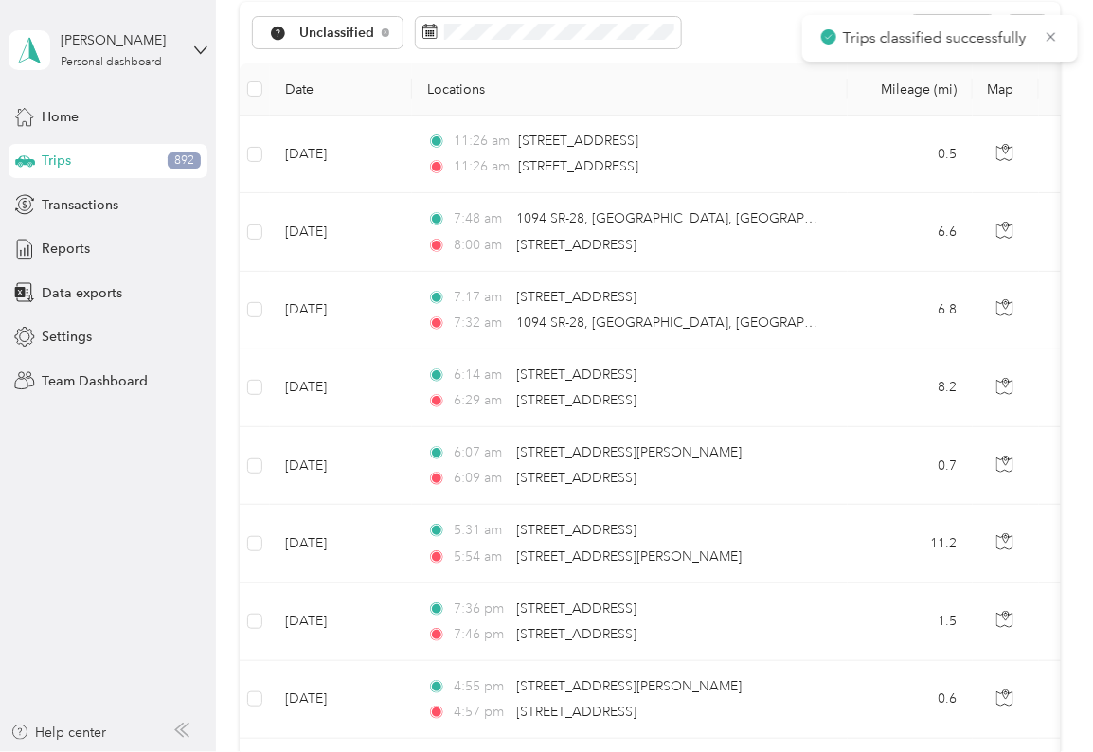
scroll to position [206, 0]
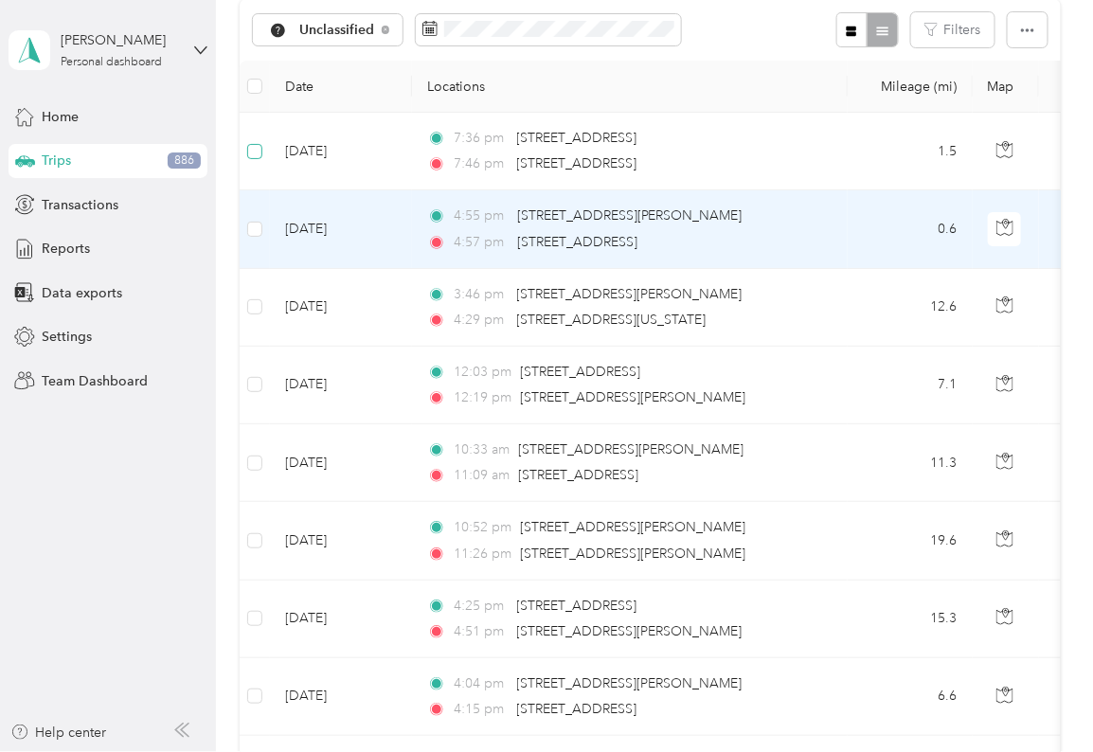
click at [254, 141] on label at bounding box center [254, 151] width 15 height 21
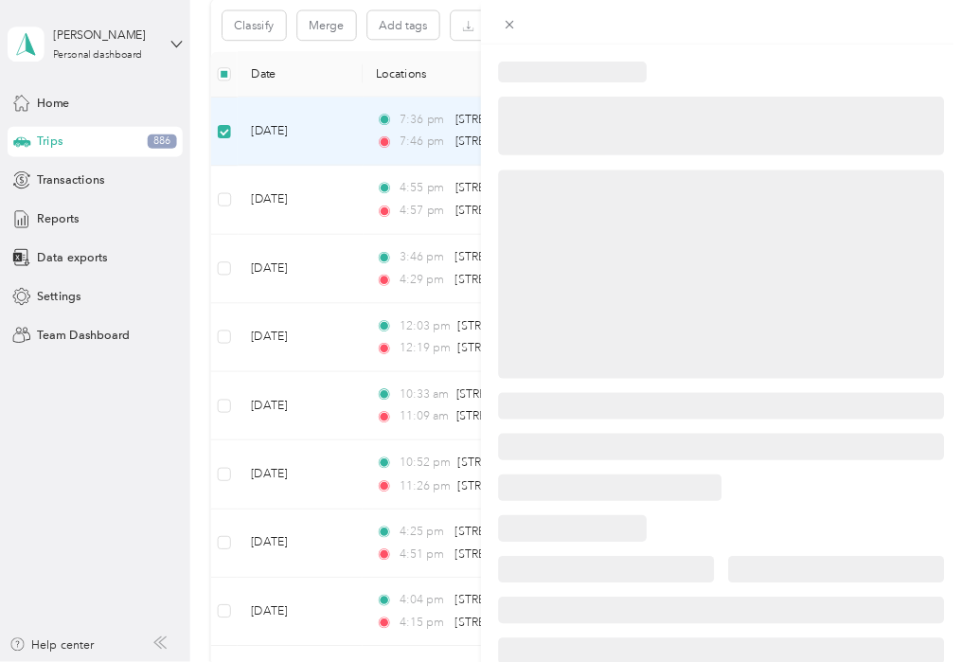
scroll to position [204, 0]
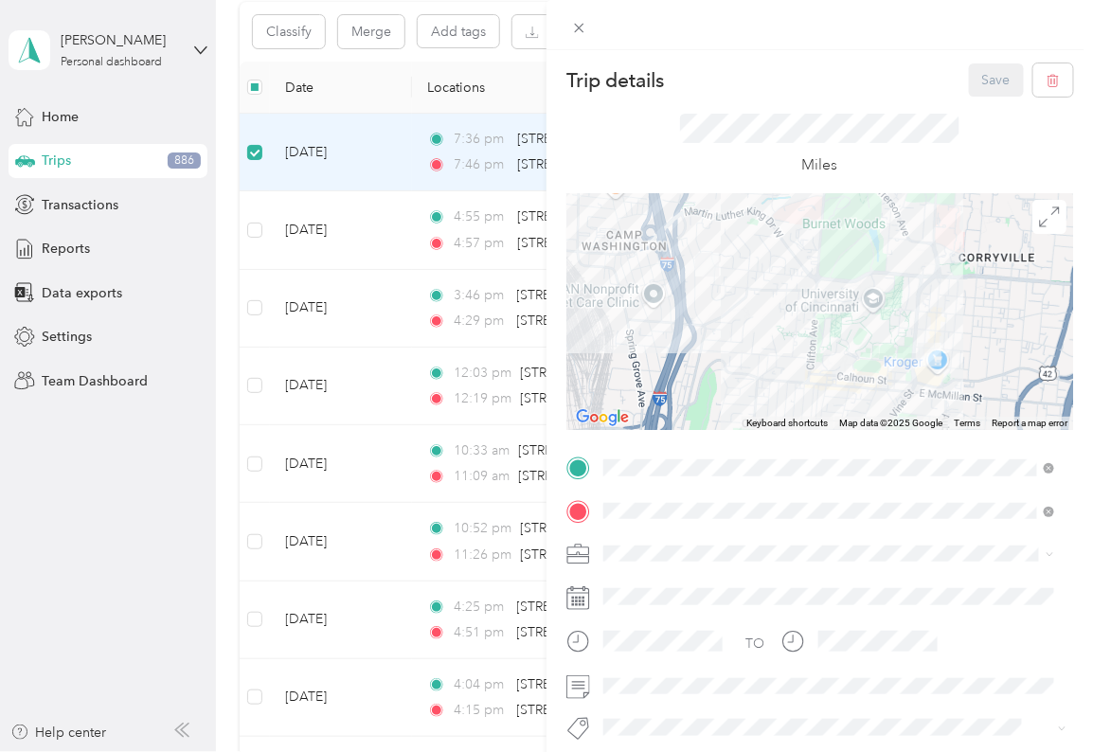
click at [480, 25] on div at bounding box center [820, 25] width 547 height 50
click at [480, 27] on span at bounding box center [579, 27] width 27 height 27
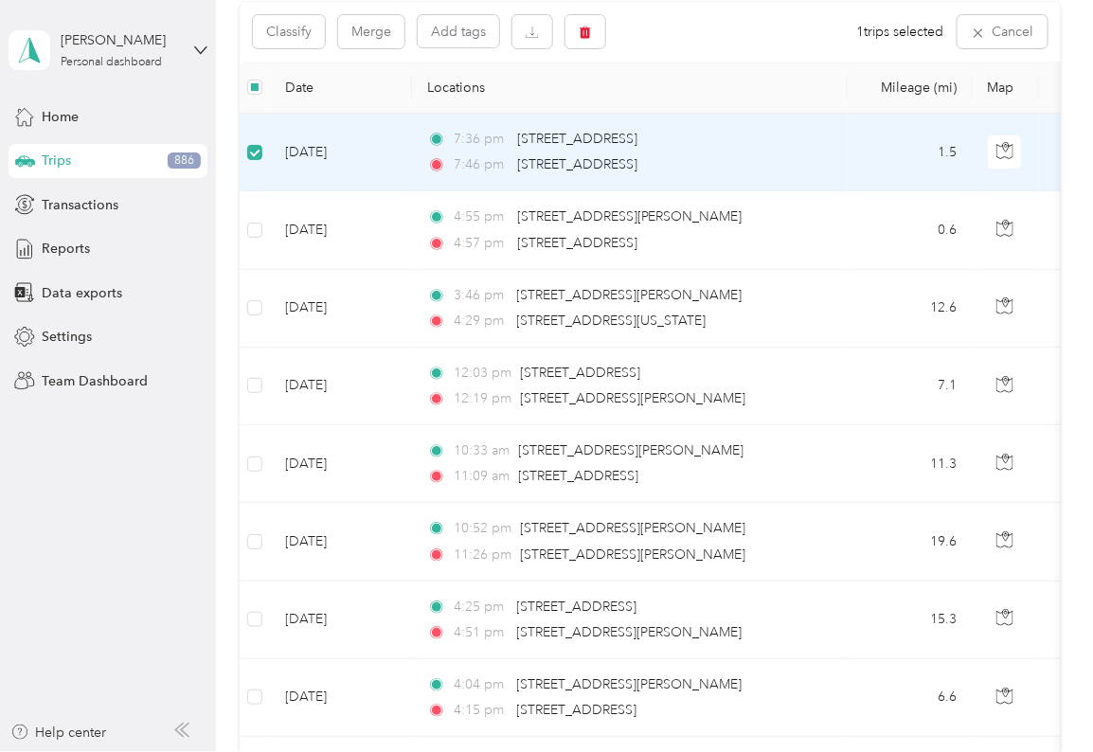
click at [242, 230] on td at bounding box center [255, 230] width 30 height 78
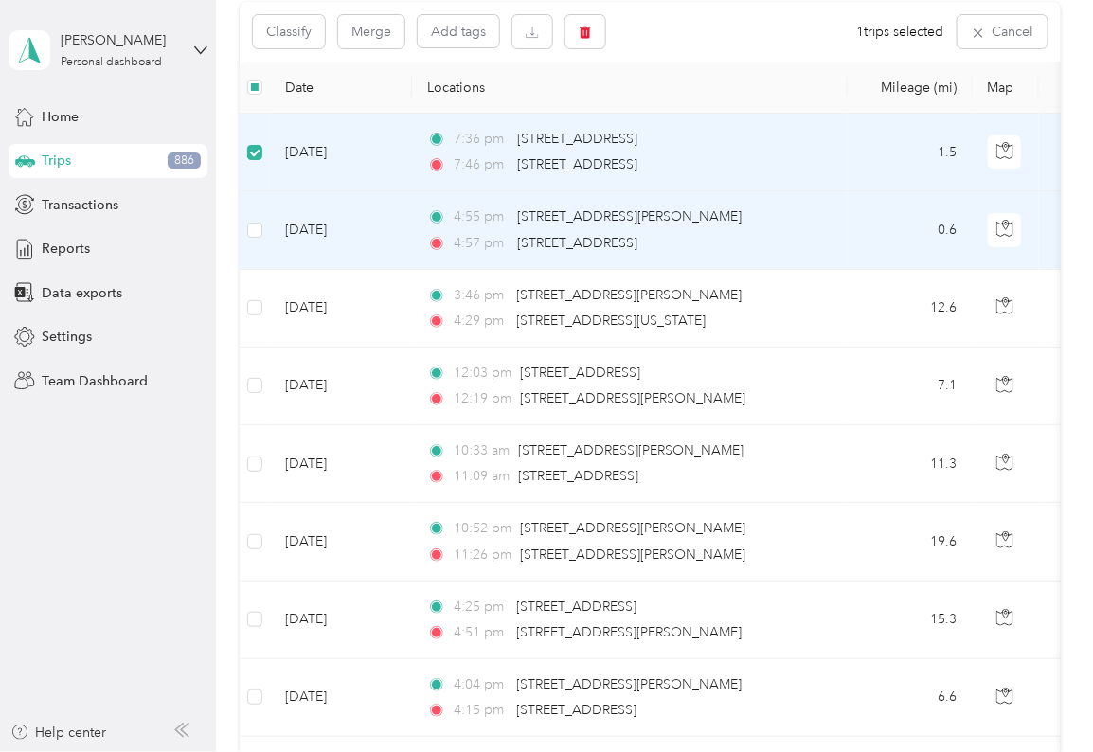
click at [242, 295] on td at bounding box center [255, 309] width 30 height 78
click at [242, 330] on td at bounding box center [255, 387] width 30 height 78
click at [242, 330] on td at bounding box center [255, 464] width 30 height 78
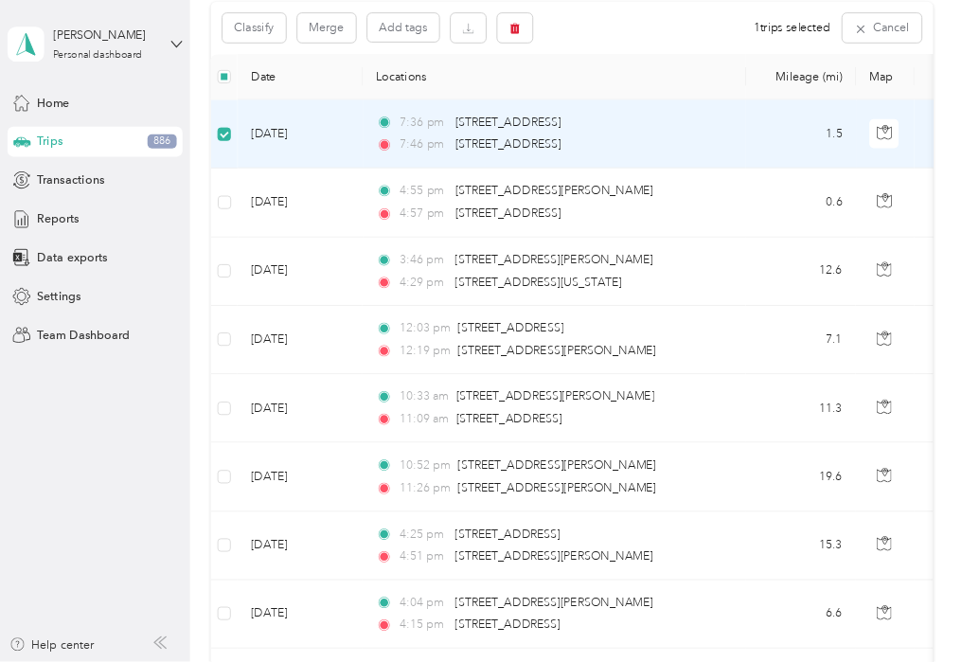
scroll to position [205, 0]
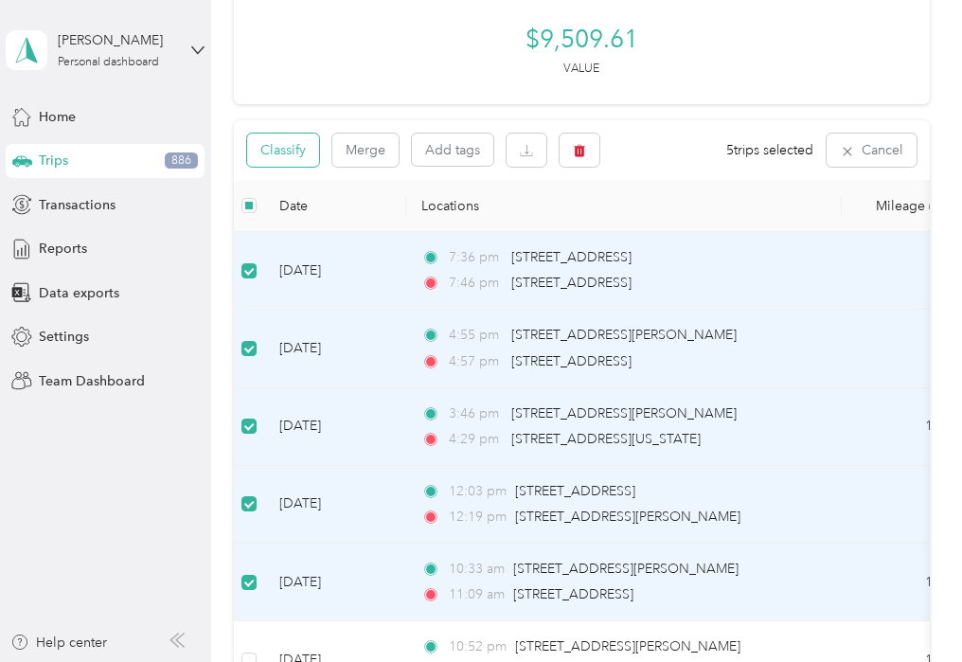
click at [293, 151] on button "Classify" at bounding box center [283, 150] width 72 height 33
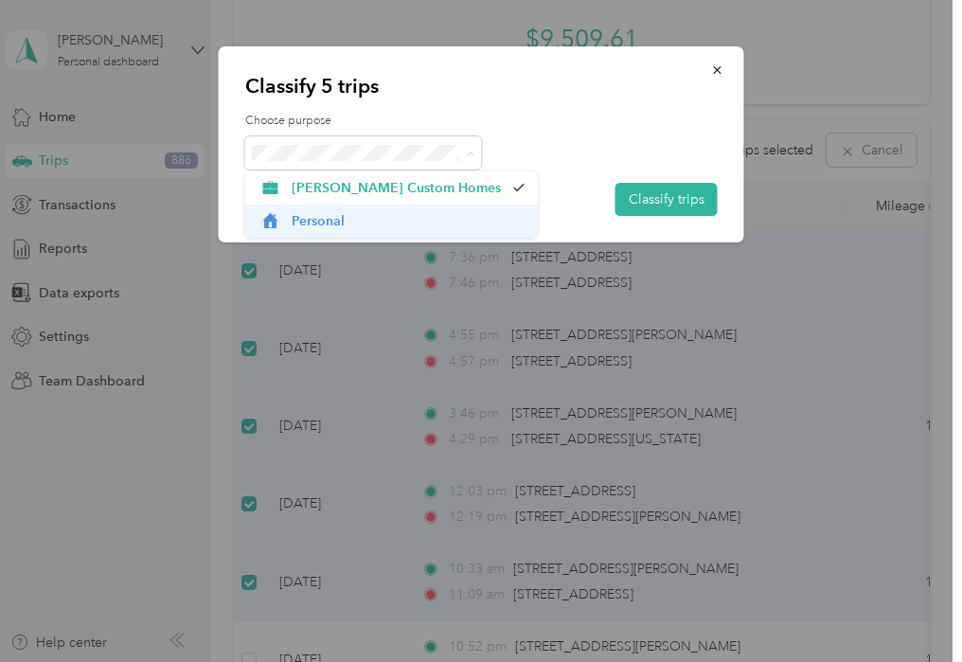
click at [286, 221] on span "Personal" at bounding box center [392, 221] width 266 height 20
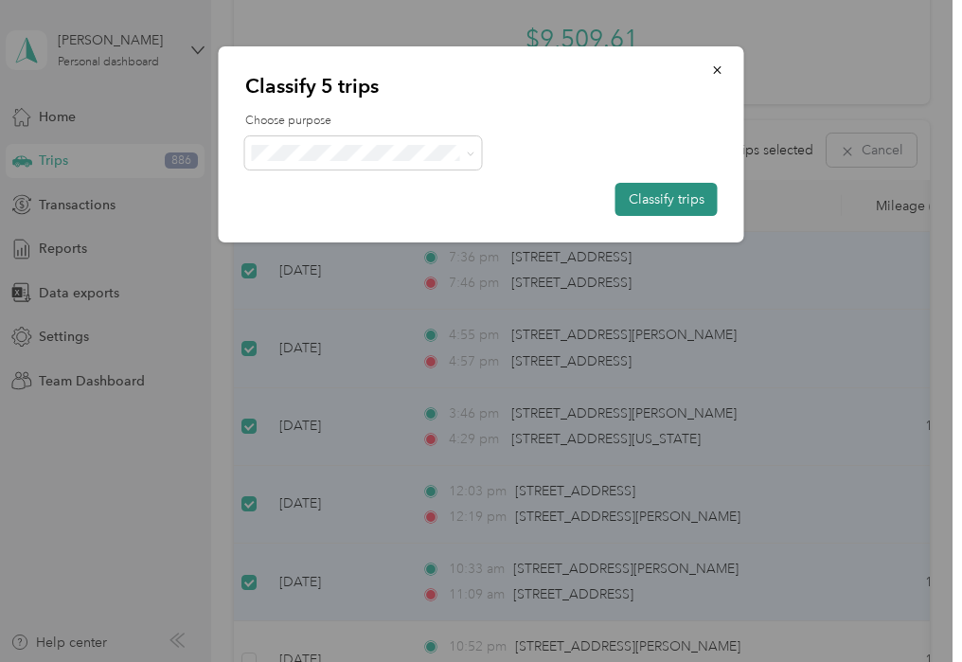
click at [480, 201] on button "Classify trips" at bounding box center [667, 199] width 102 height 33
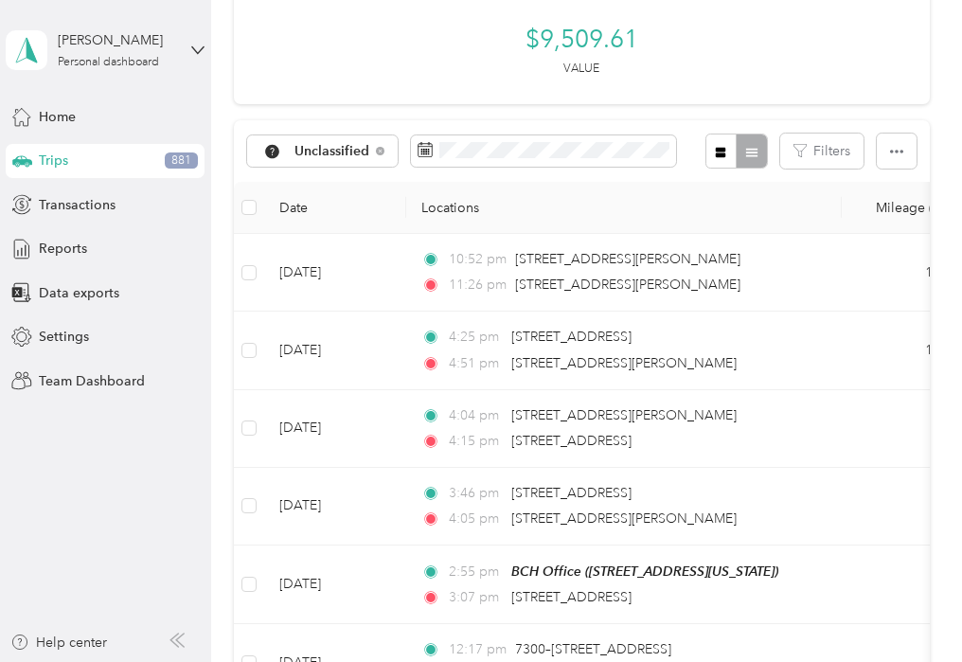
click at [244, 330] on td at bounding box center [249, 429] width 30 height 78
click at [244, 330] on td at bounding box center [249, 507] width 30 height 78
click at [244, 330] on td at bounding box center [249, 585] width 30 height 79
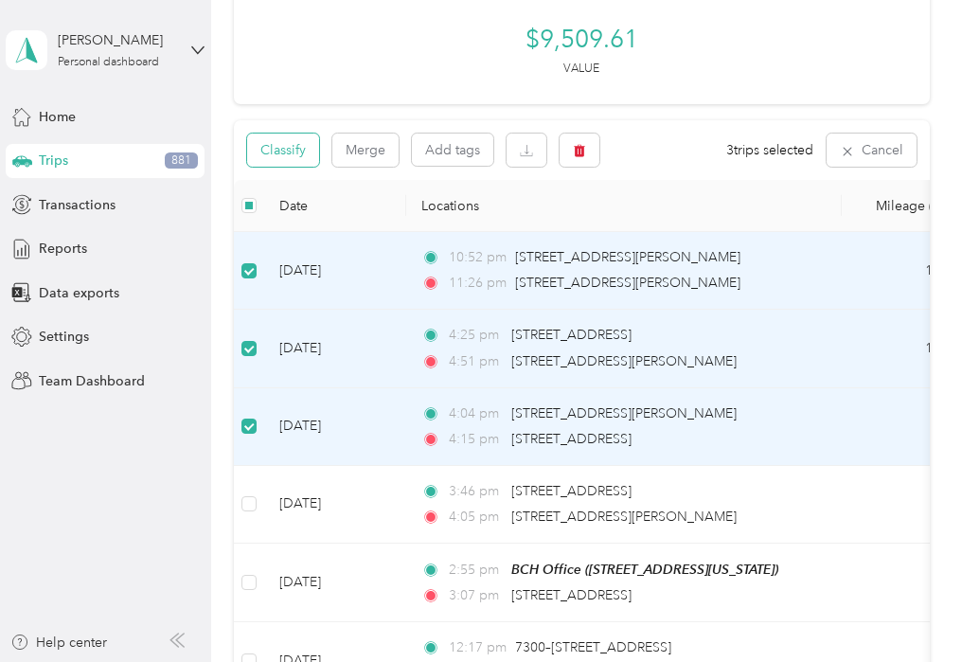
click at [283, 150] on button "Classify" at bounding box center [283, 150] width 72 height 33
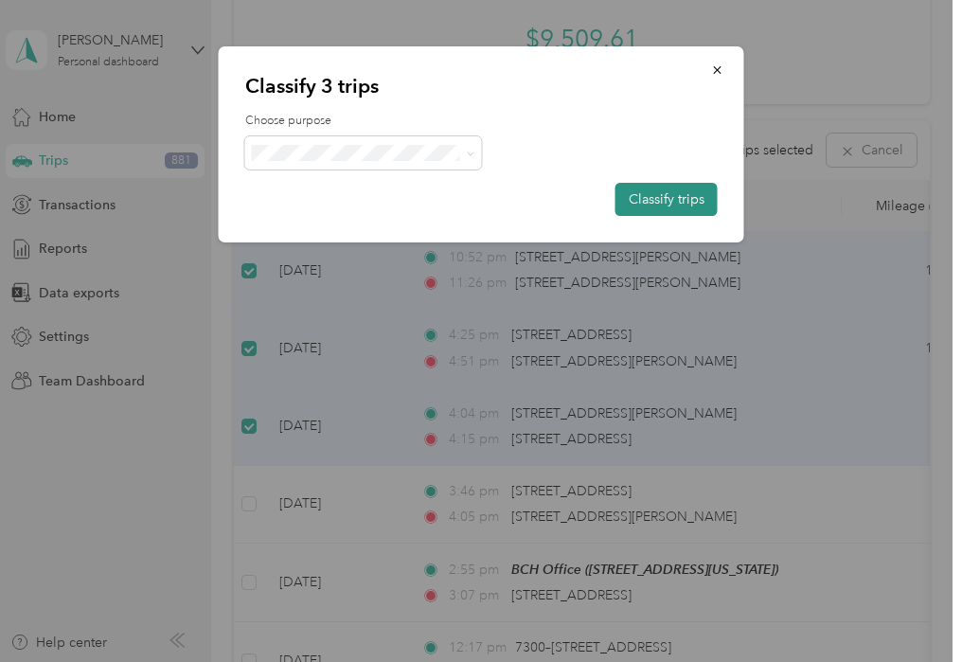
click at [480, 201] on button "Classify trips" at bounding box center [667, 199] width 102 height 33
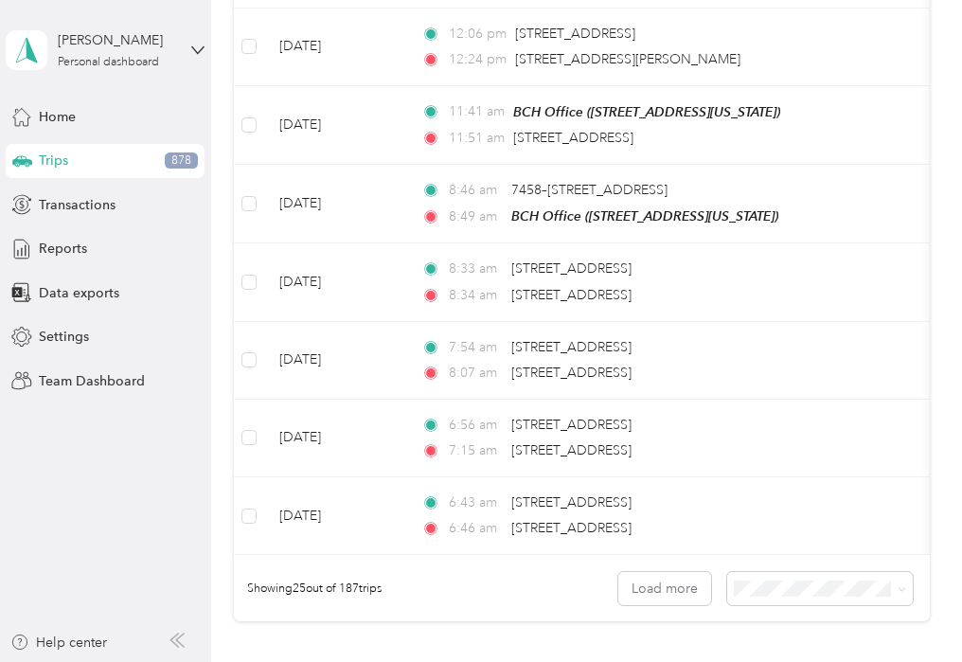
scroll to position [1841, 0]
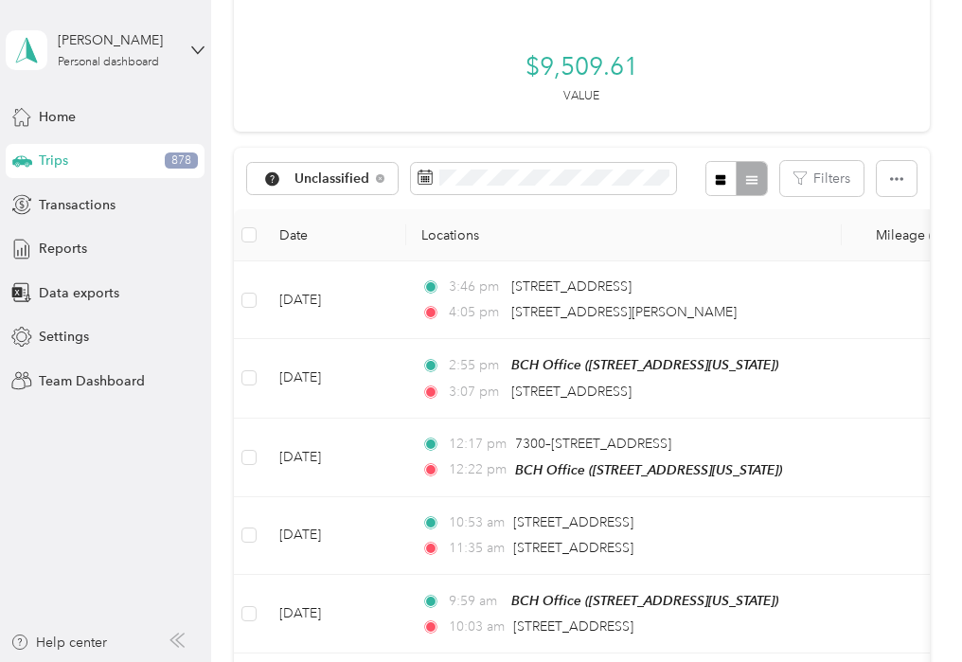
scroll to position [0, 0]
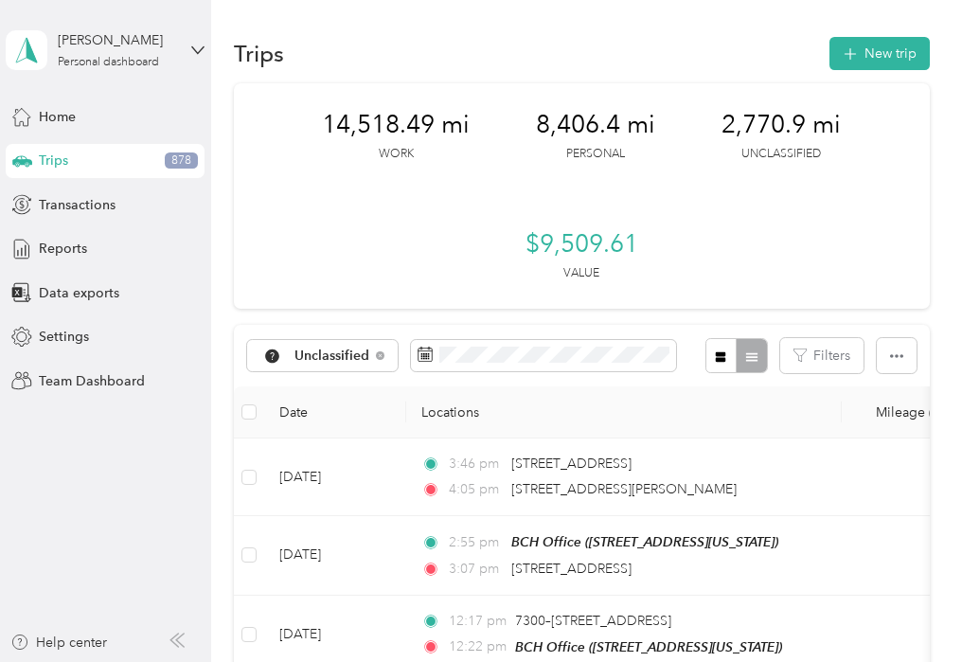
click at [259, 330] on th at bounding box center [249, 412] width 30 height 52
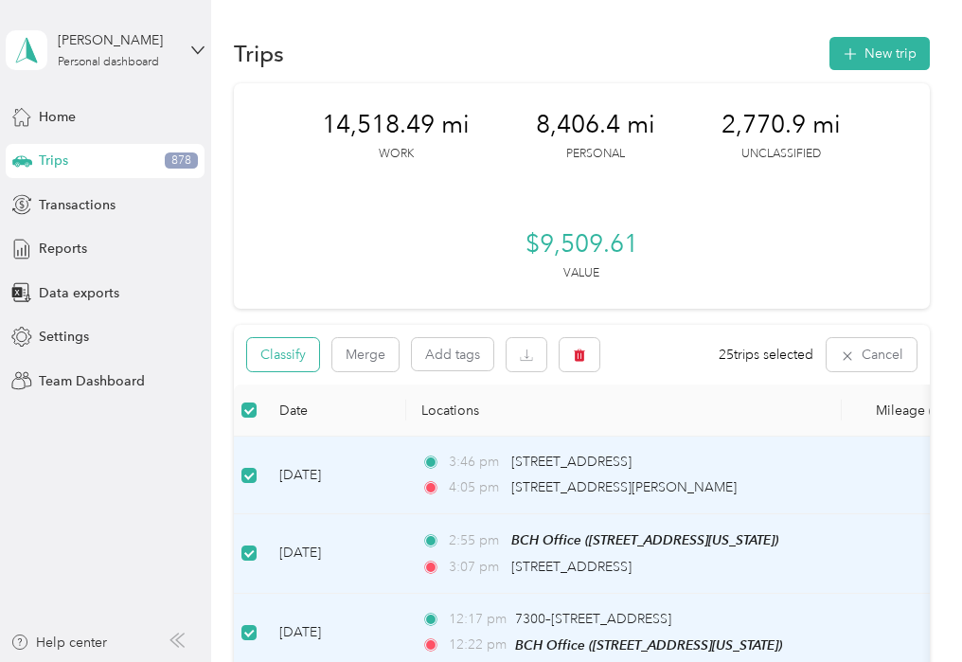
click at [290, 330] on button "Classify" at bounding box center [283, 354] width 72 height 33
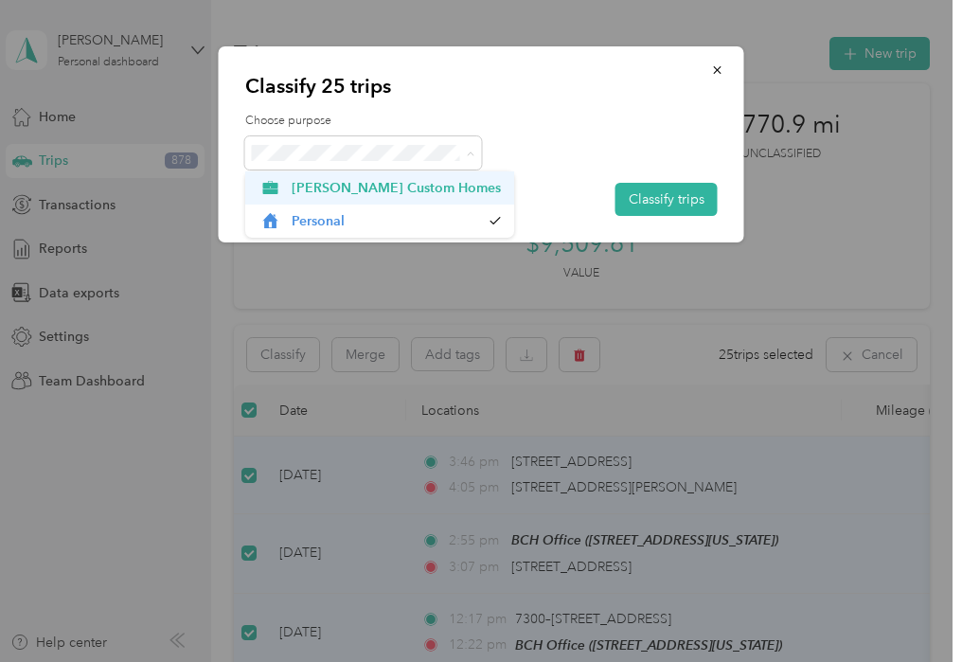
click at [346, 189] on span "[PERSON_NAME] Custom Homes" at bounding box center [396, 188] width 209 height 20
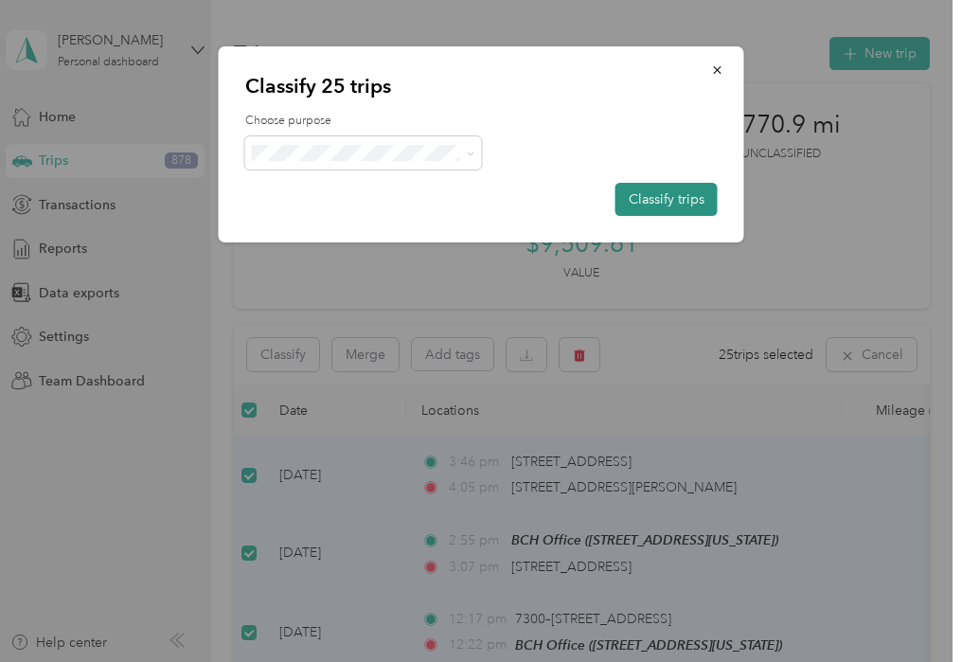
click at [480, 200] on button "Classify trips" at bounding box center [667, 199] width 102 height 33
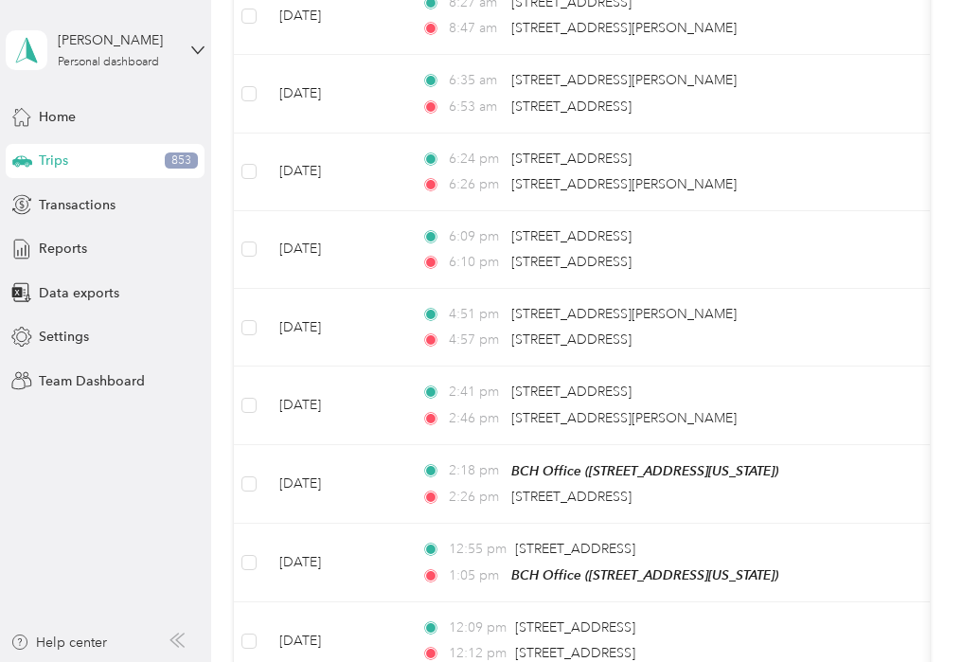
scroll to position [1091, 0]
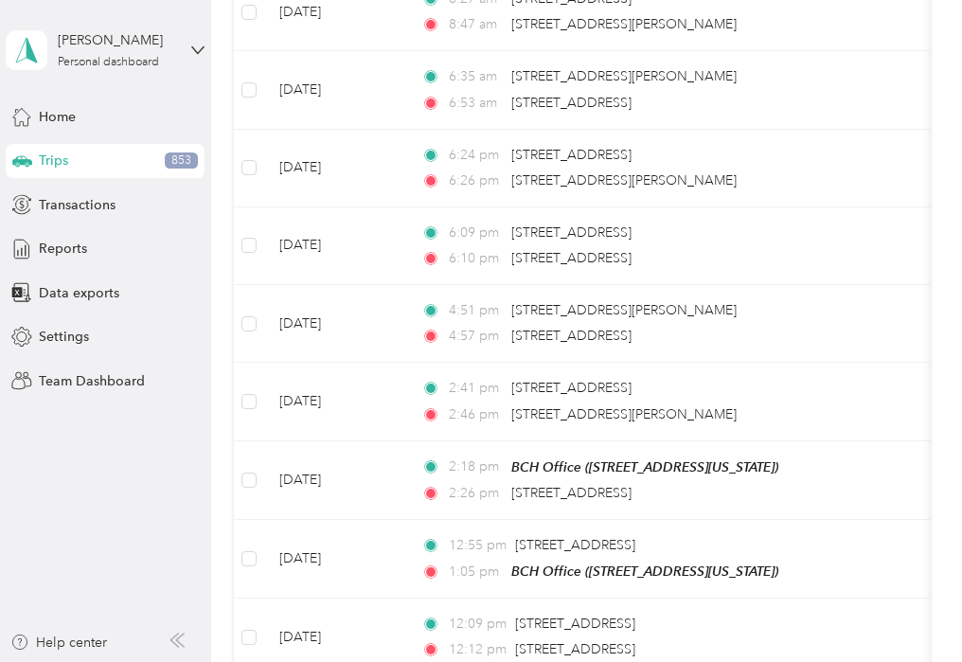
click at [480, 238] on div "Trips New trip 14,518.49 mi Work 8,406.4 mi Personal 2,770.9 mi Unclassified $9…" at bounding box center [582, 224] width 742 height 2630
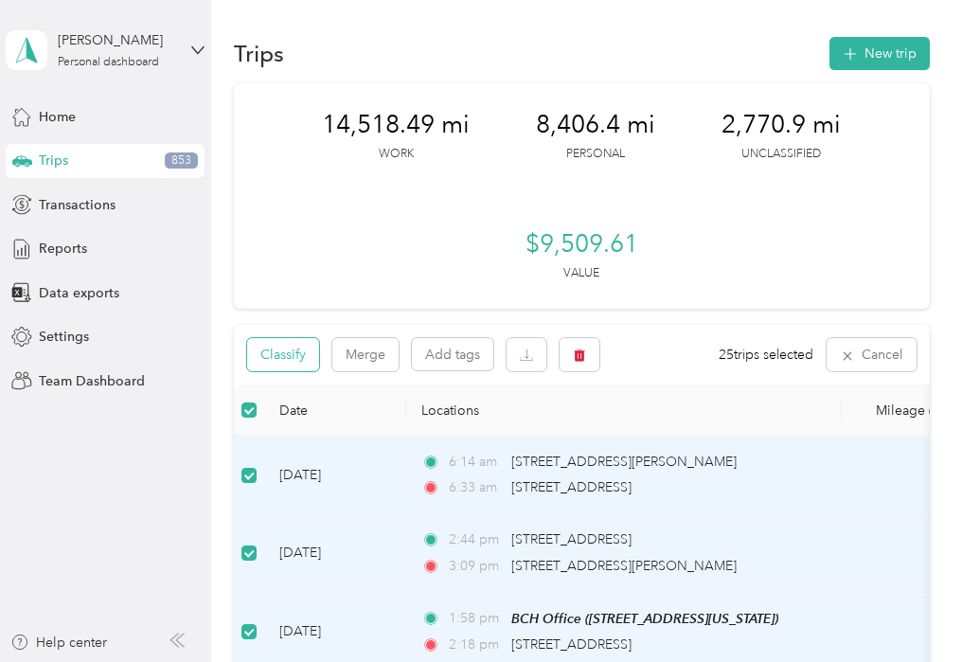
click at [282, 330] on button "Classify" at bounding box center [283, 354] width 72 height 33
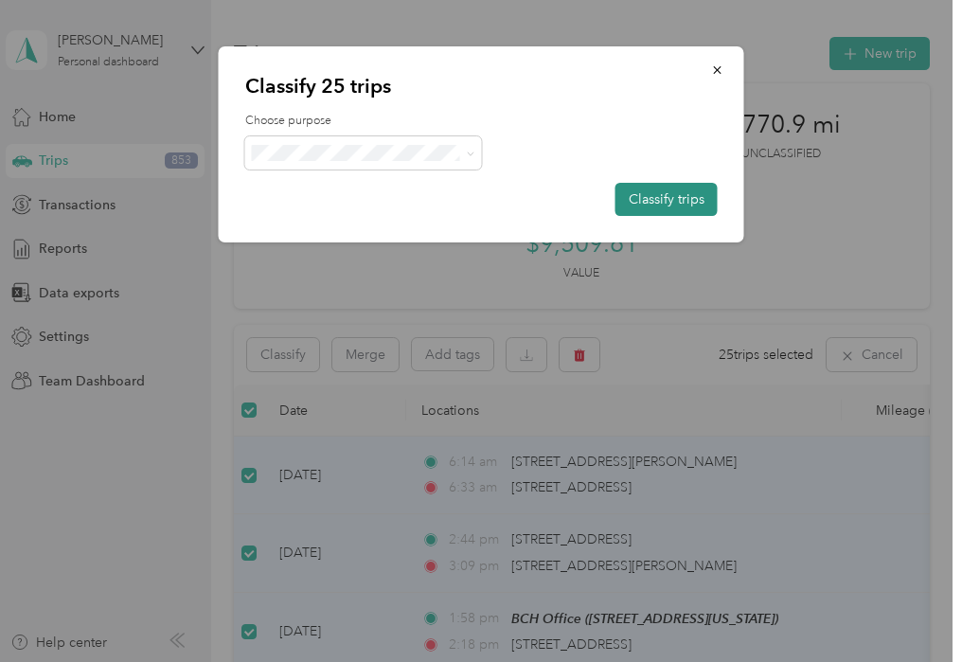
click at [480, 201] on button "Classify trips" at bounding box center [667, 199] width 102 height 33
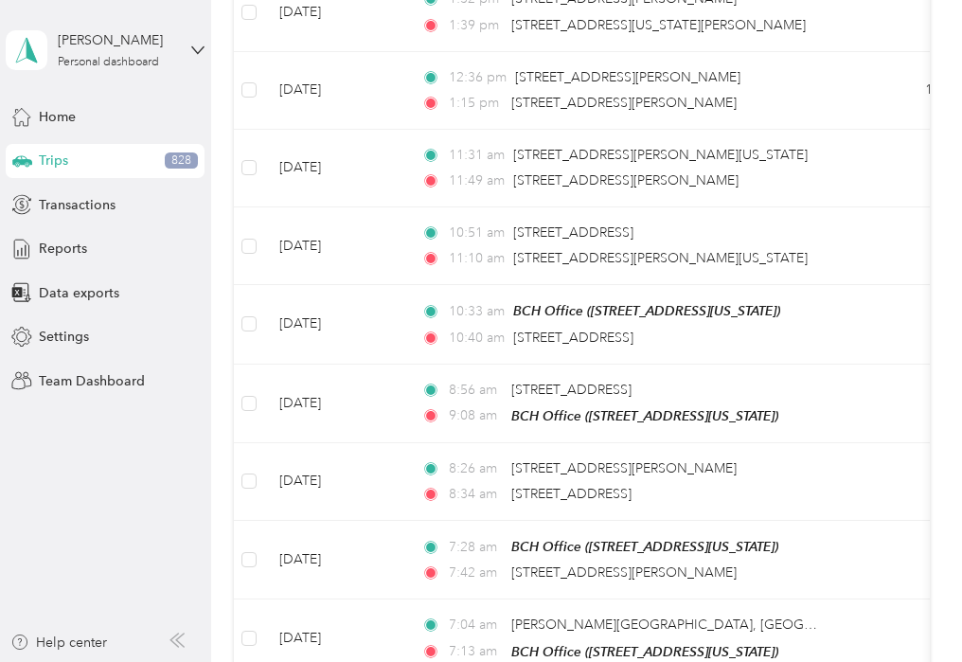
scroll to position [273, 0]
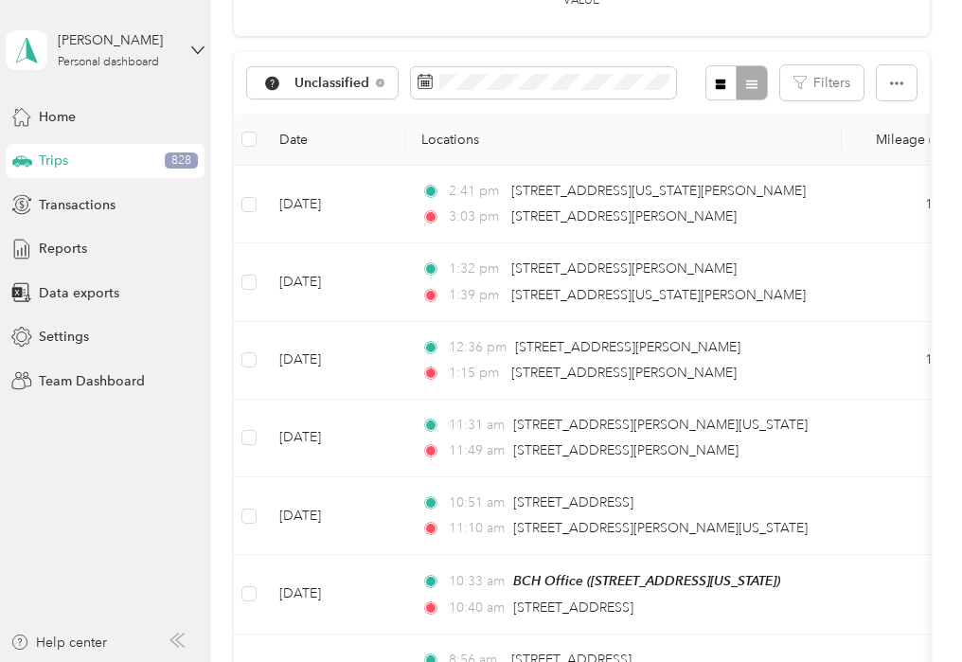
click at [258, 174] on td at bounding box center [249, 205] width 30 height 78
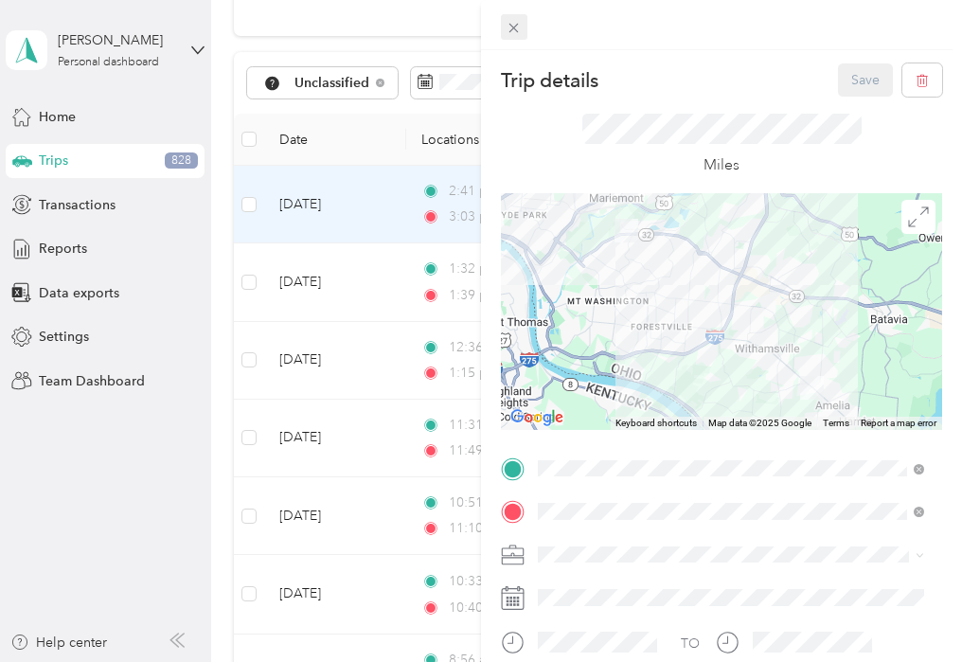
click at [480, 28] on icon at bounding box center [514, 28] width 9 height 9
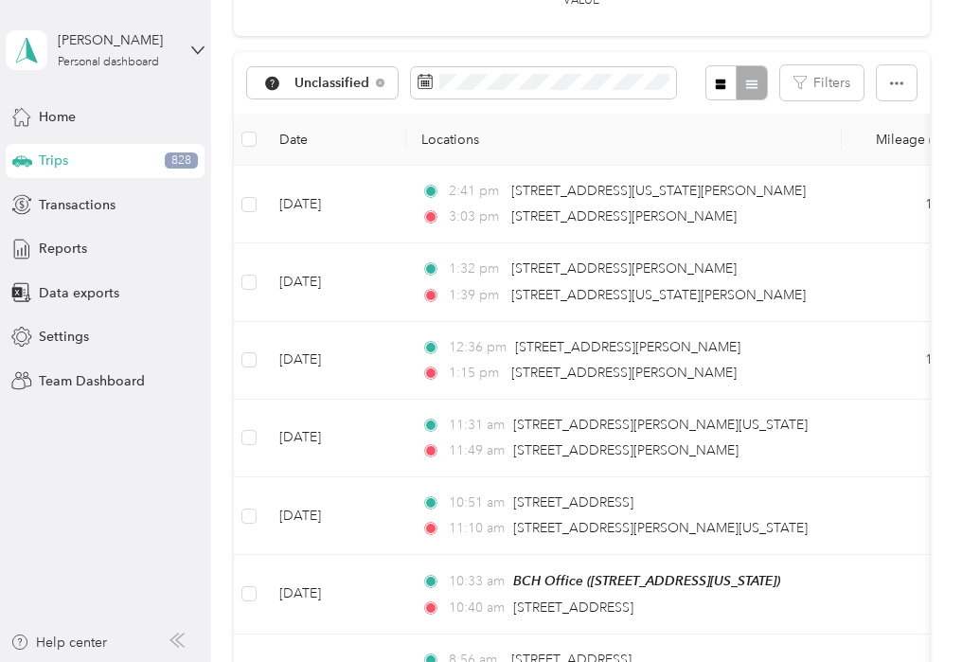
click at [258, 190] on td at bounding box center [249, 205] width 30 height 78
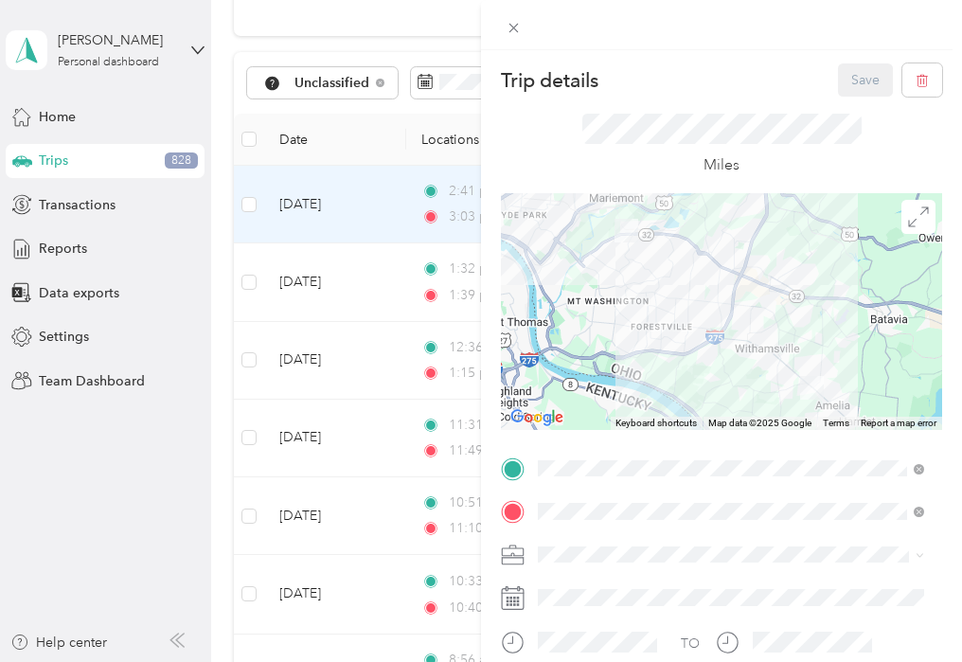
click at [248, 206] on div "Trip details Save This trip cannot be edited because it is either under review,…" at bounding box center [481, 331] width 962 height 662
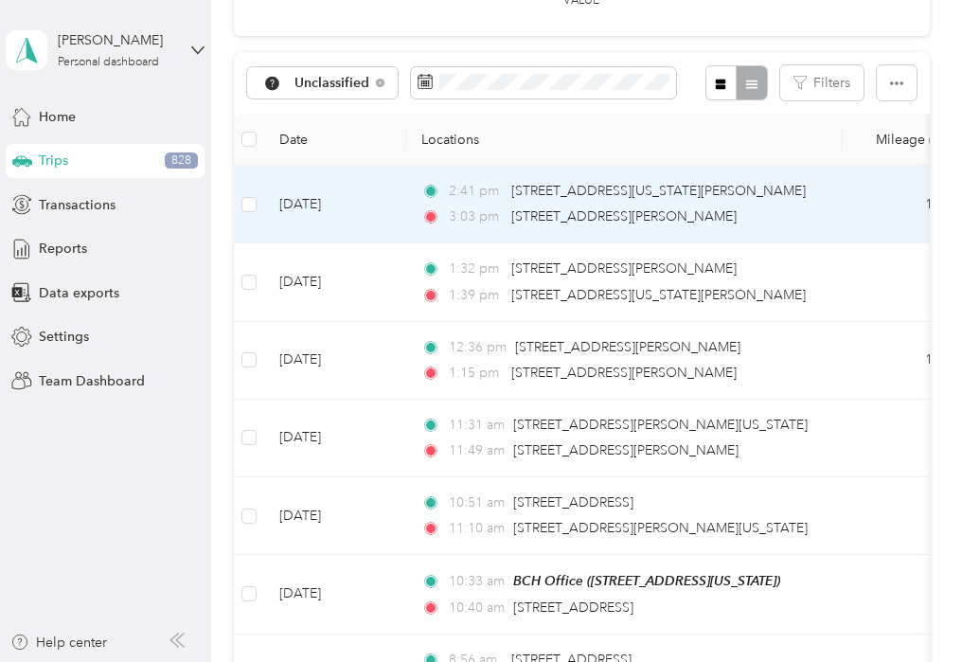
click at [259, 268] on td at bounding box center [249, 282] width 30 height 78
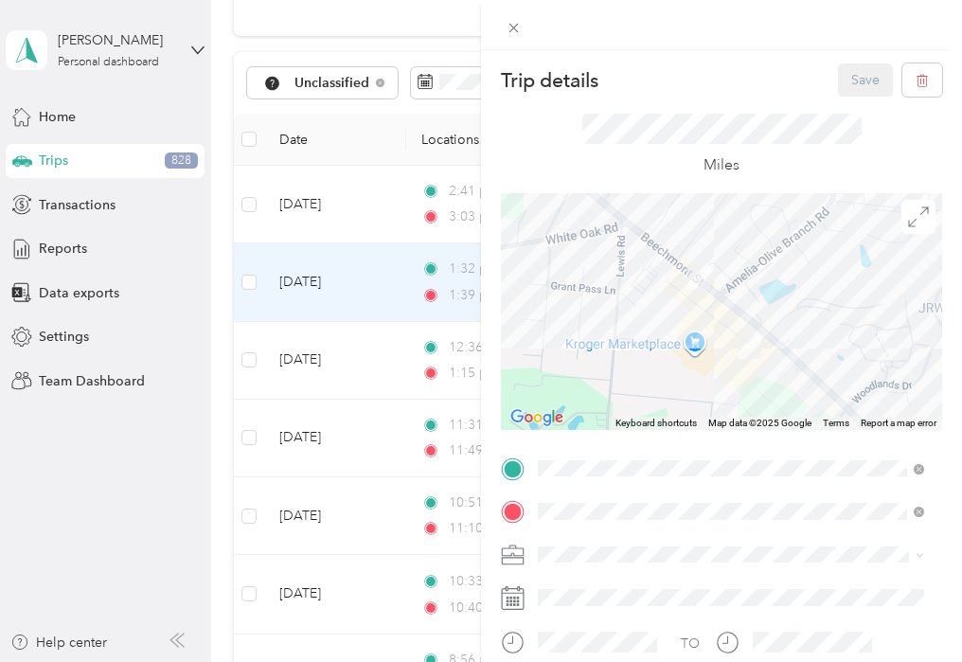
click at [480, 28] on div at bounding box center [721, 25] width 481 height 50
click at [480, 28] on icon at bounding box center [514, 28] width 16 height 16
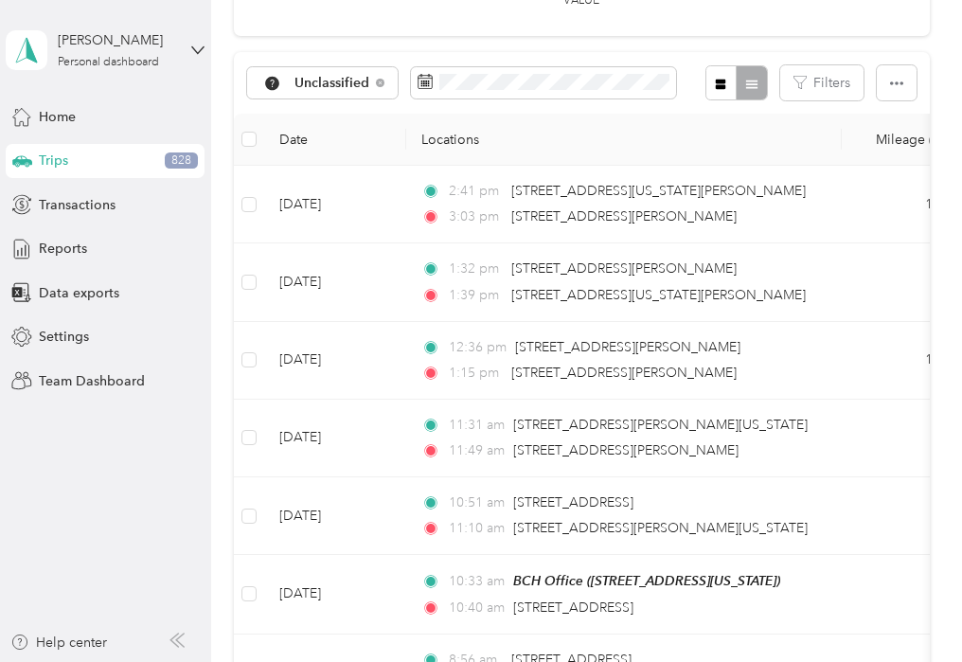
click at [259, 206] on td at bounding box center [249, 205] width 30 height 78
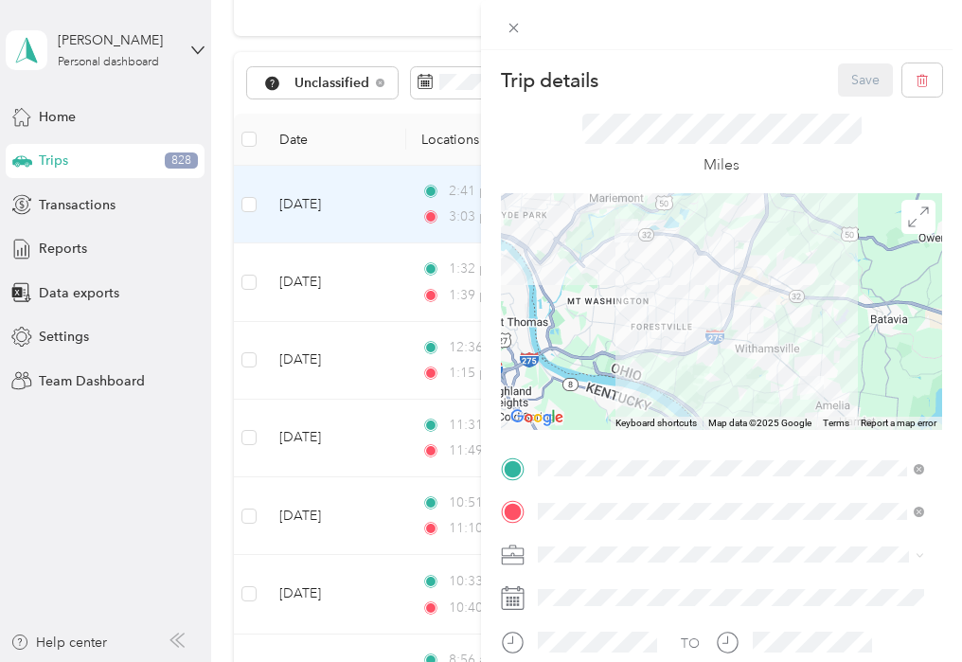
click at [259, 140] on div "Trip details Save This trip cannot be edited because it is either under review,…" at bounding box center [481, 331] width 962 height 662
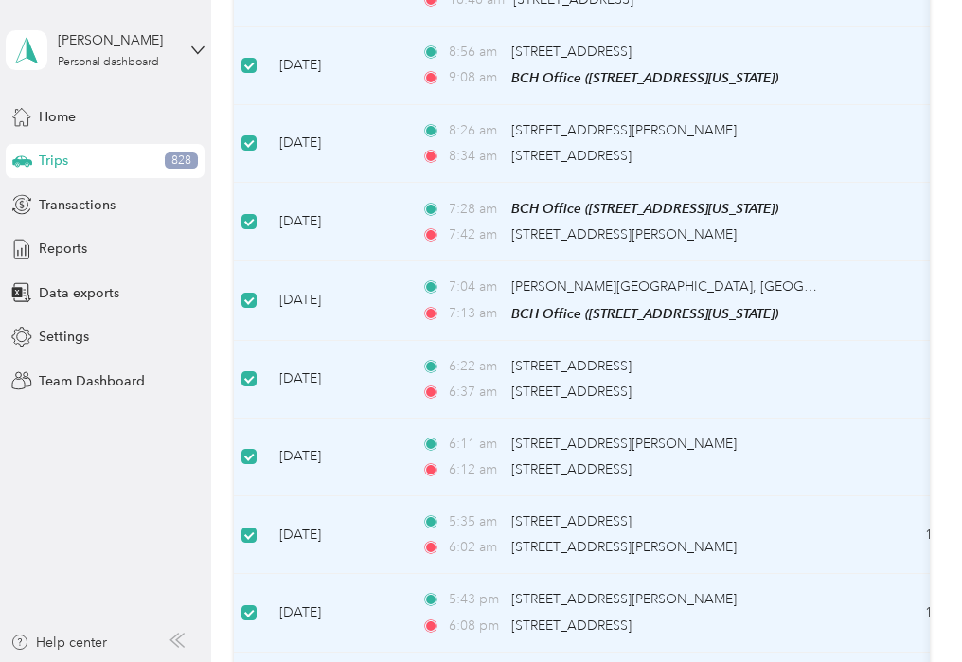
scroll to position [1273, 0]
